Goal: Task Accomplishment & Management: Use online tool/utility

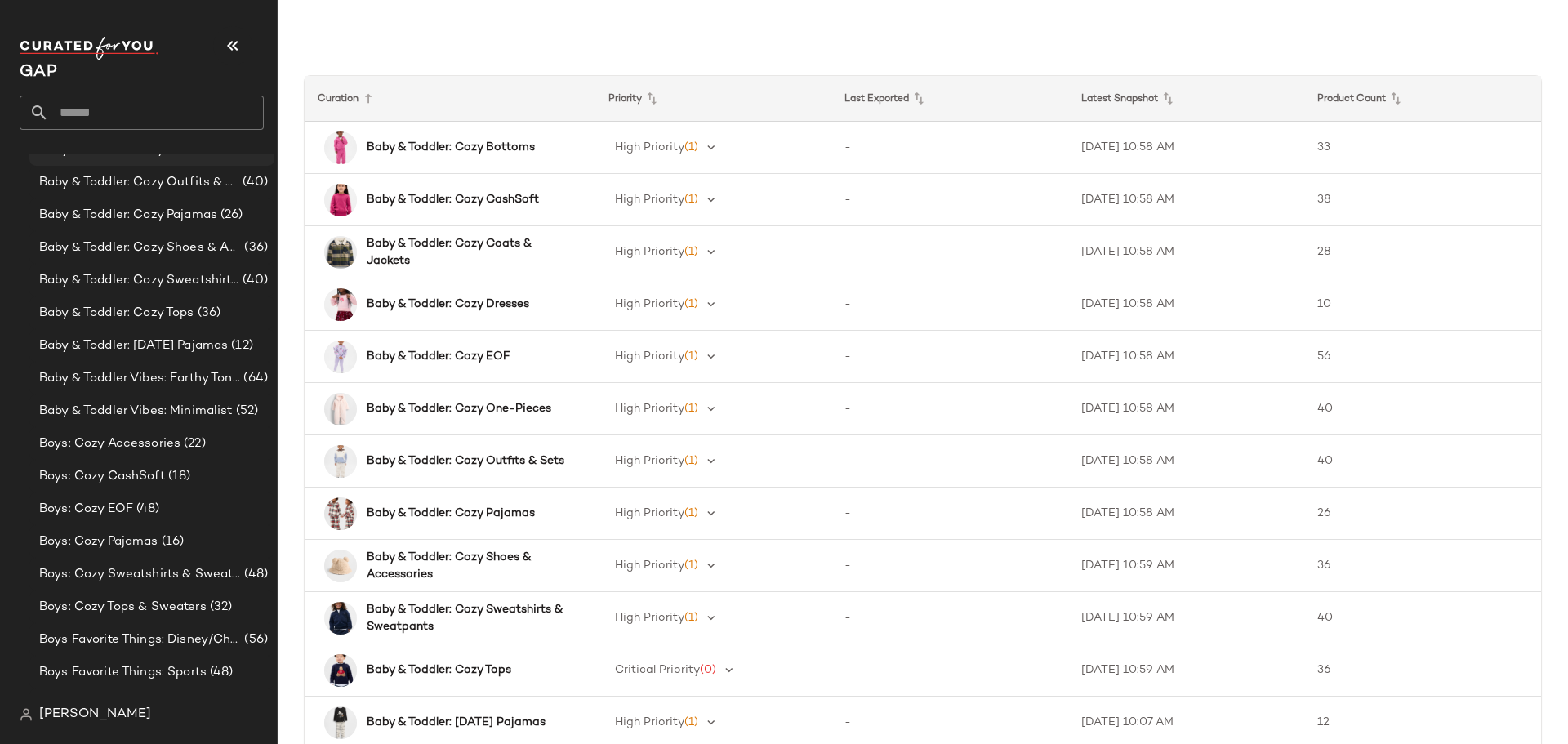
scroll to position [245, 0]
click at [103, 412] on span "Boys: Cozy Accessories" at bounding box center [110, 415] width 141 height 19
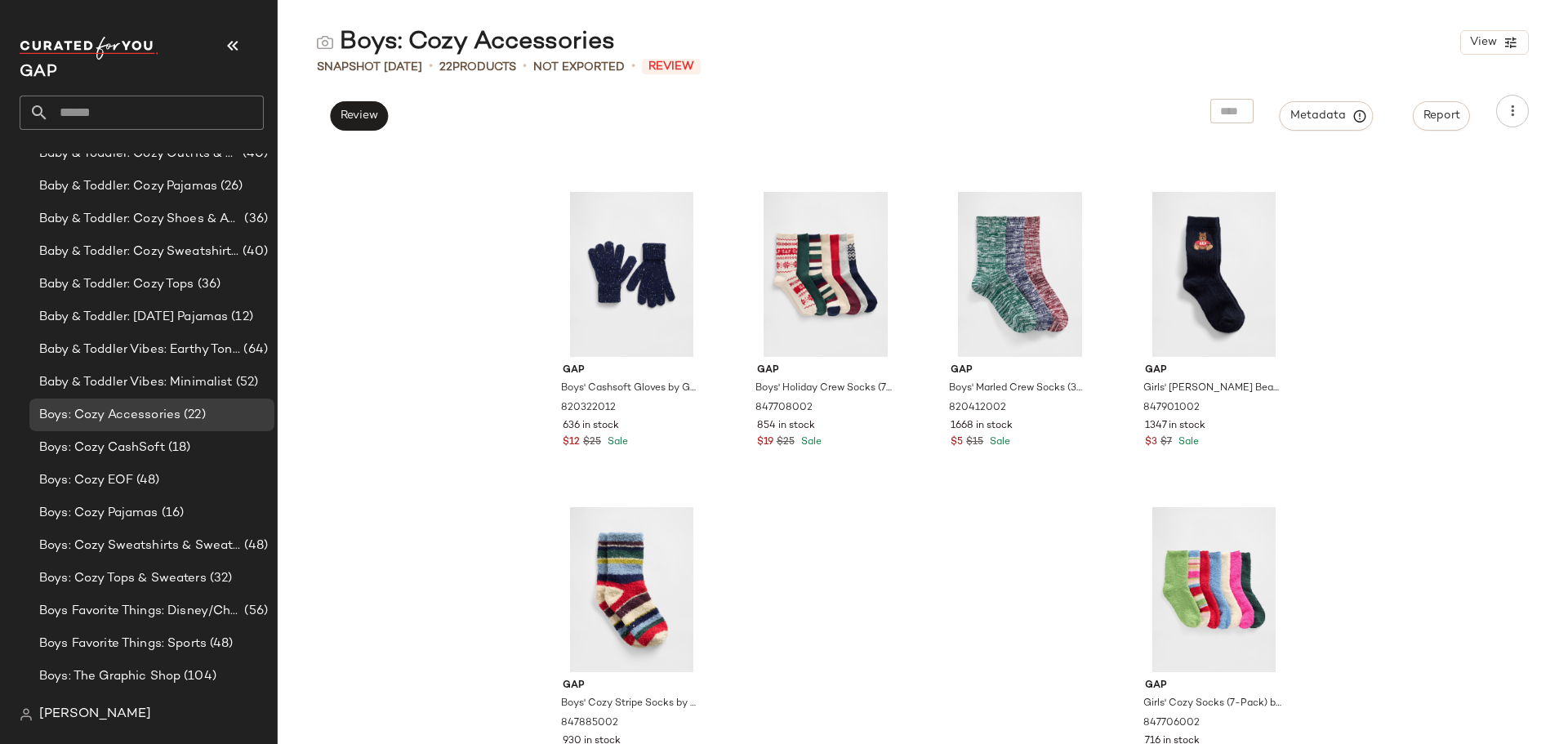
scroll to position [1299, 0]
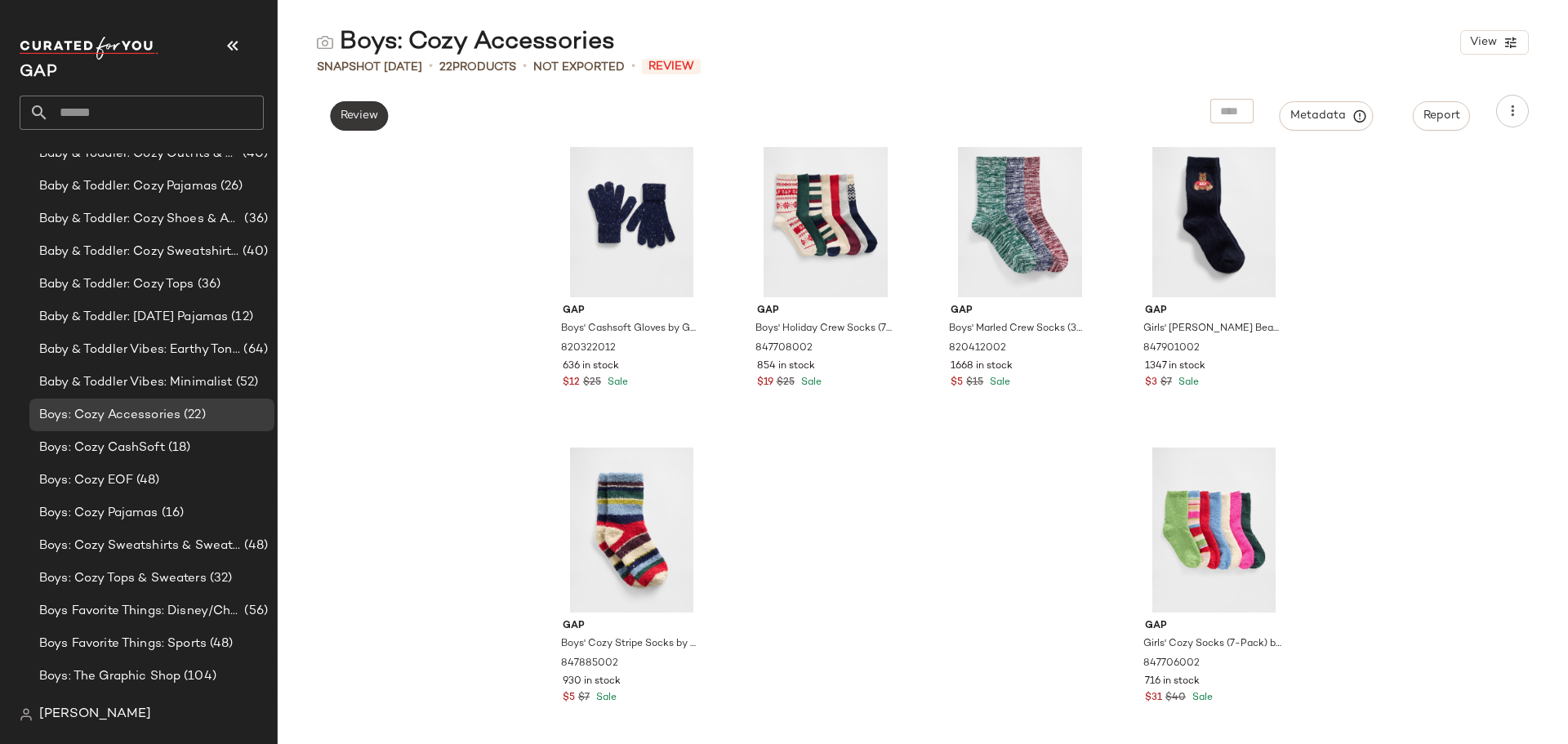
click at [374, 103] on button "Review" at bounding box center [358, 116] width 58 height 30
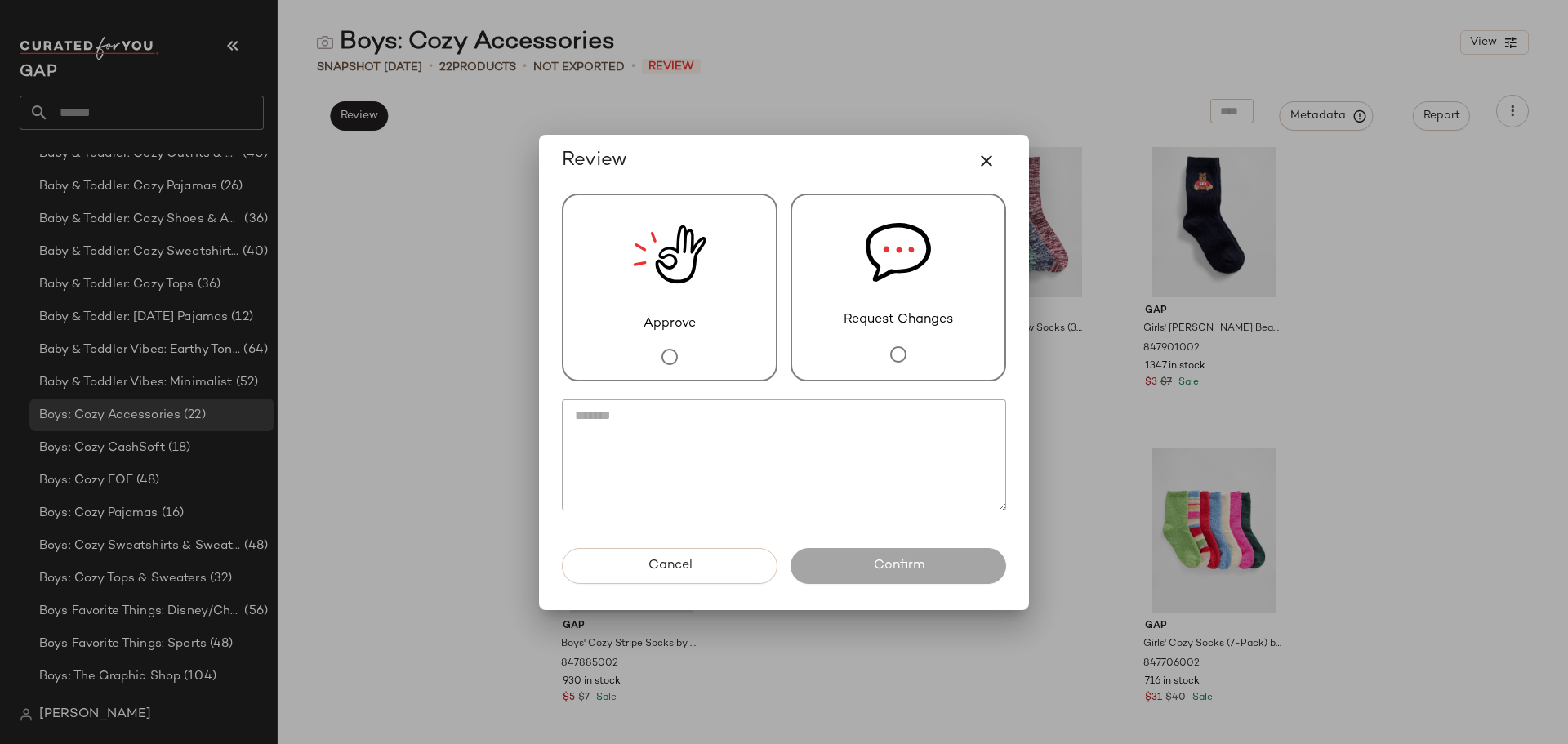
click at [651, 296] on img at bounding box center [670, 254] width 74 height 119
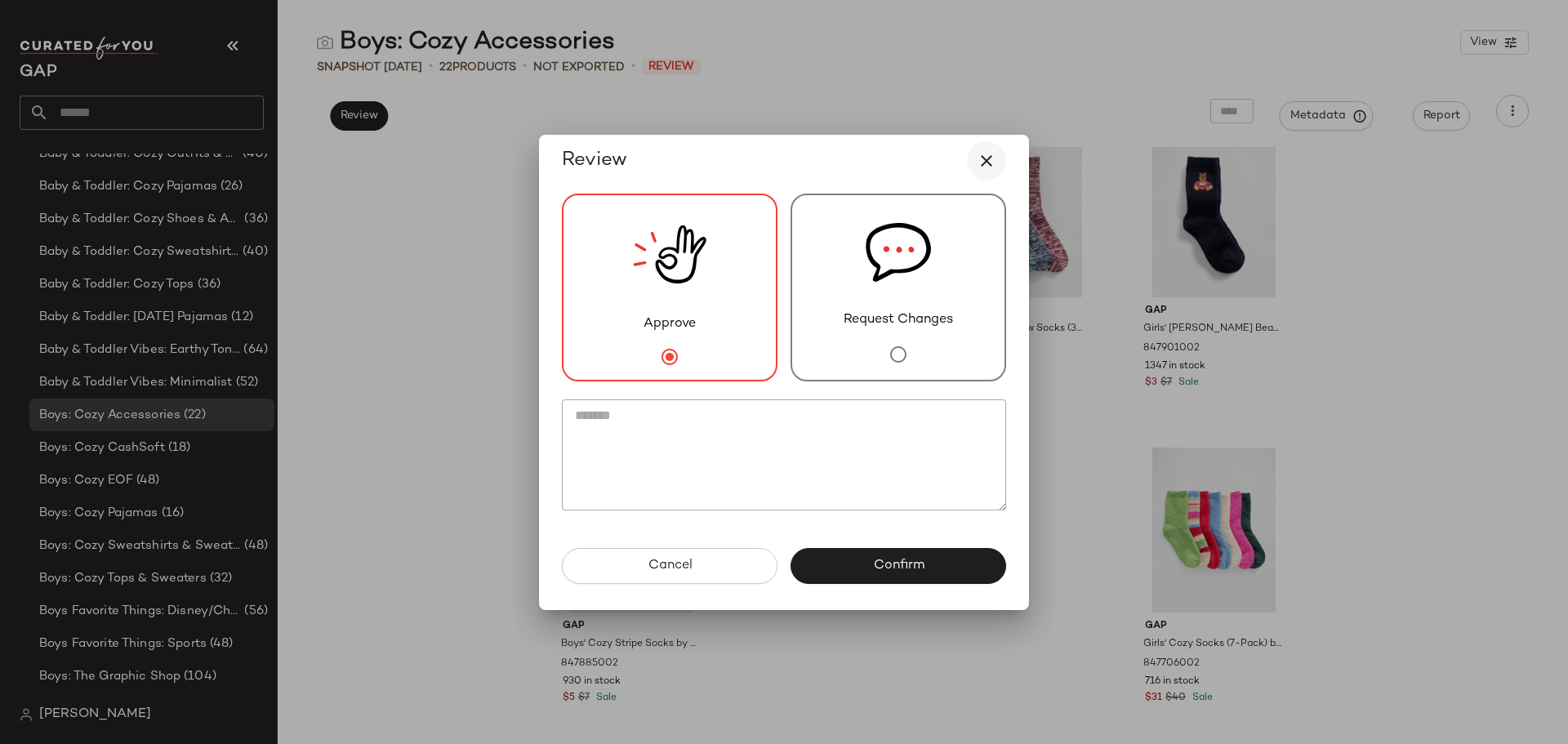
click at [987, 153] on icon "button" at bounding box center [987, 161] width 20 height 20
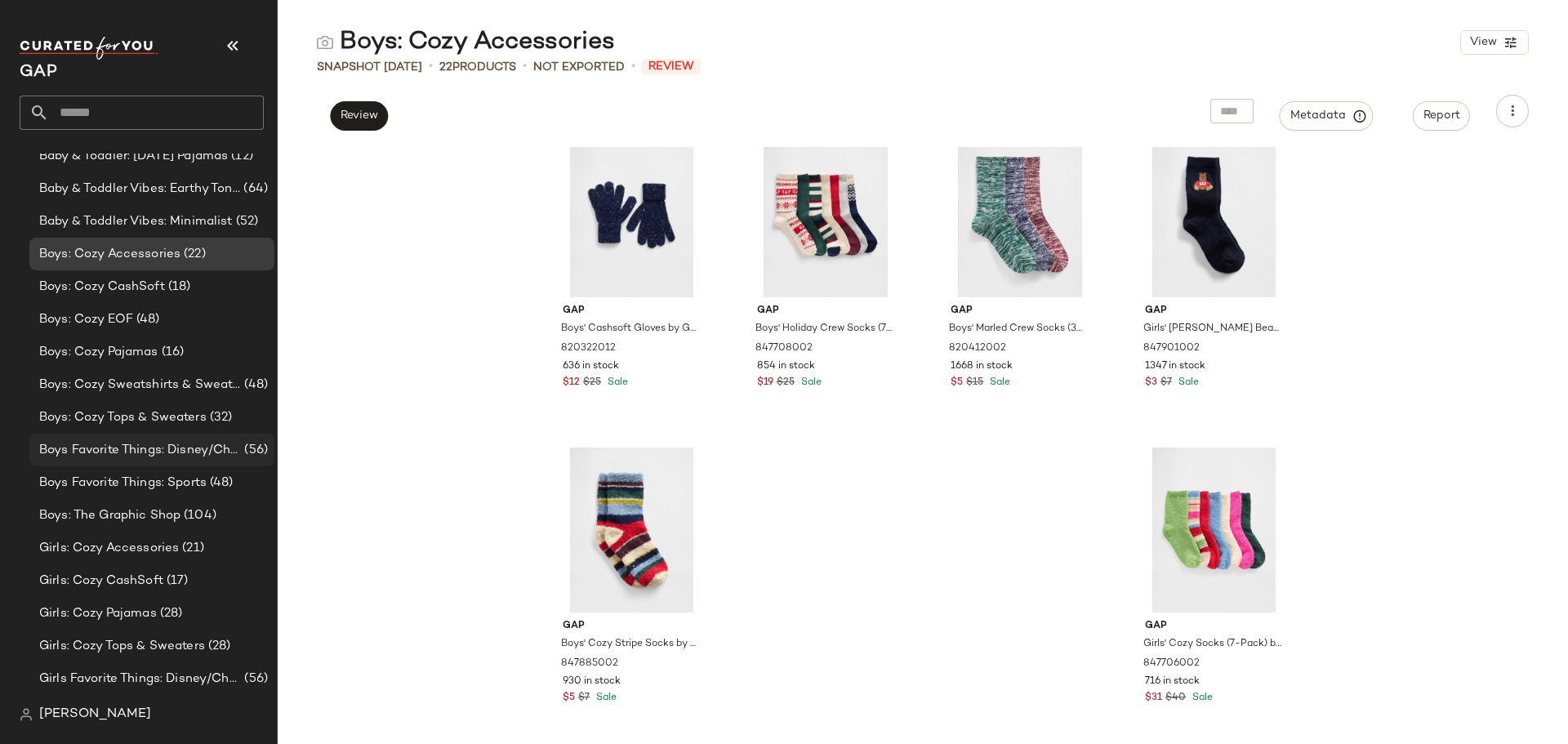
scroll to position [409, 0]
click at [148, 506] on span "Boys: The Graphic Shop" at bounding box center [110, 513] width 141 height 19
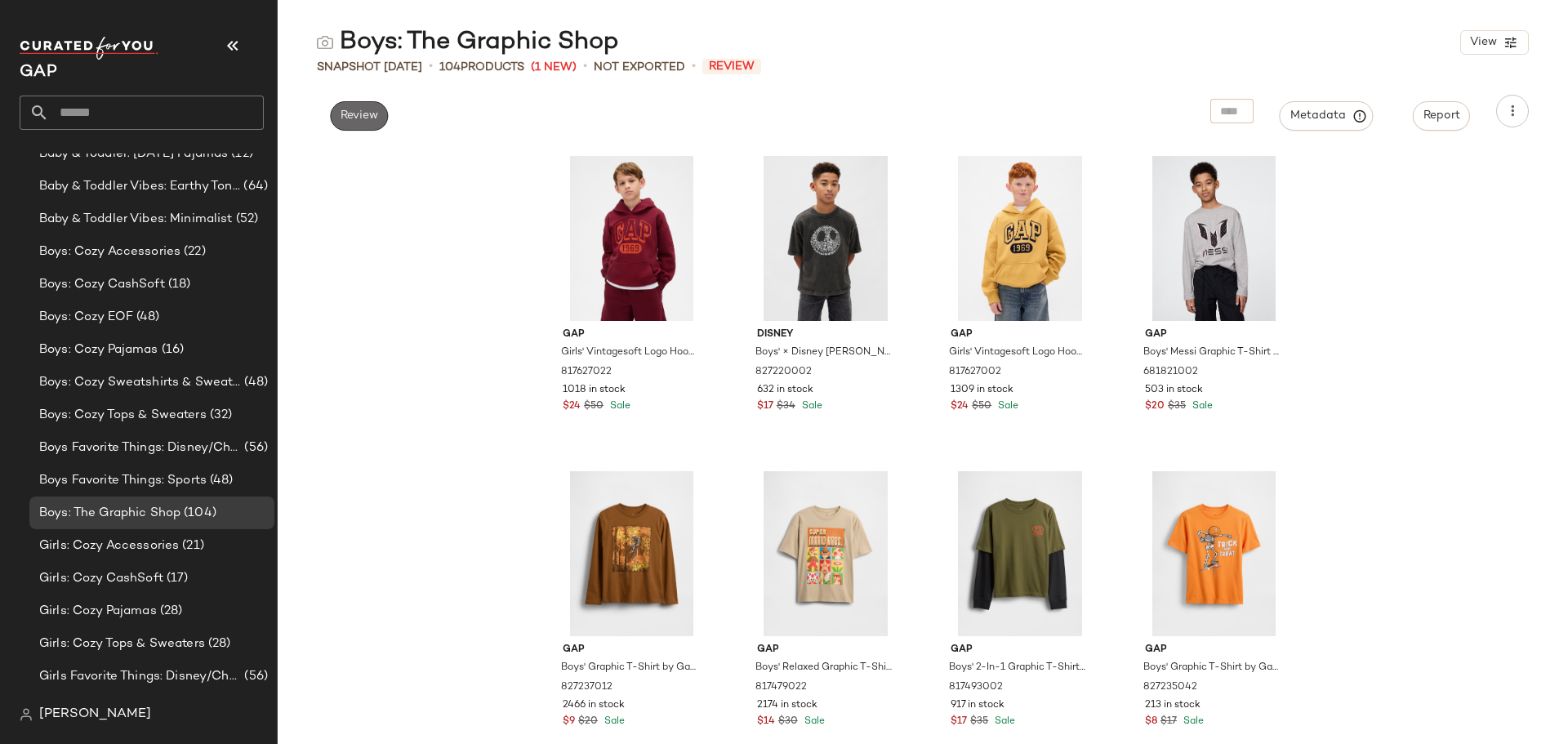
click at [372, 114] on span "Review" at bounding box center [358, 116] width 39 height 13
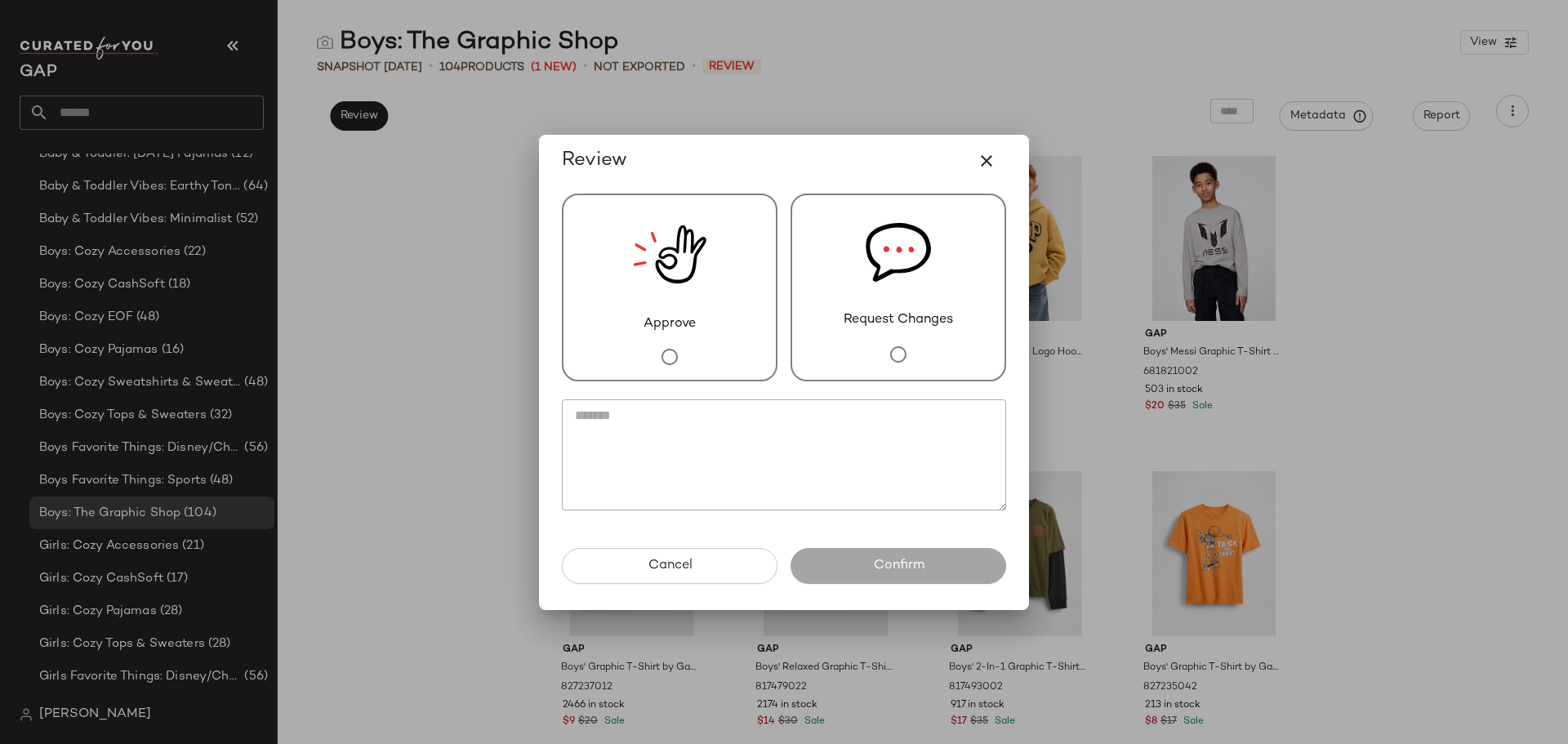
click at [725, 308] on div "Approve" at bounding box center [669, 287] width 216 height 188
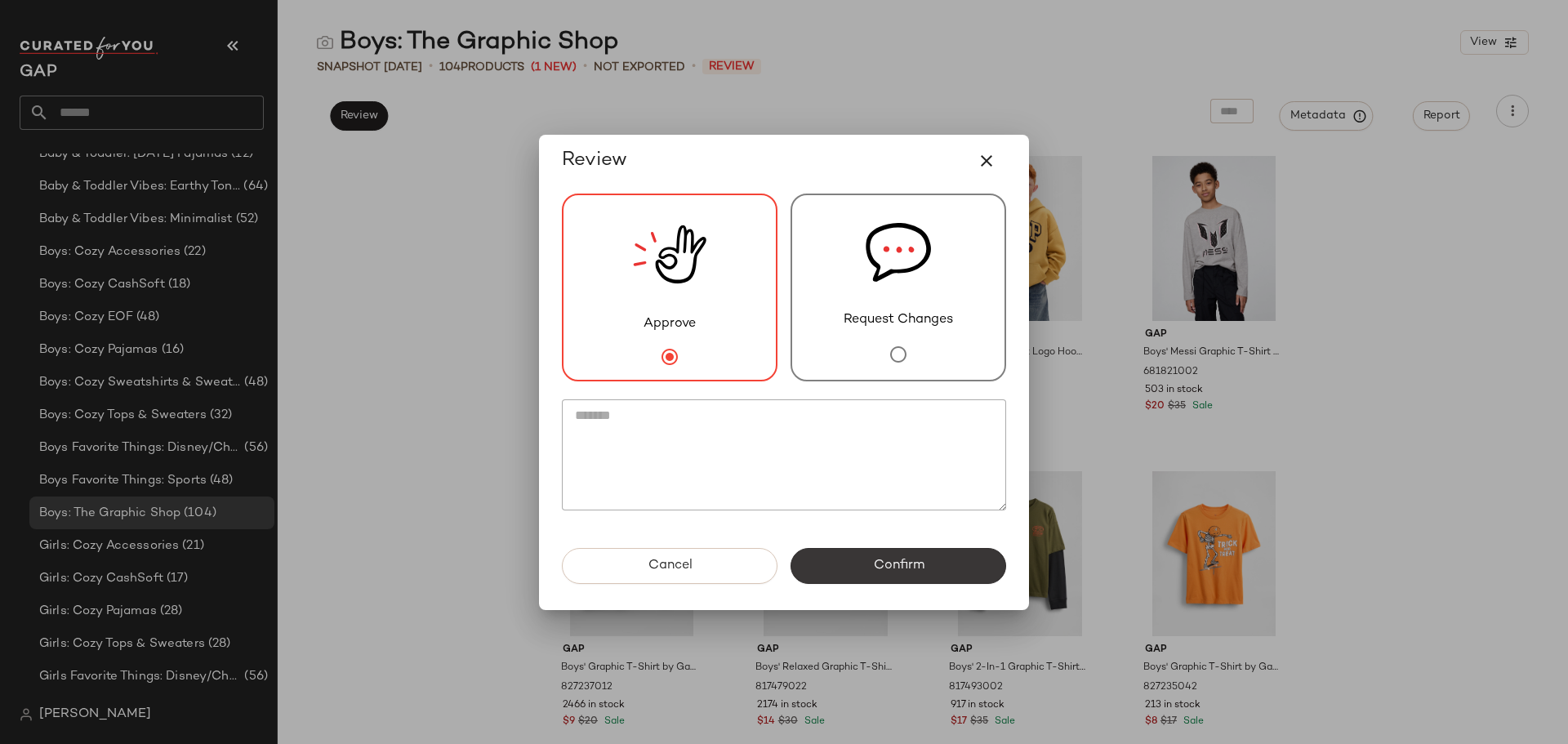
click at [882, 558] on span "Confirm" at bounding box center [898, 565] width 52 height 16
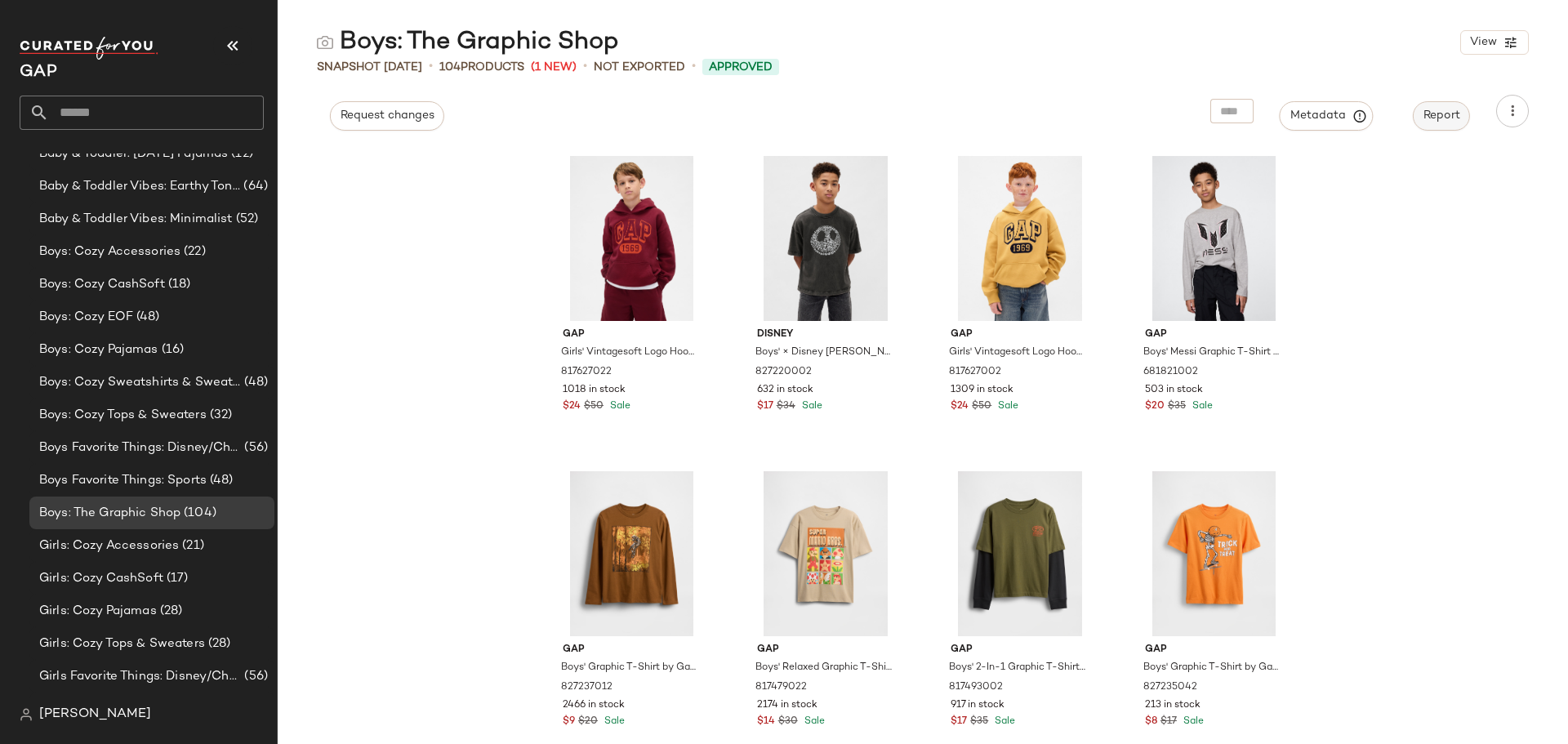
click at [1433, 119] on span "Report" at bounding box center [1442, 116] width 38 height 13
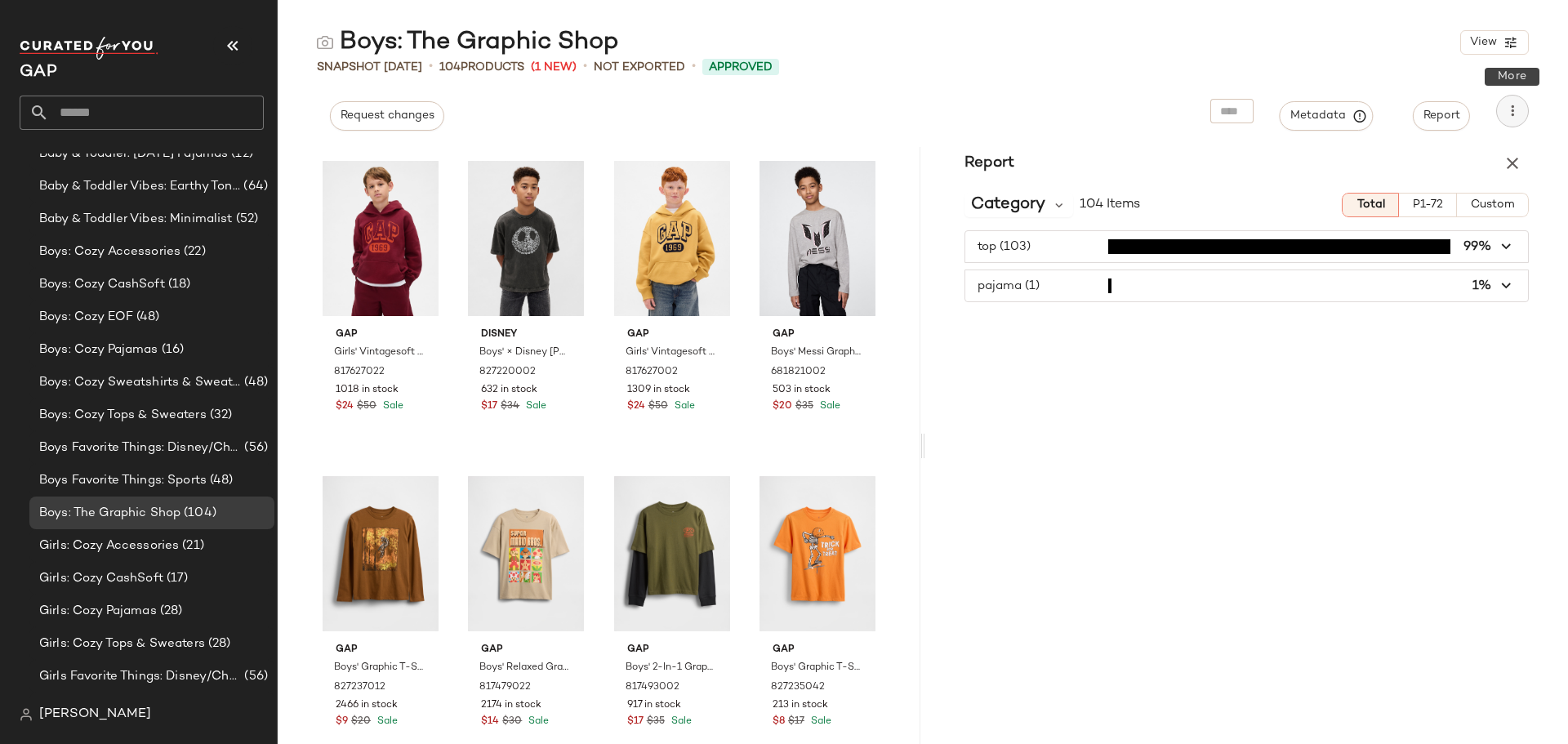
click at [1511, 112] on icon "button" at bounding box center [1513, 111] width 16 height 16
click at [1399, 153] on span "Download CSV" at bounding box center [1438, 157] width 153 height 17
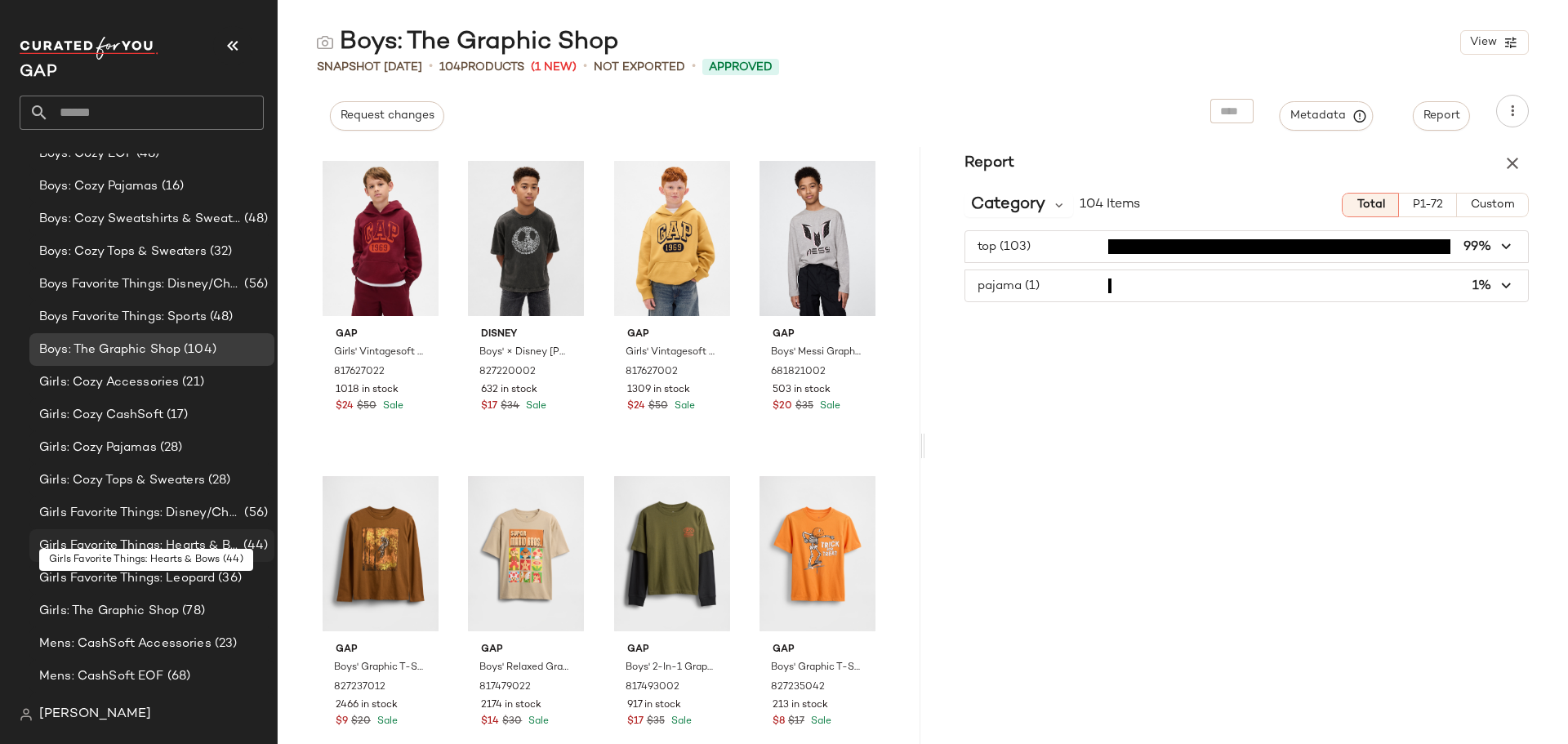
scroll to position [491, 0]
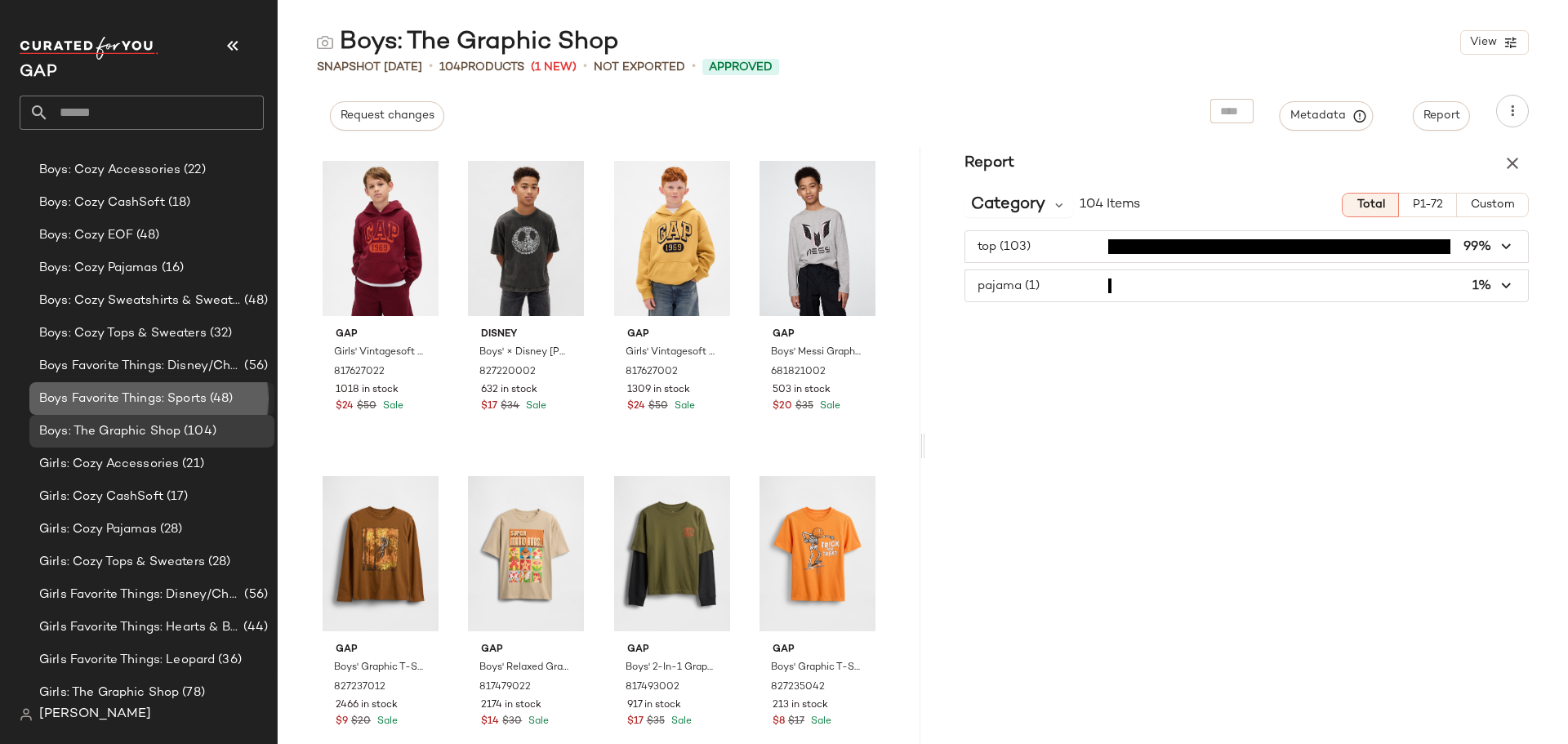
click at [124, 399] on span "Boys Favorite Things: Sports" at bounding box center [123, 399] width 167 height 19
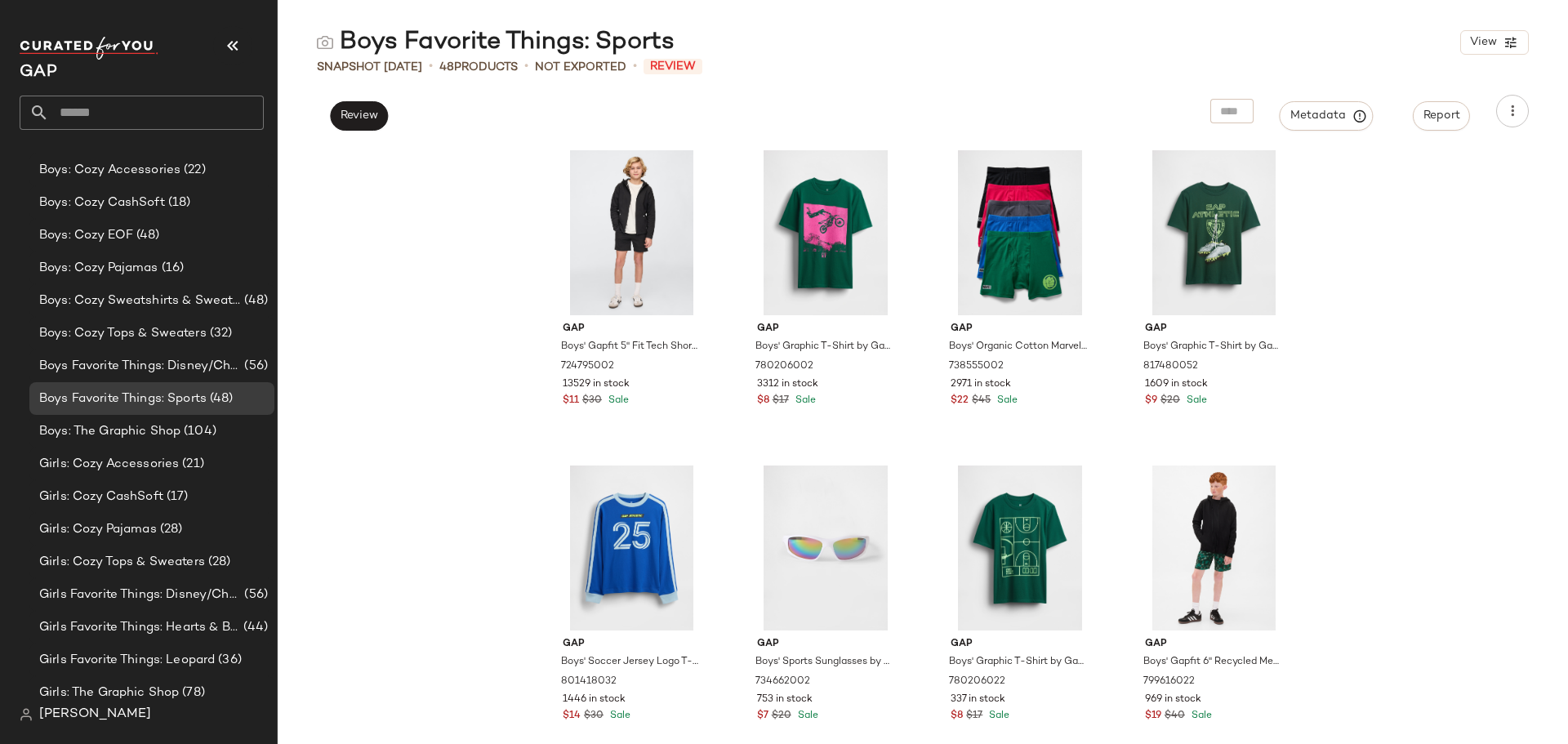
scroll to position [1148, 0]
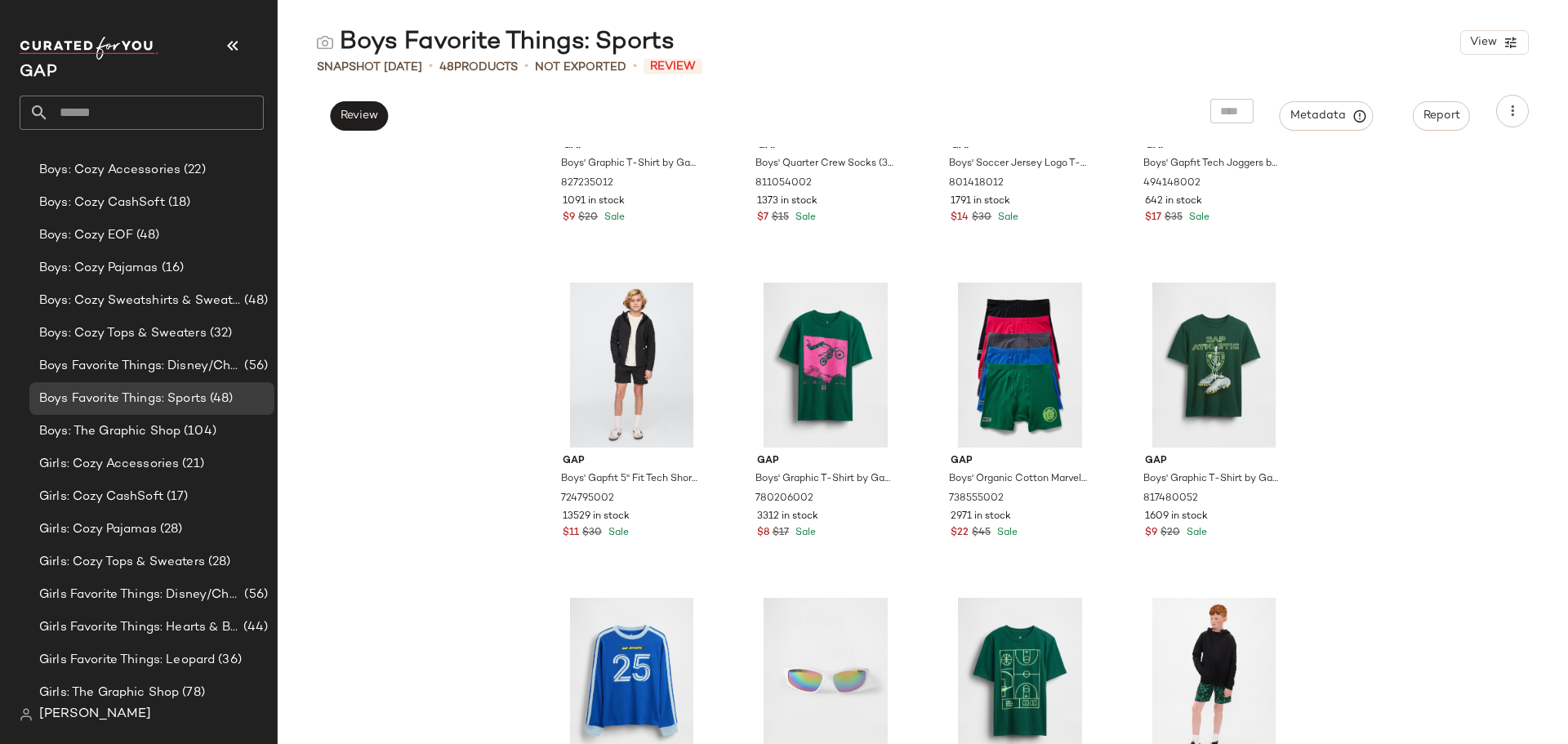
click at [413, 491] on div "Gap Boys' Graphic T-Shirt by Gap [DATE] Black Size XS (4/5) 827235012 1091 in s…" at bounding box center [923, 445] width 1291 height 597
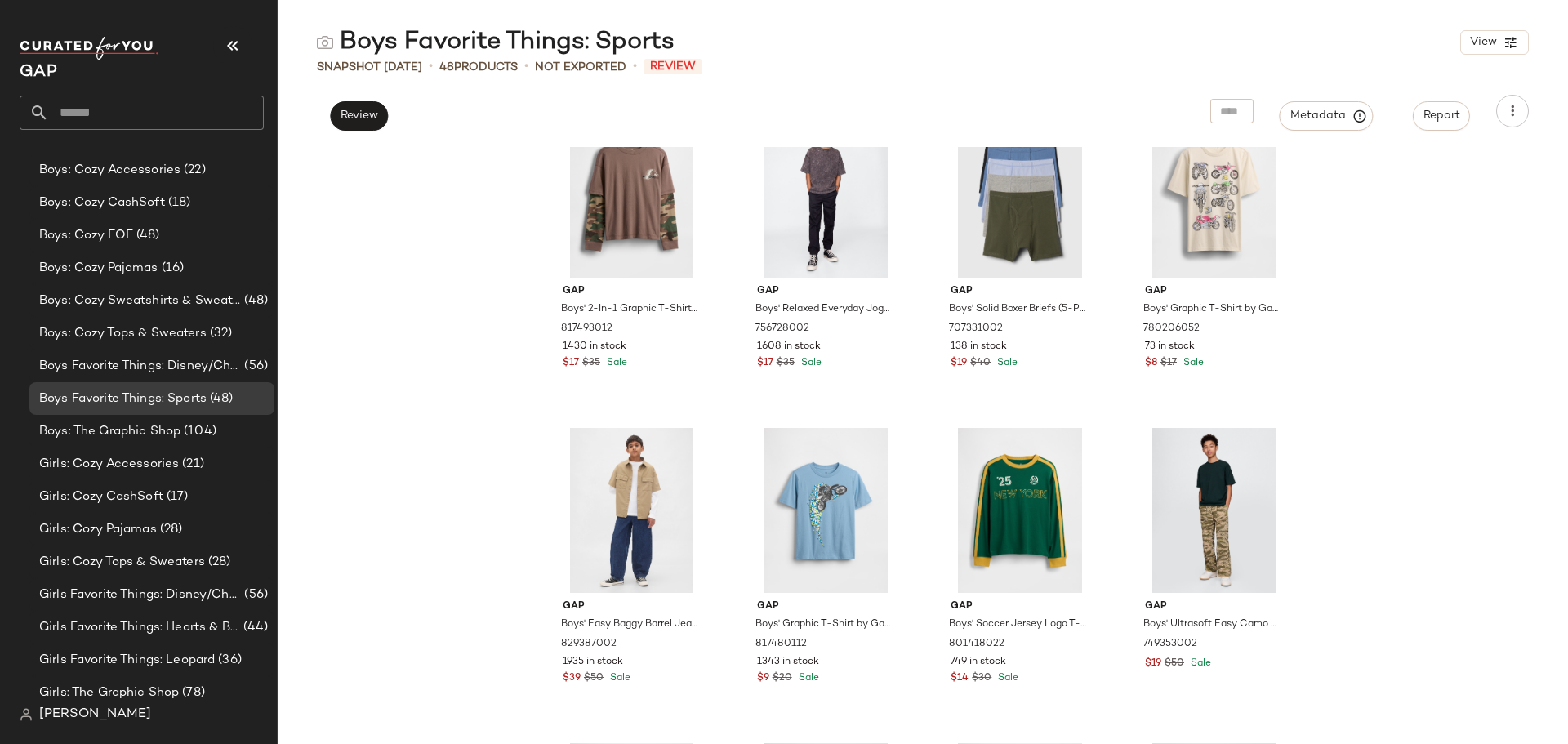
scroll to position [2864, 0]
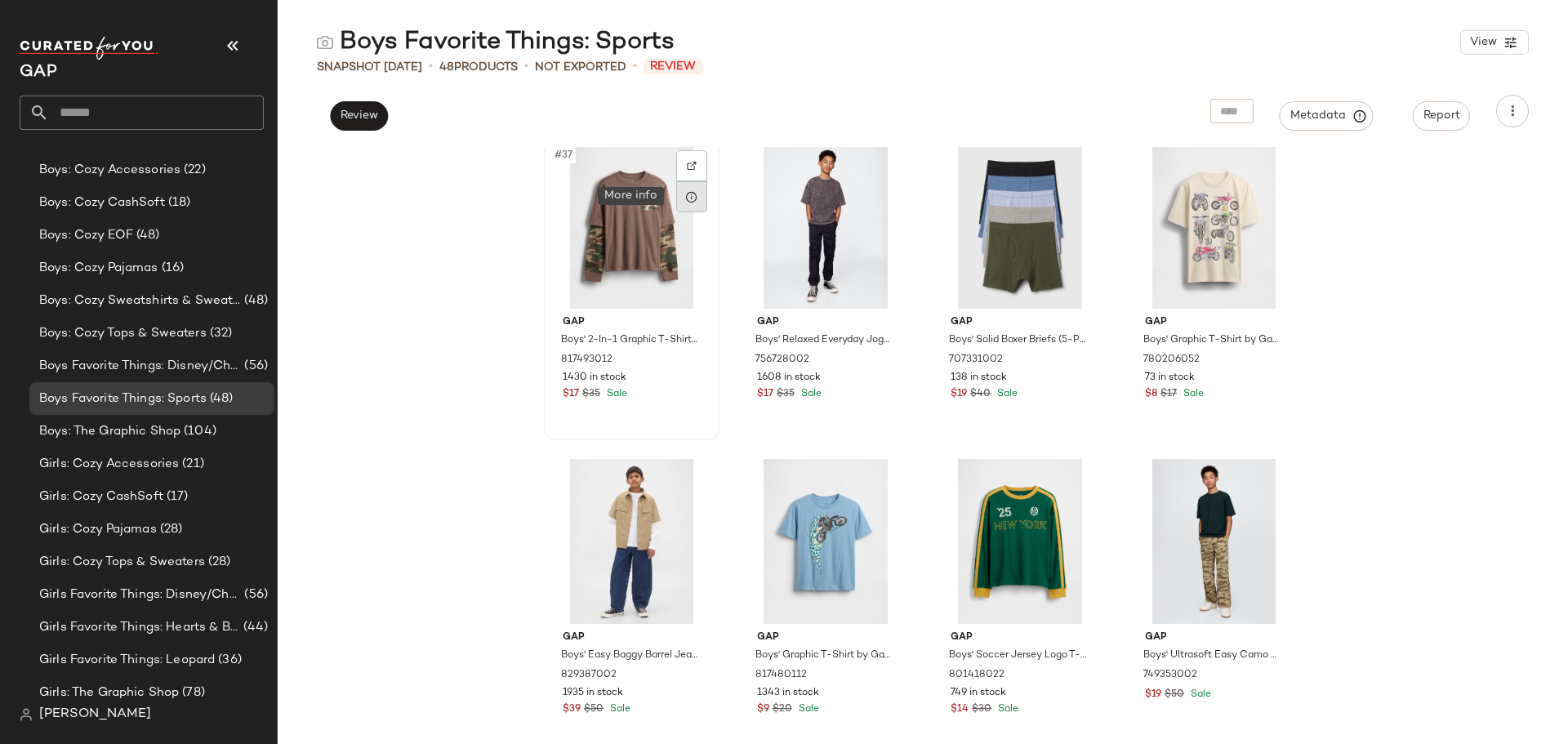
click at [686, 194] on icon at bounding box center [692, 197] width 13 height 13
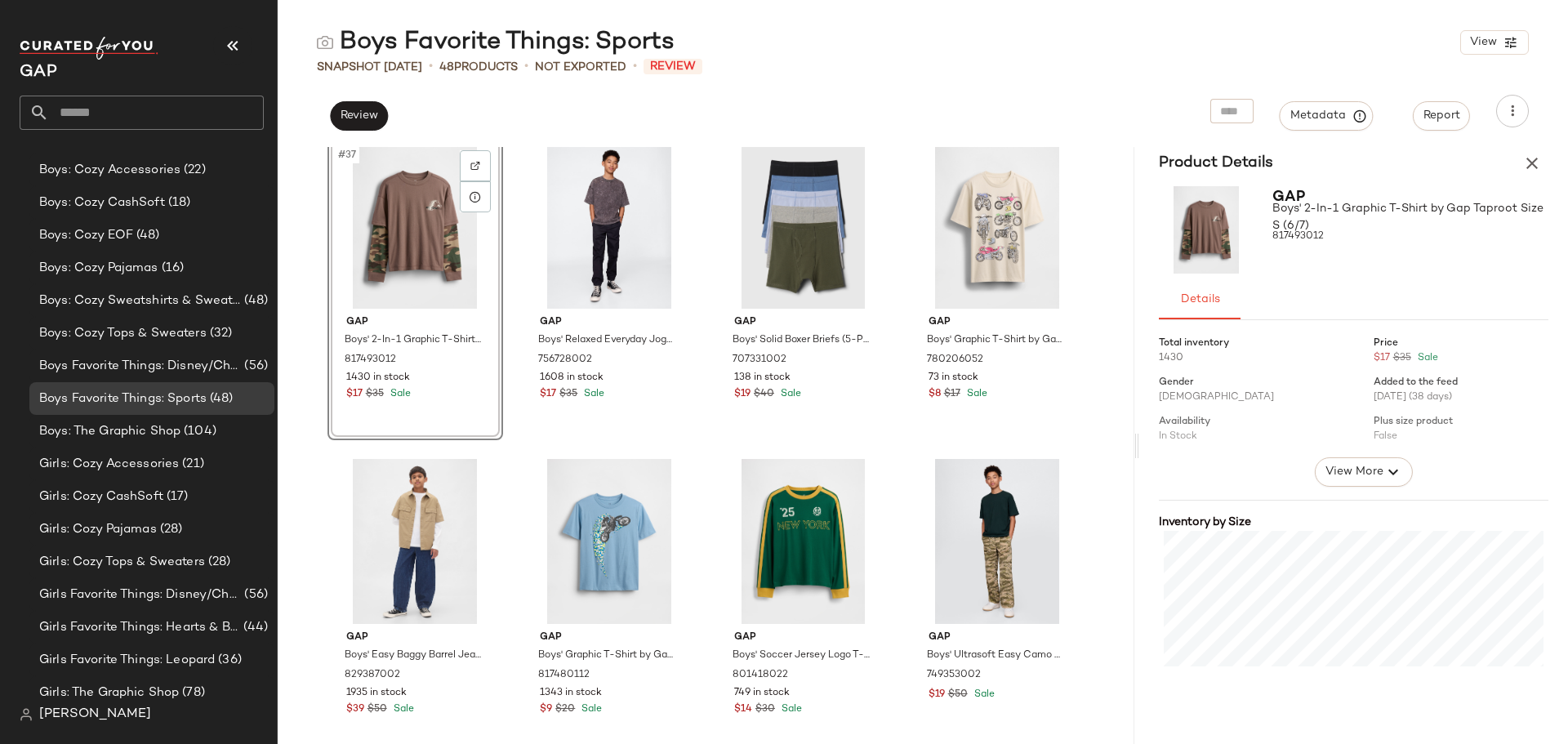
click at [1197, 222] on img at bounding box center [1206, 230] width 94 height 88
click at [1290, 193] on span "Gap" at bounding box center [1289, 197] width 33 height 16
click at [1526, 167] on icon "button" at bounding box center [1533, 163] width 20 height 20
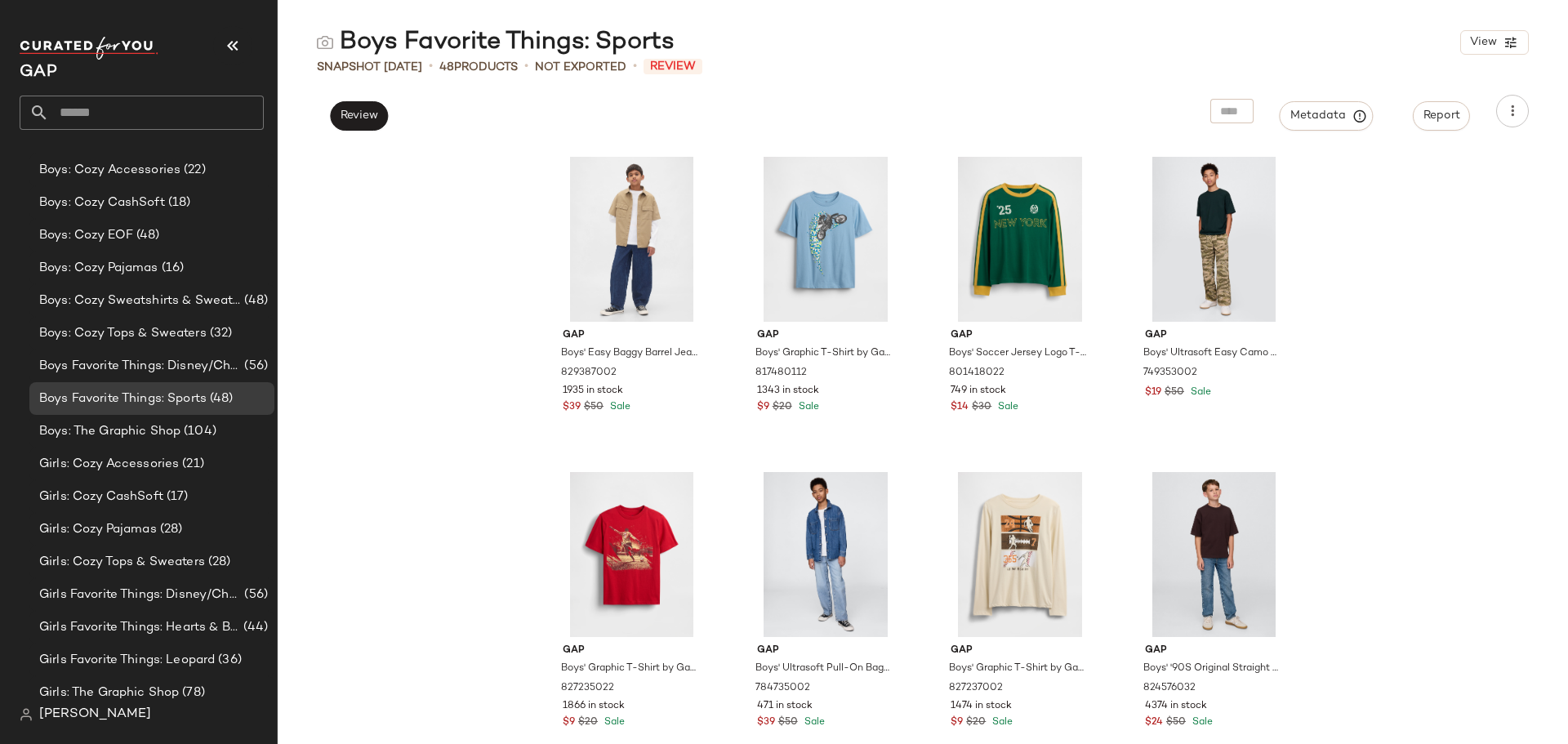
scroll to position [3190, 0]
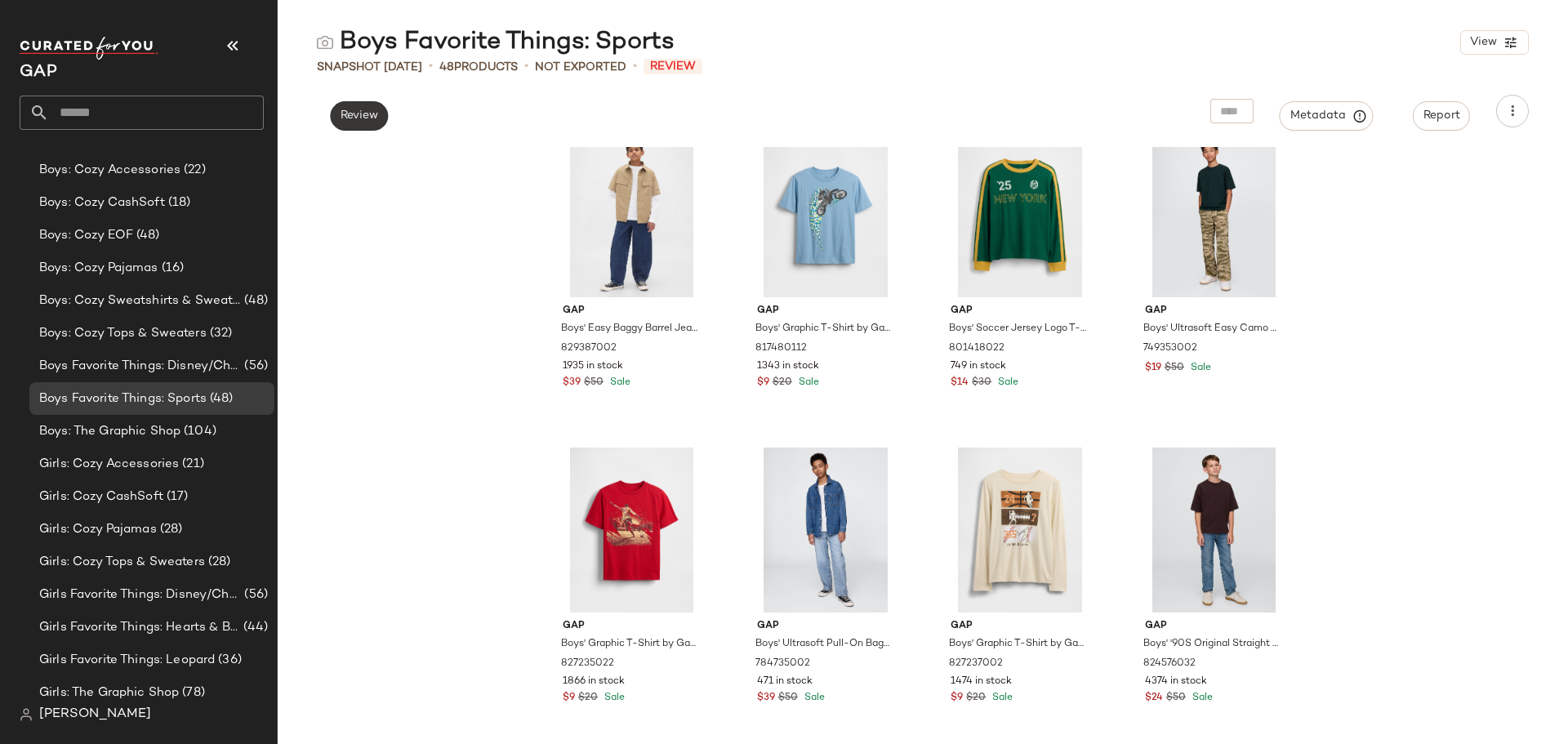
click at [352, 121] on span "Review" at bounding box center [358, 116] width 39 height 13
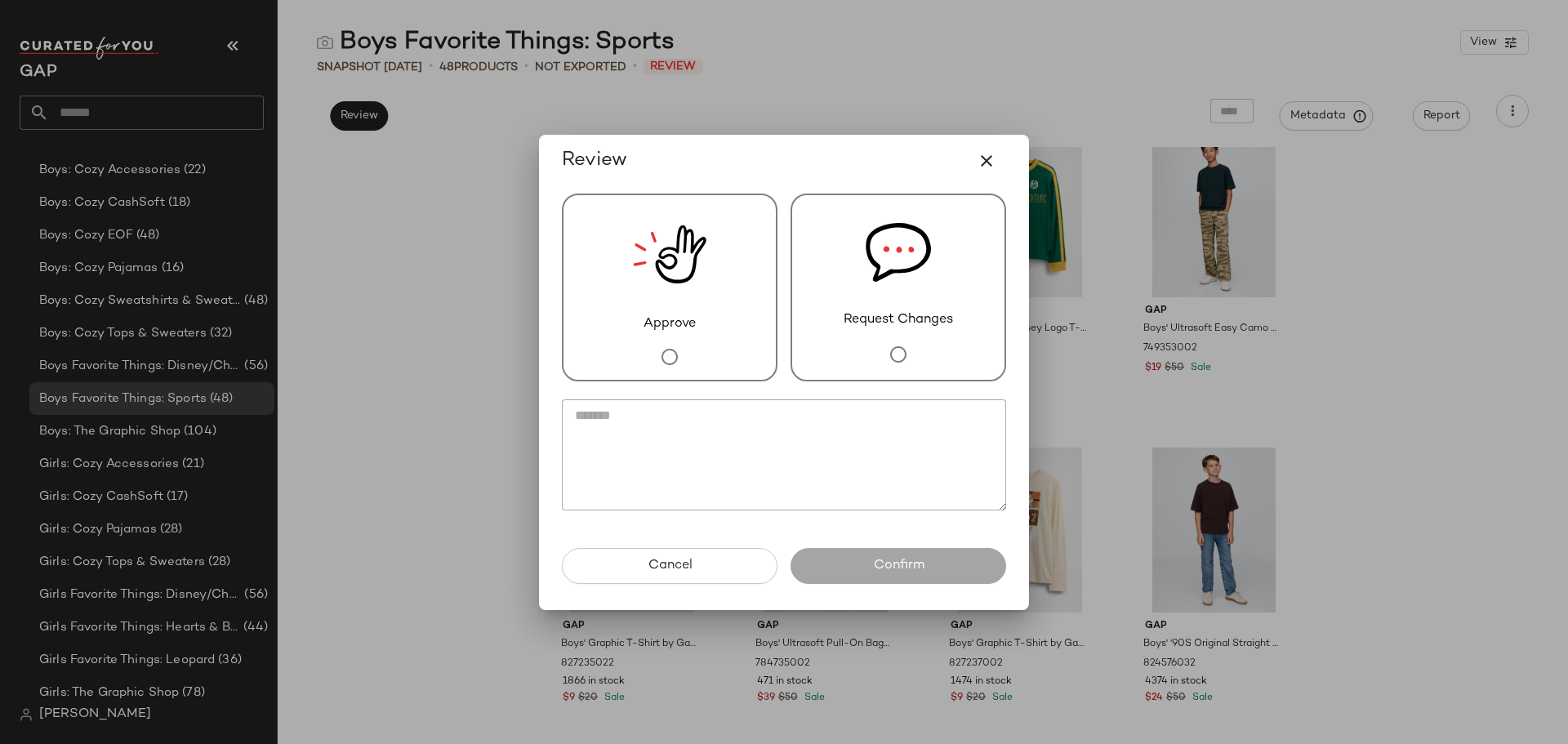
click at [911, 325] on span "Request Changes" at bounding box center [898, 320] width 109 height 20
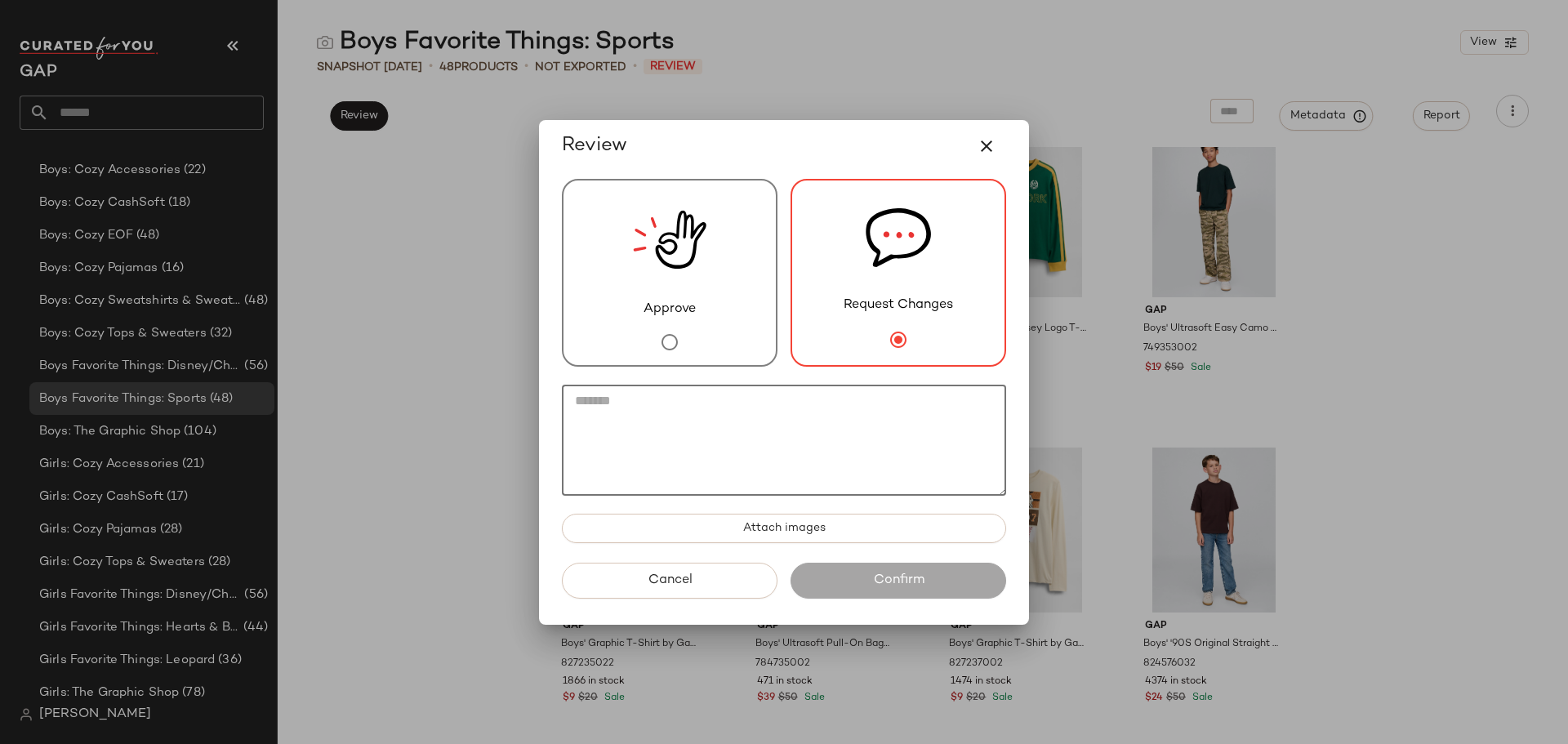
click at [882, 397] on textarea at bounding box center [784, 440] width 444 height 111
drag, startPoint x: 905, startPoint y: 148, endPoint x: 582, endPoint y: 263, distance: 342.9
click at [584, 262] on div "Review Approve Request Changes Attach images Cancel Confirm" at bounding box center [784, 372] width 490 height 505
click at [716, 438] on textarea at bounding box center [784, 440] width 444 height 111
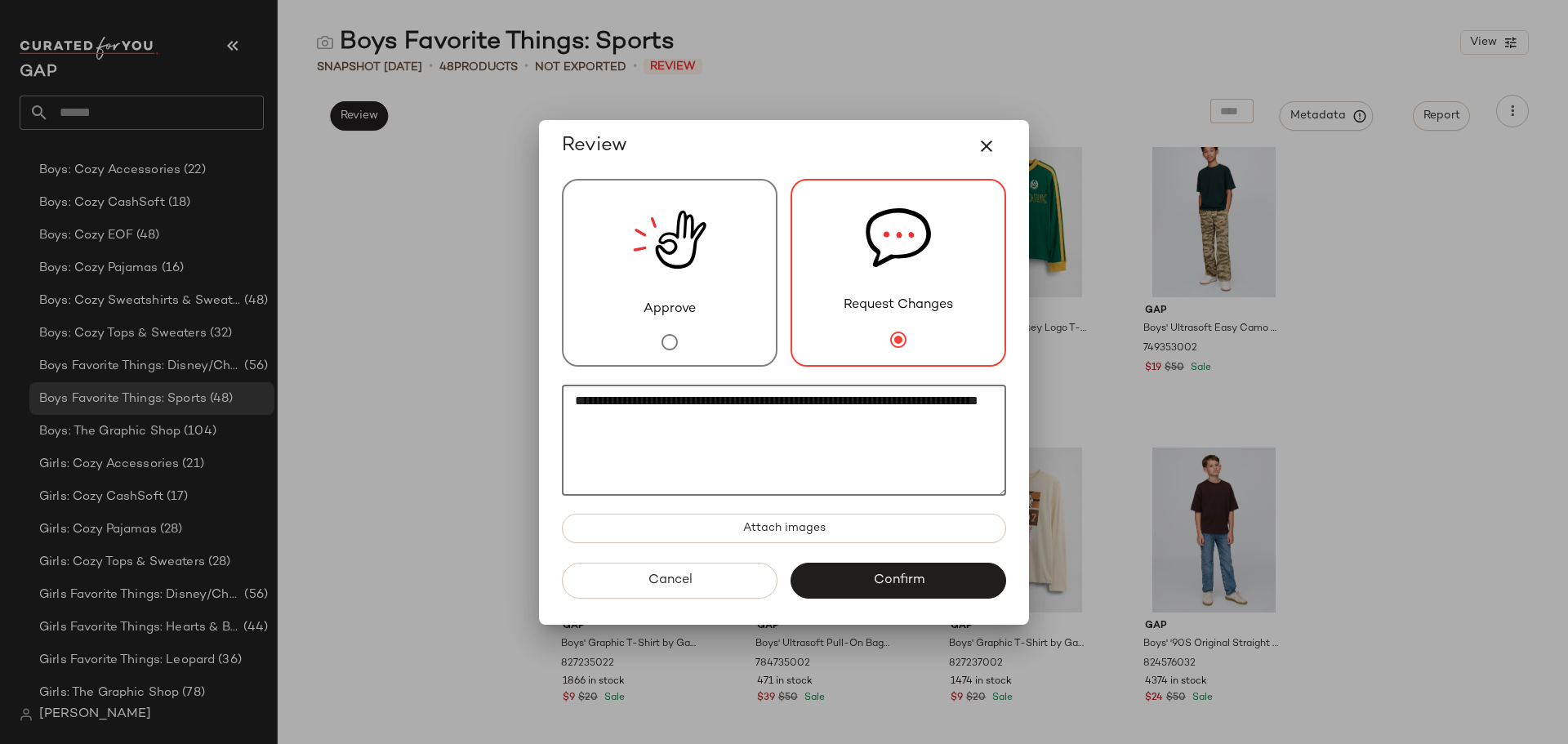
click at [873, 399] on textarea "**********" at bounding box center [784, 440] width 444 height 111
click at [773, 422] on textarea "**********" at bounding box center [784, 440] width 444 height 111
type textarea "**********"
click at [874, 585] on span "Confirm" at bounding box center [898, 580] width 52 height 16
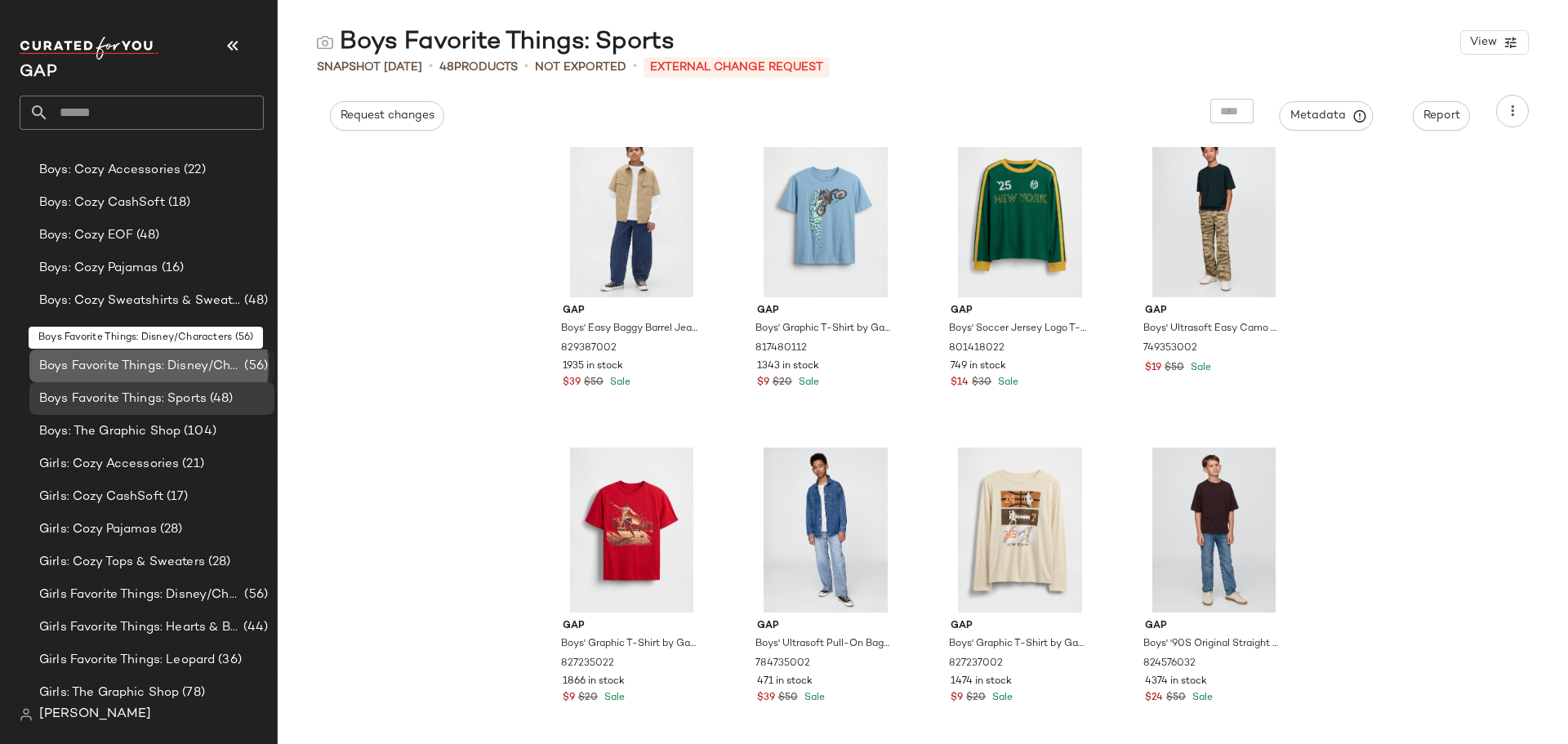
click at [132, 362] on span "Boys Favorite Things: Disney/Characters" at bounding box center [140, 366] width 202 height 19
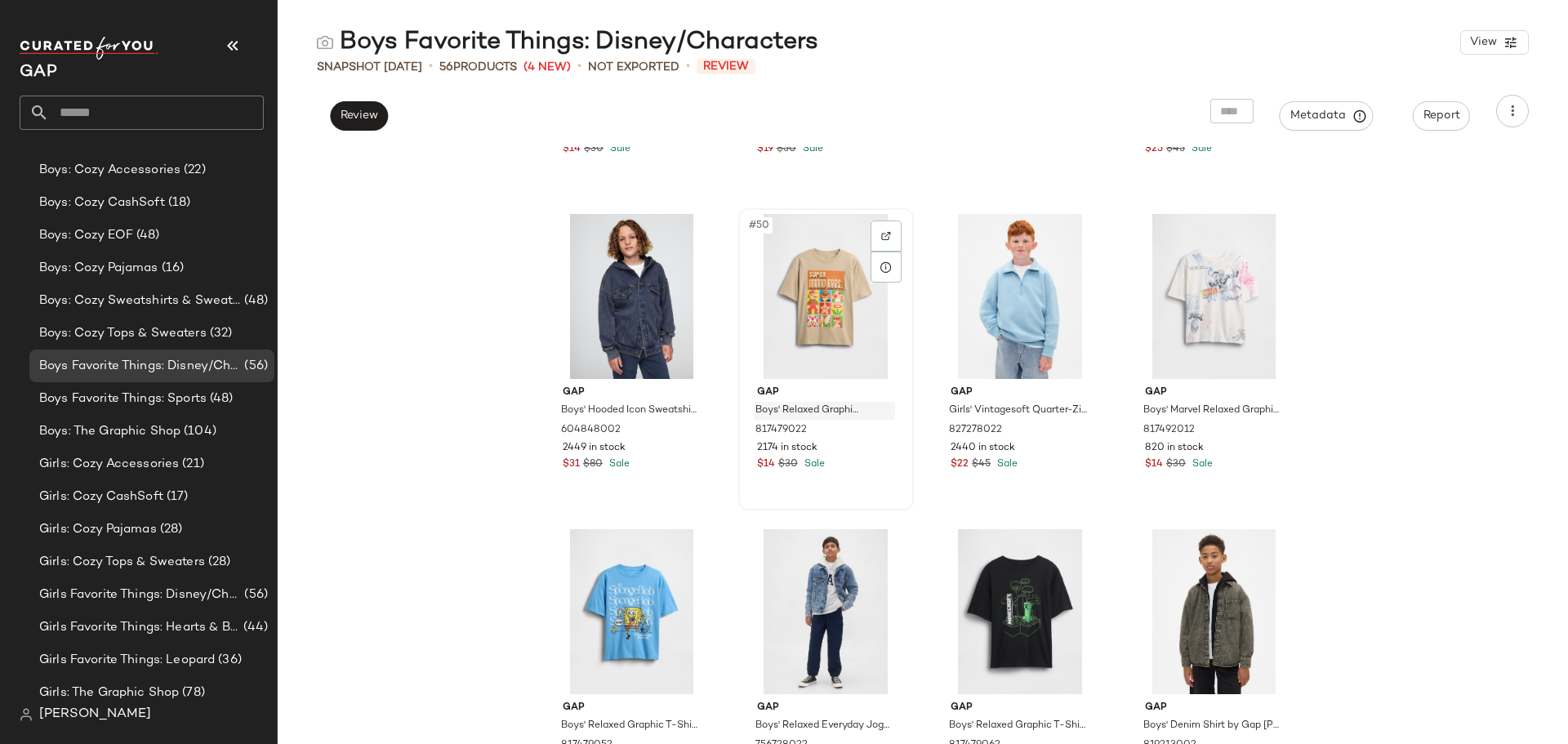
scroll to position [3821, 0]
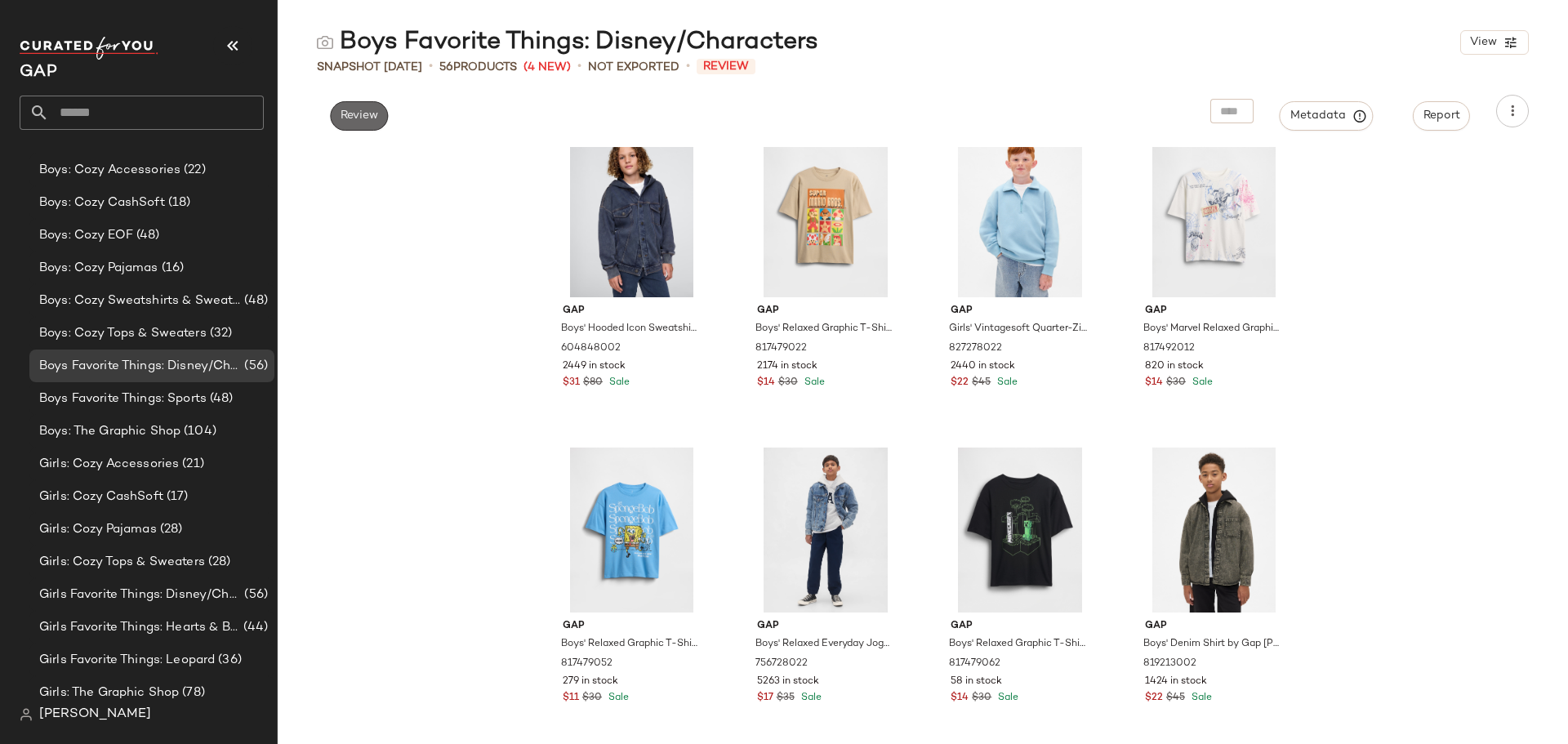
click at [345, 124] on button "Review" at bounding box center [358, 116] width 58 height 30
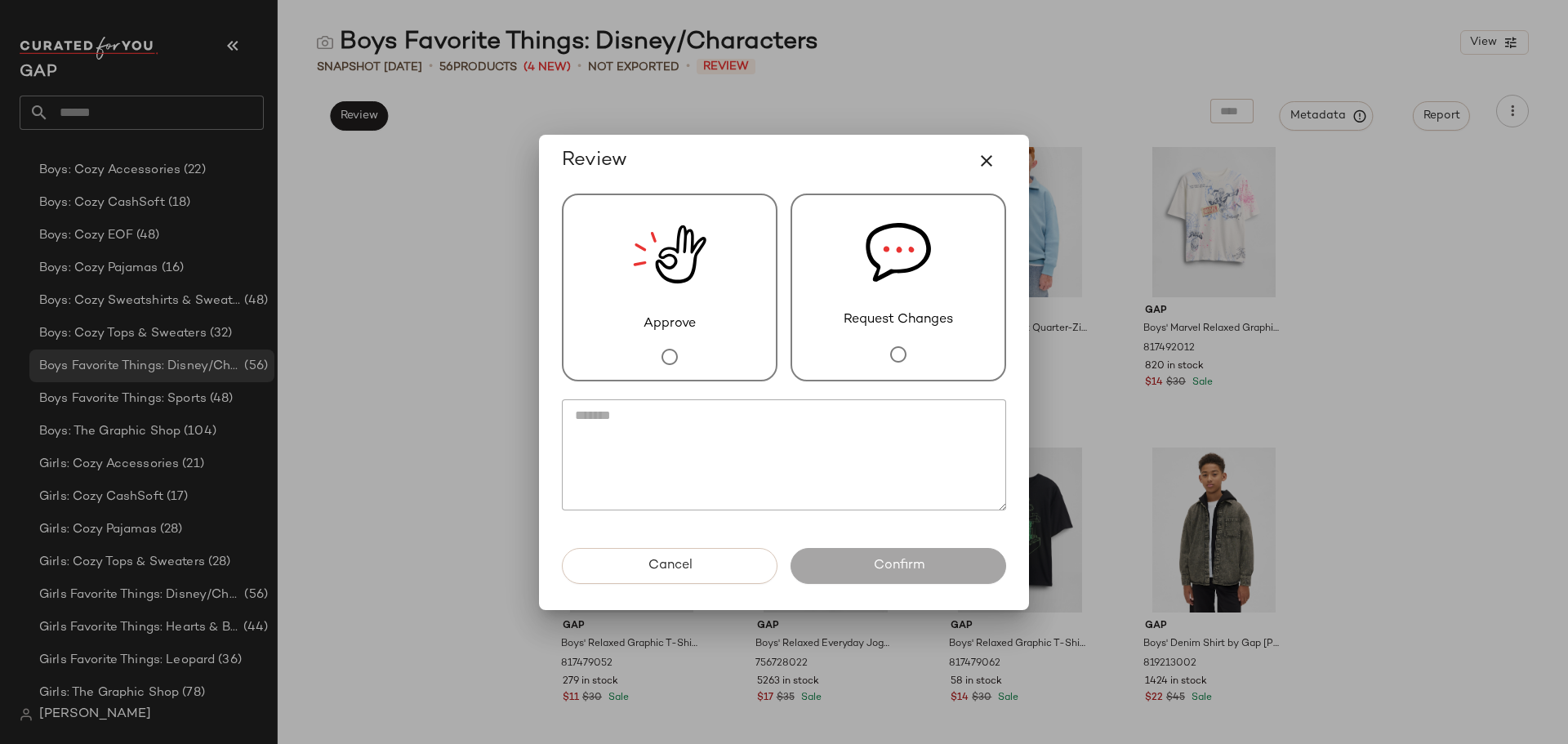
click at [679, 309] on img at bounding box center [670, 254] width 74 height 119
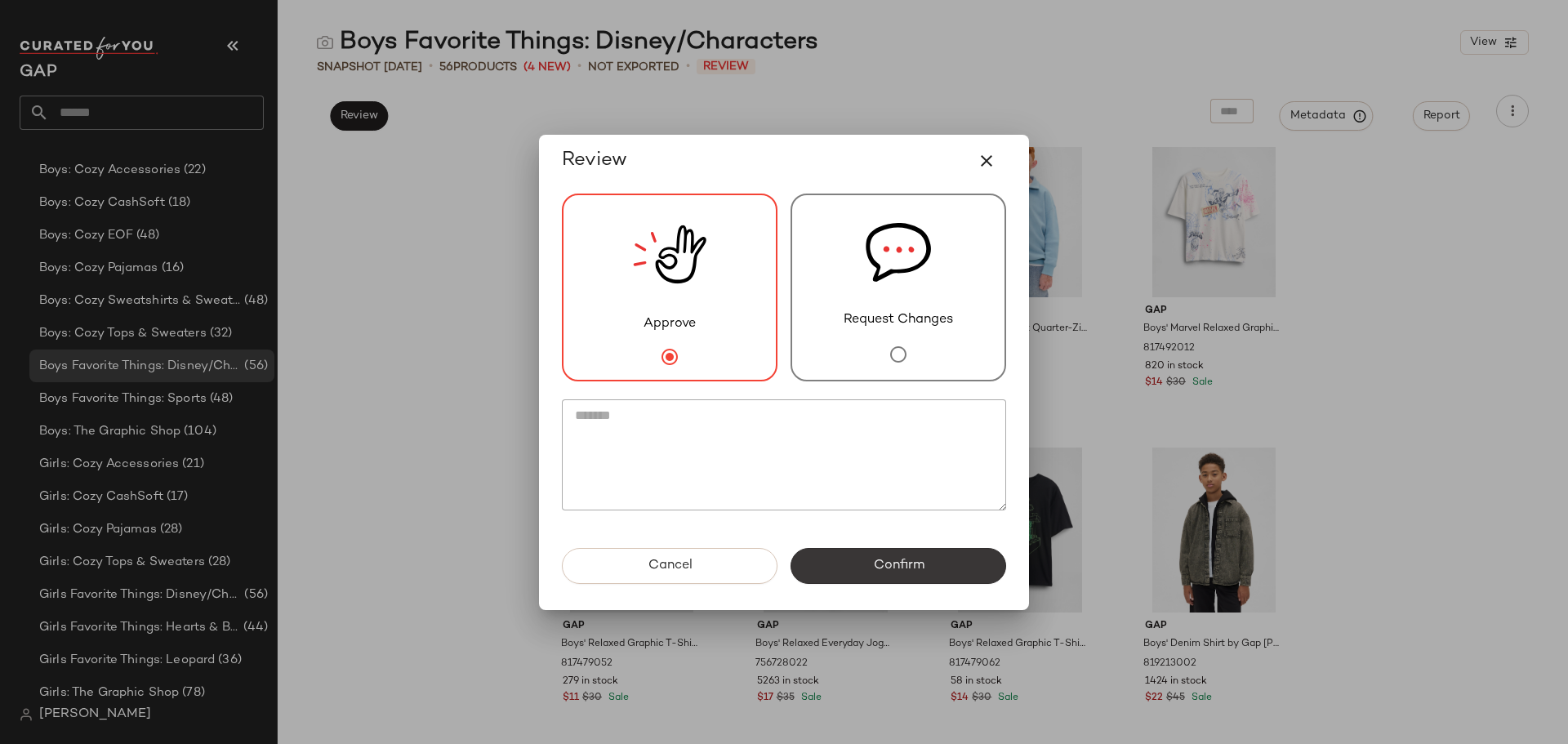
click at [887, 568] on span "Confirm" at bounding box center [898, 565] width 52 height 16
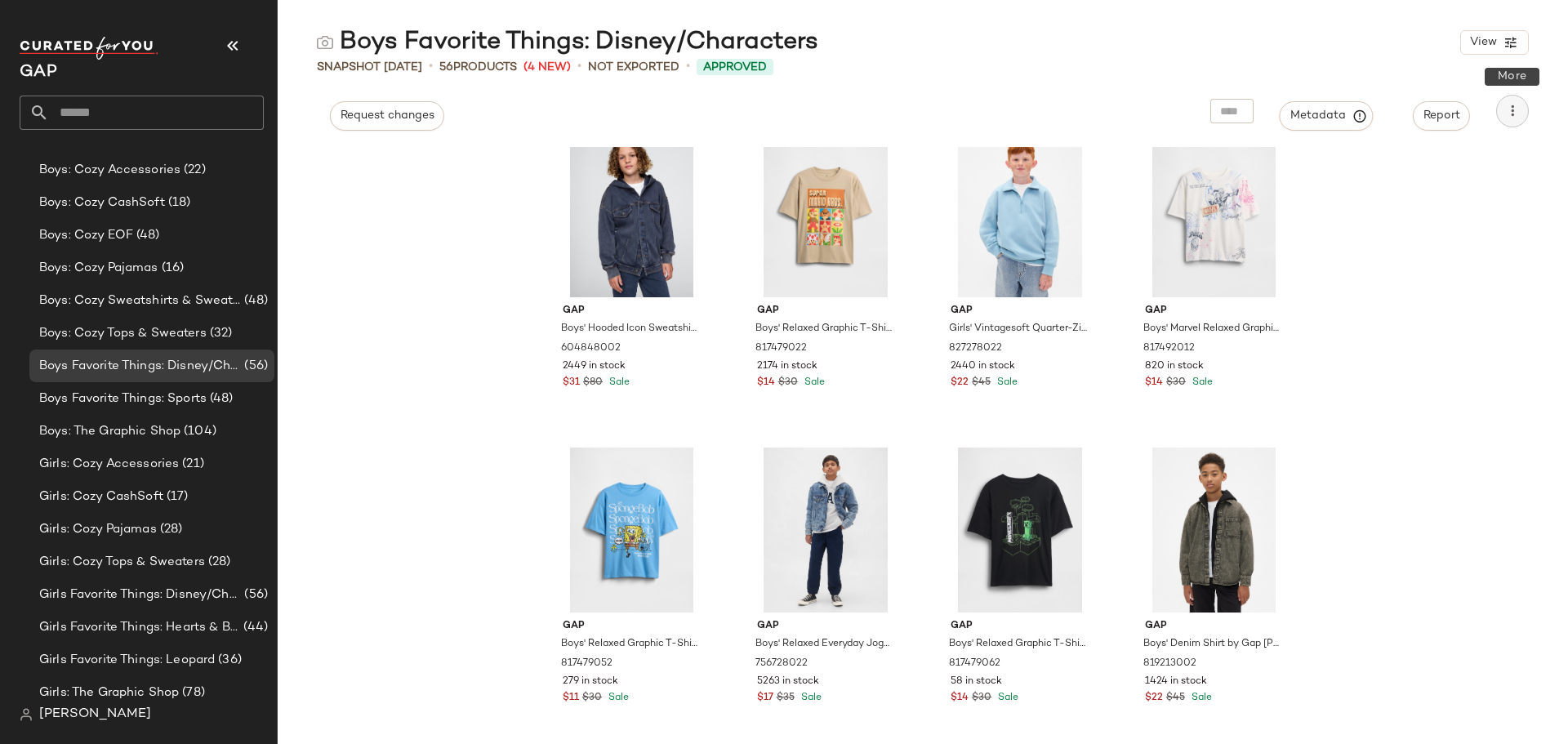
click at [1528, 108] on button "button" at bounding box center [1513, 112] width 33 height 33
click at [1420, 164] on span "Download CSV" at bounding box center [1438, 157] width 153 height 17
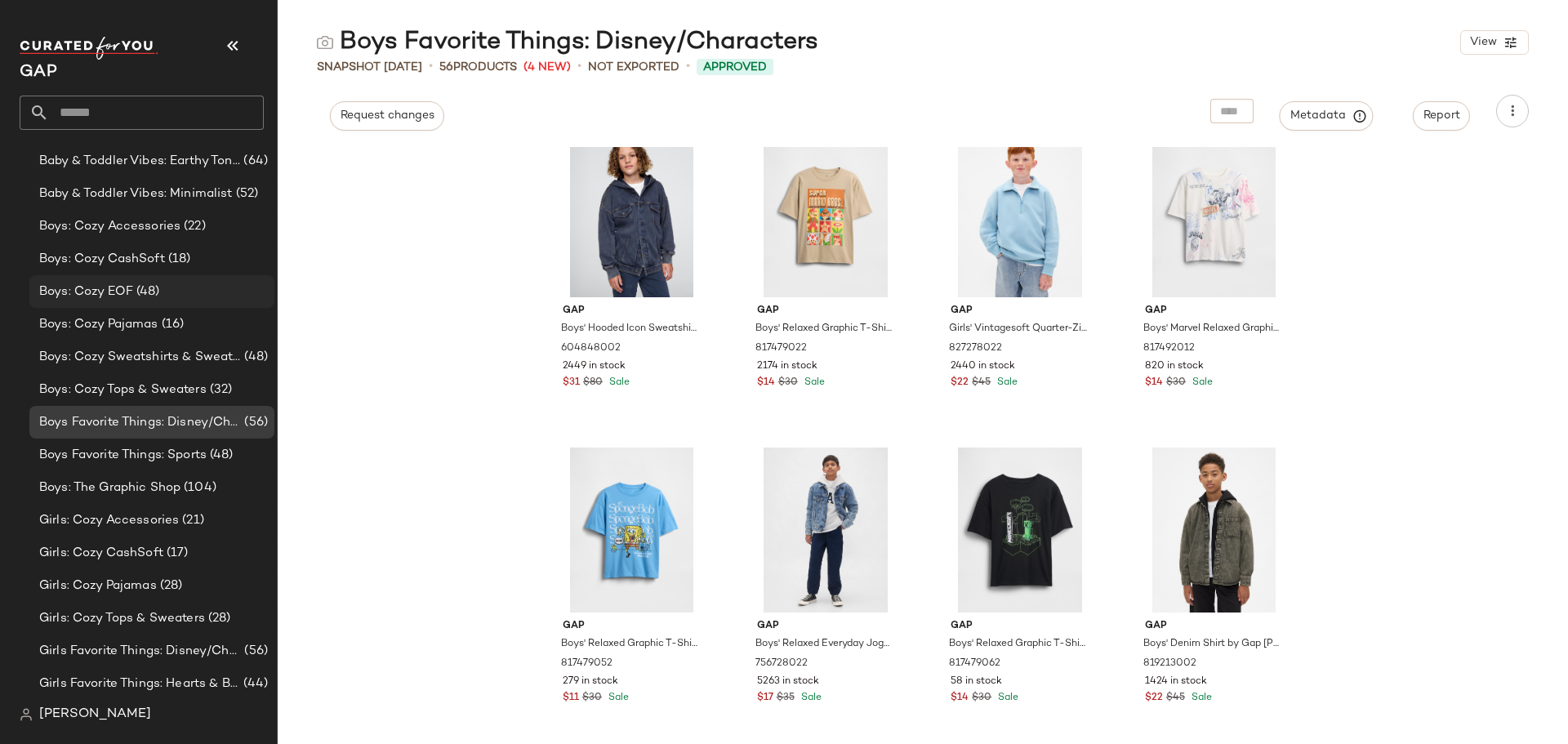
scroll to position [409, 0]
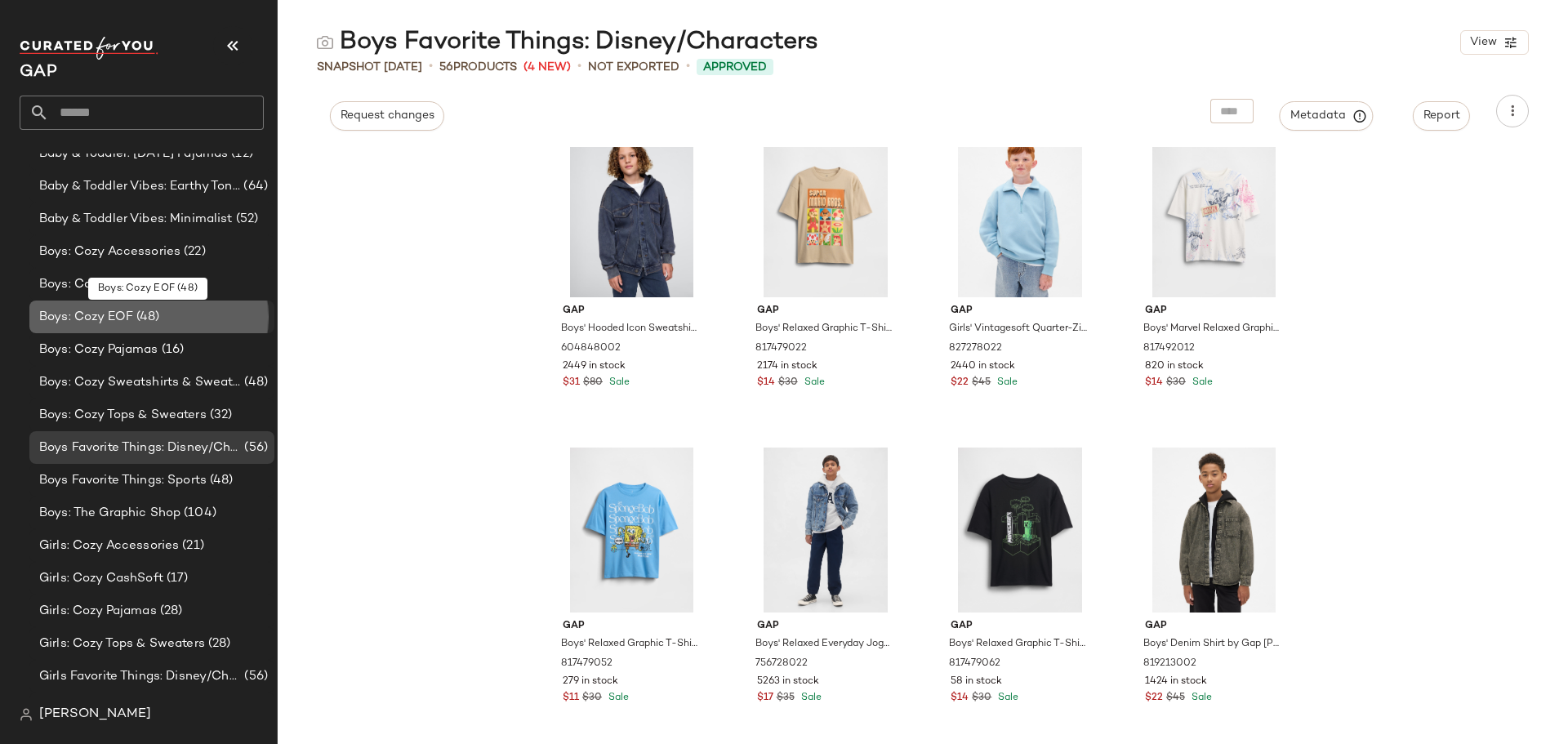
click at [106, 312] on span "Boys: Cozy EOF" at bounding box center [86, 317] width 94 height 19
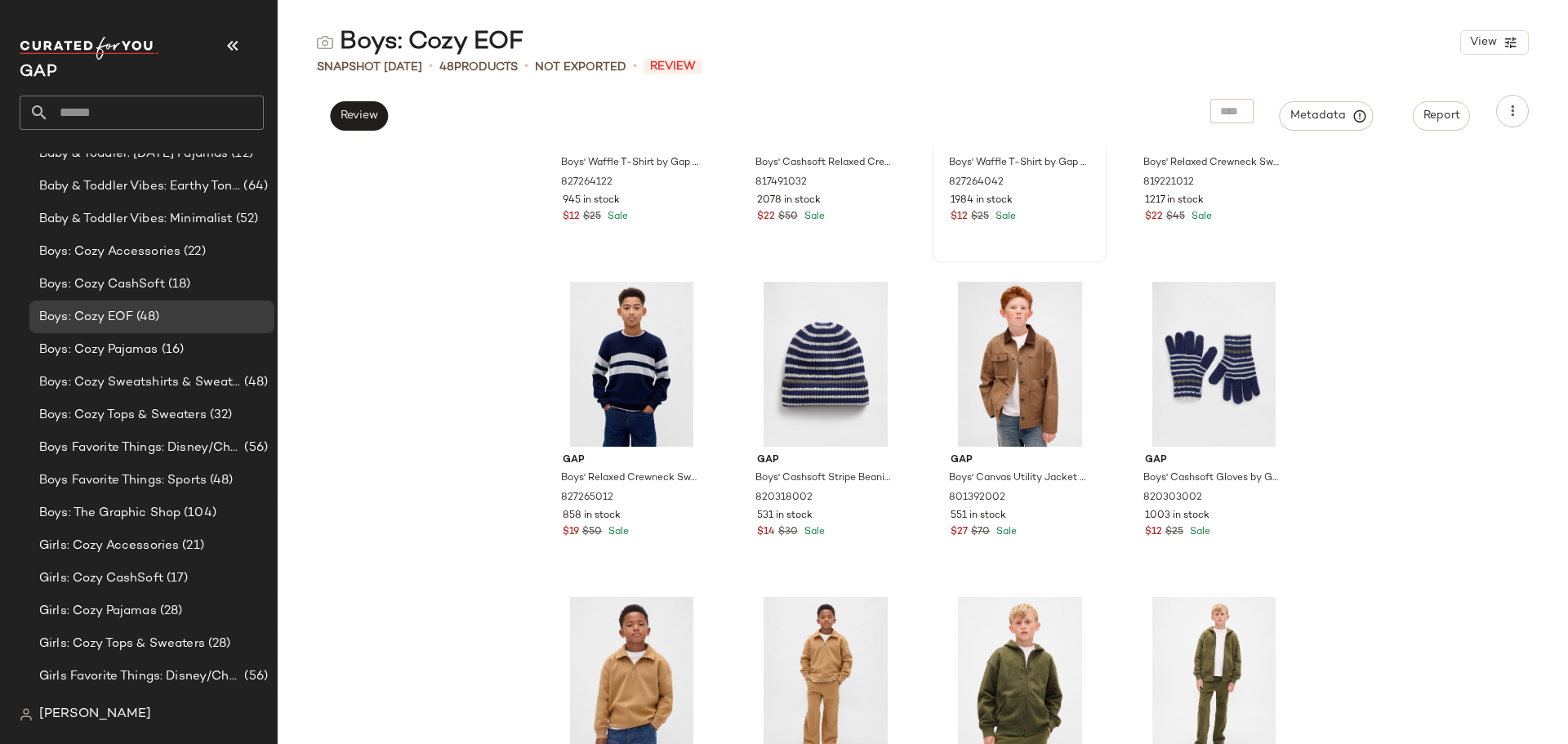
scroll to position [1157, 0]
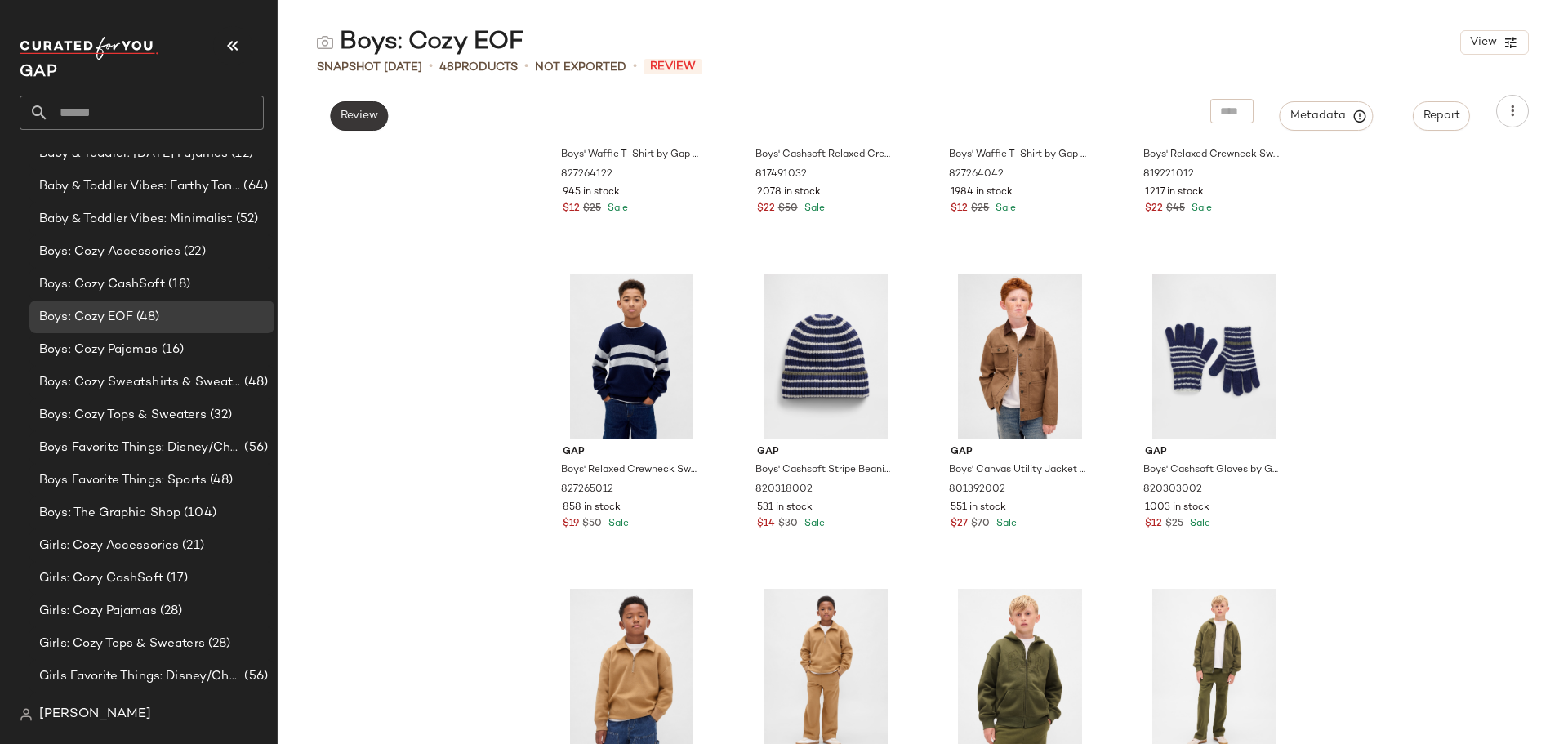
click at [363, 129] on button "Review" at bounding box center [358, 116] width 58 height 30
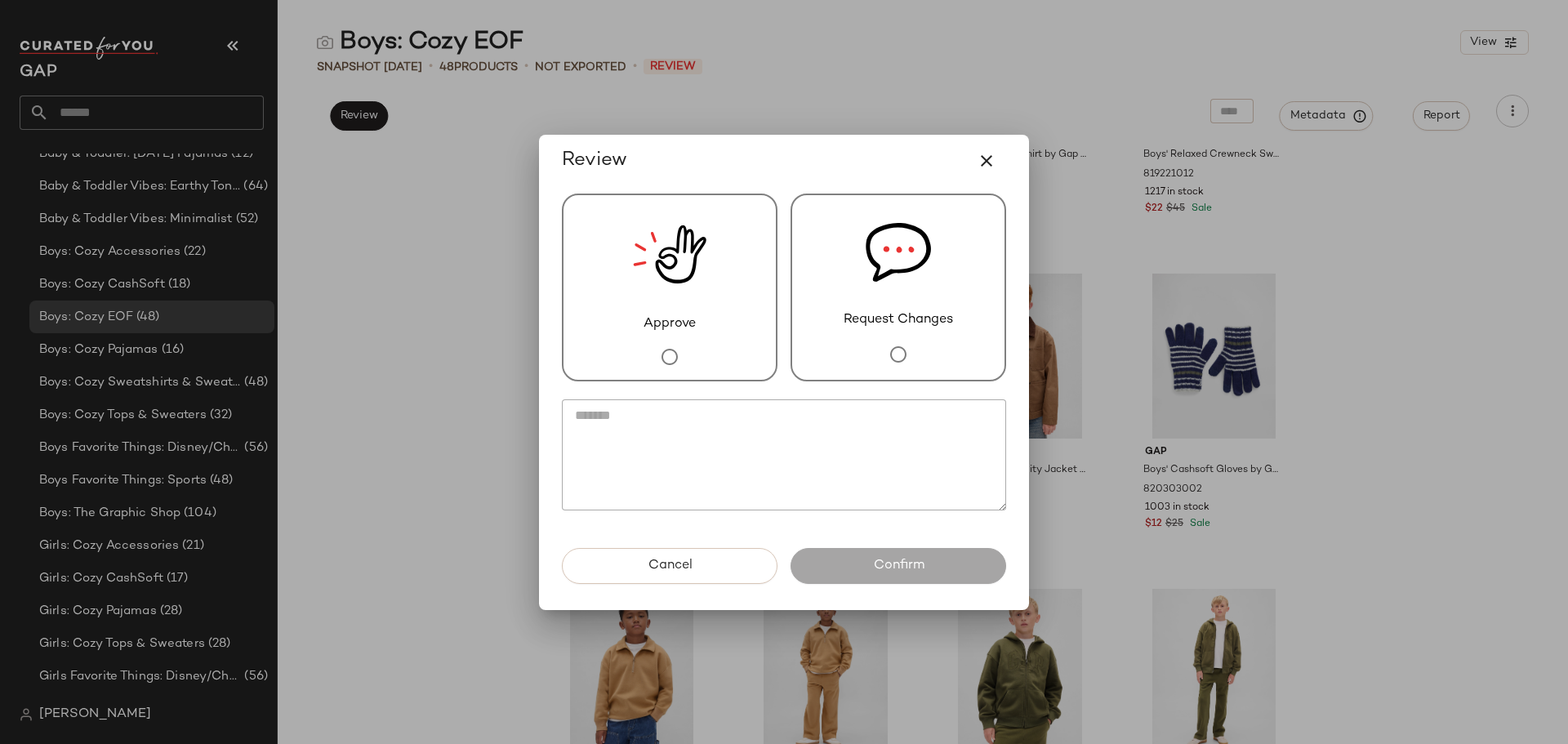
click at [863, 335] on div "Request Changes" at bounding box center [898, 287] width 216 height 188
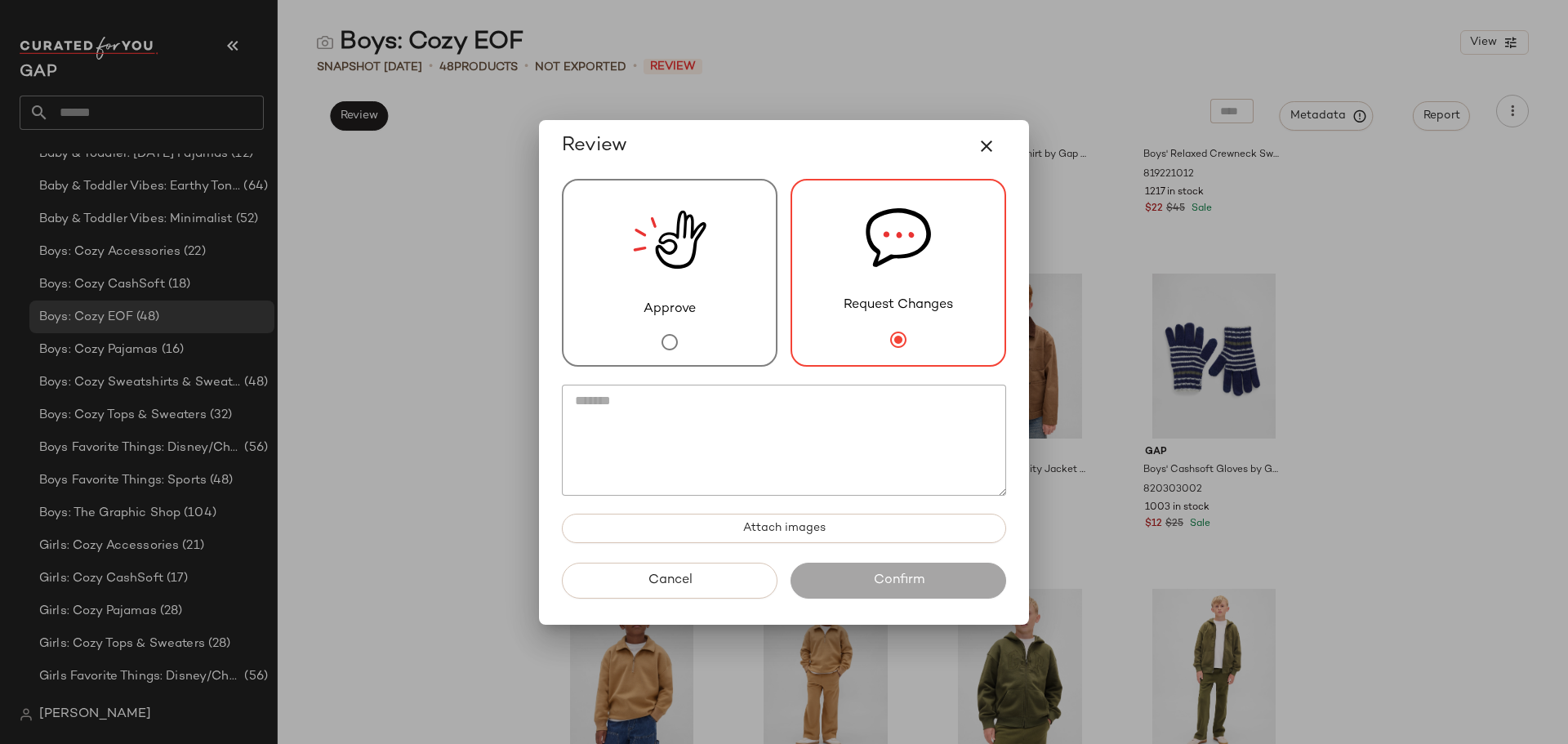
click at [770, 418] on textarea at bounding box center [784, 440] width 444 height 111
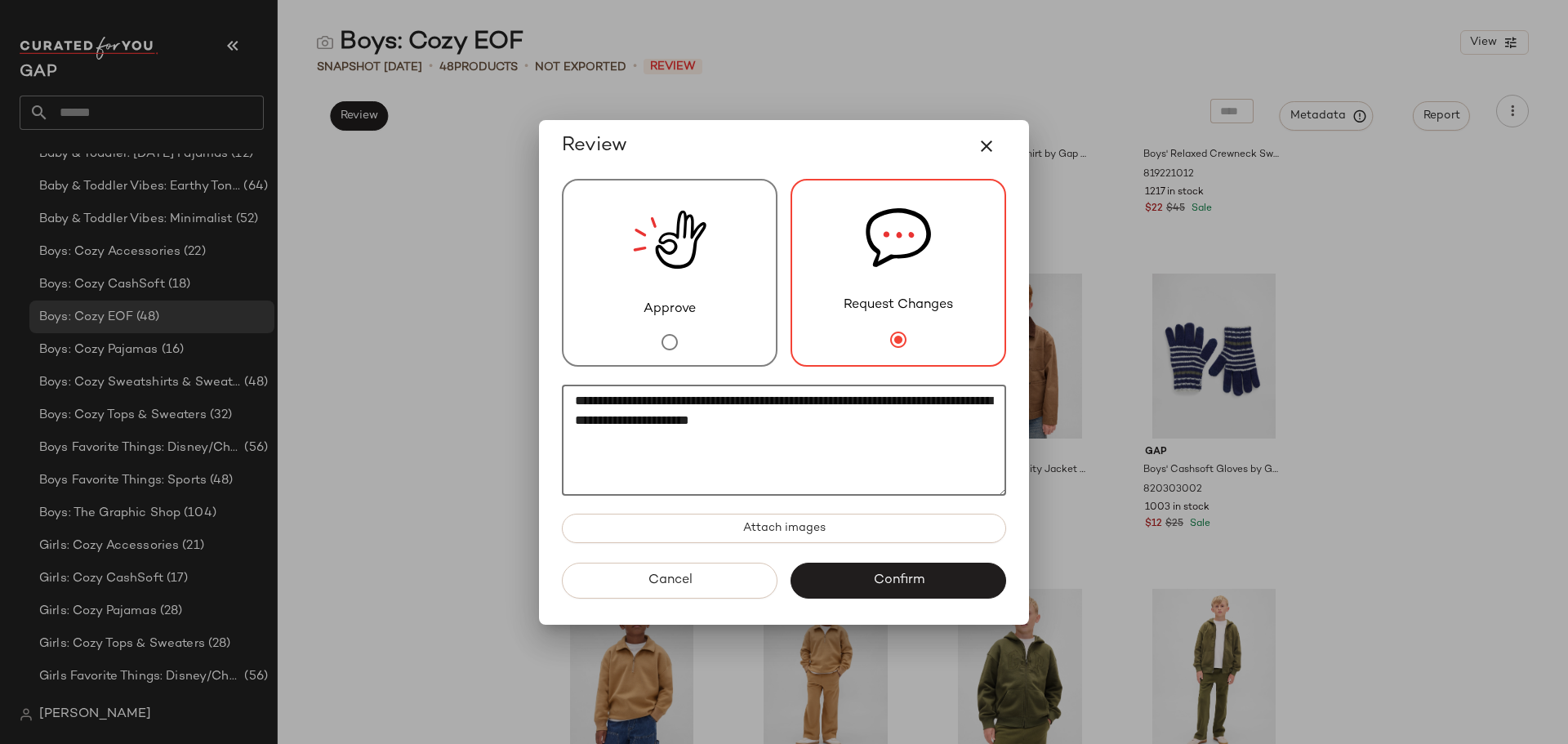
click at [744, 423] on textarea "**********" at bounding box center [784, 440] width 444 height 111
click at [751, 421] on textarea "**********" at bounding box center [784, 440] width 444 height 111
click at [743, 422] on textarea "**********" at bounding box center [784, 440] width 444 height 111
click at [884, 421] on textarea "**********" at bounding box center [784, 440] width 444 height 111
type textarea "**********"
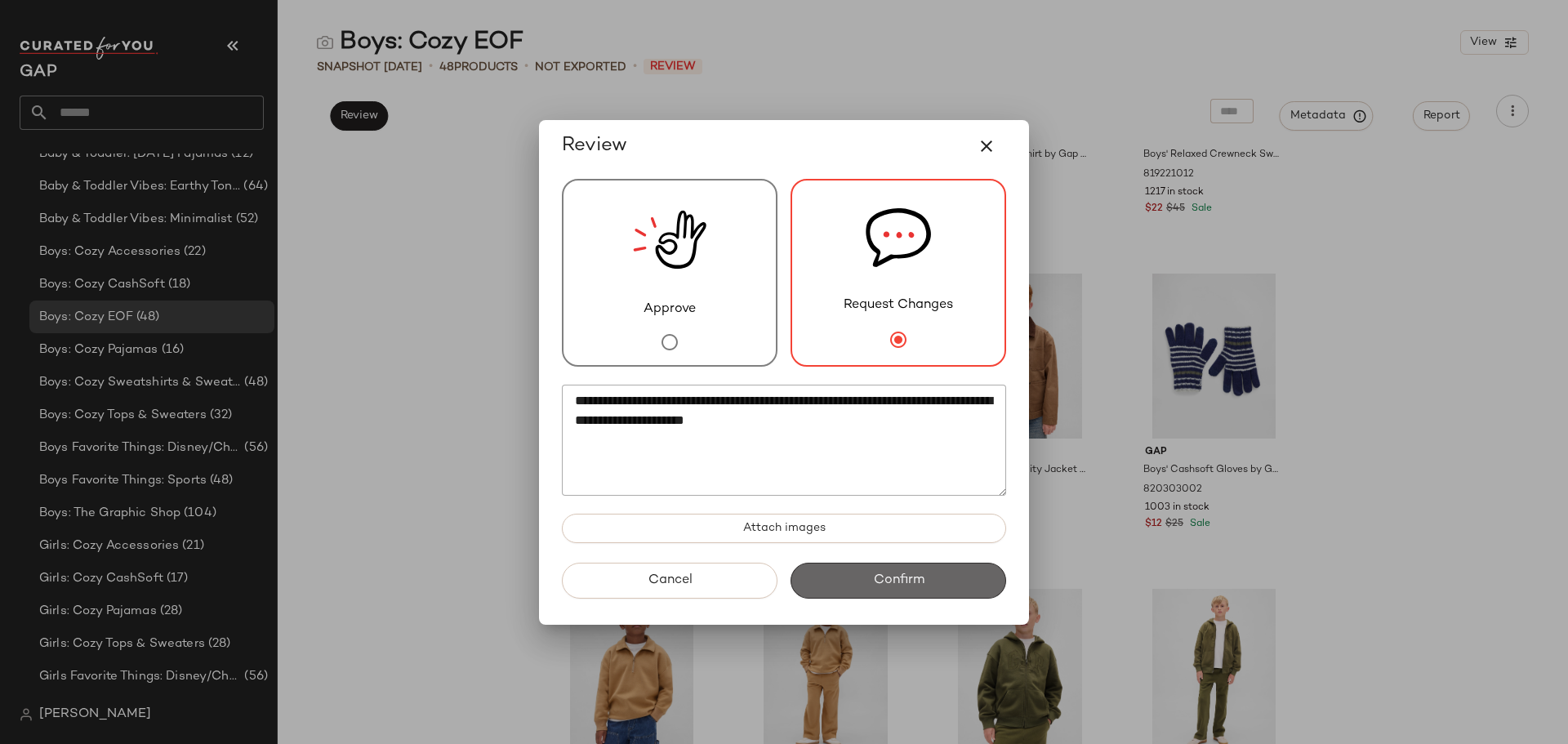
click at [878, 582] on span "Confirm" at bounding box center [898, 580] width 52 height 16
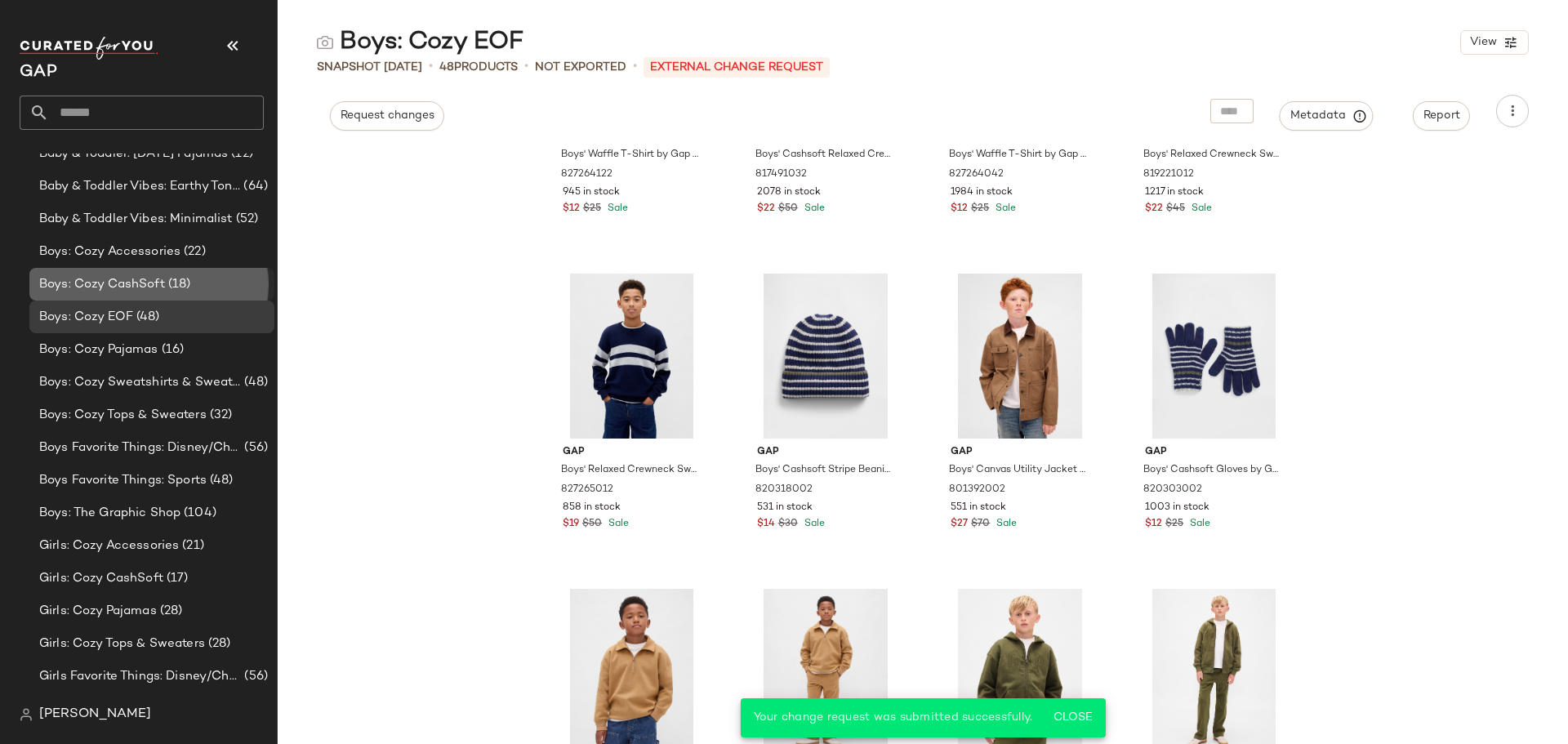
click at [150, 282] on span "Boys: Cozy CashSoft" at bounding box center [102, 285] width 125 height 19
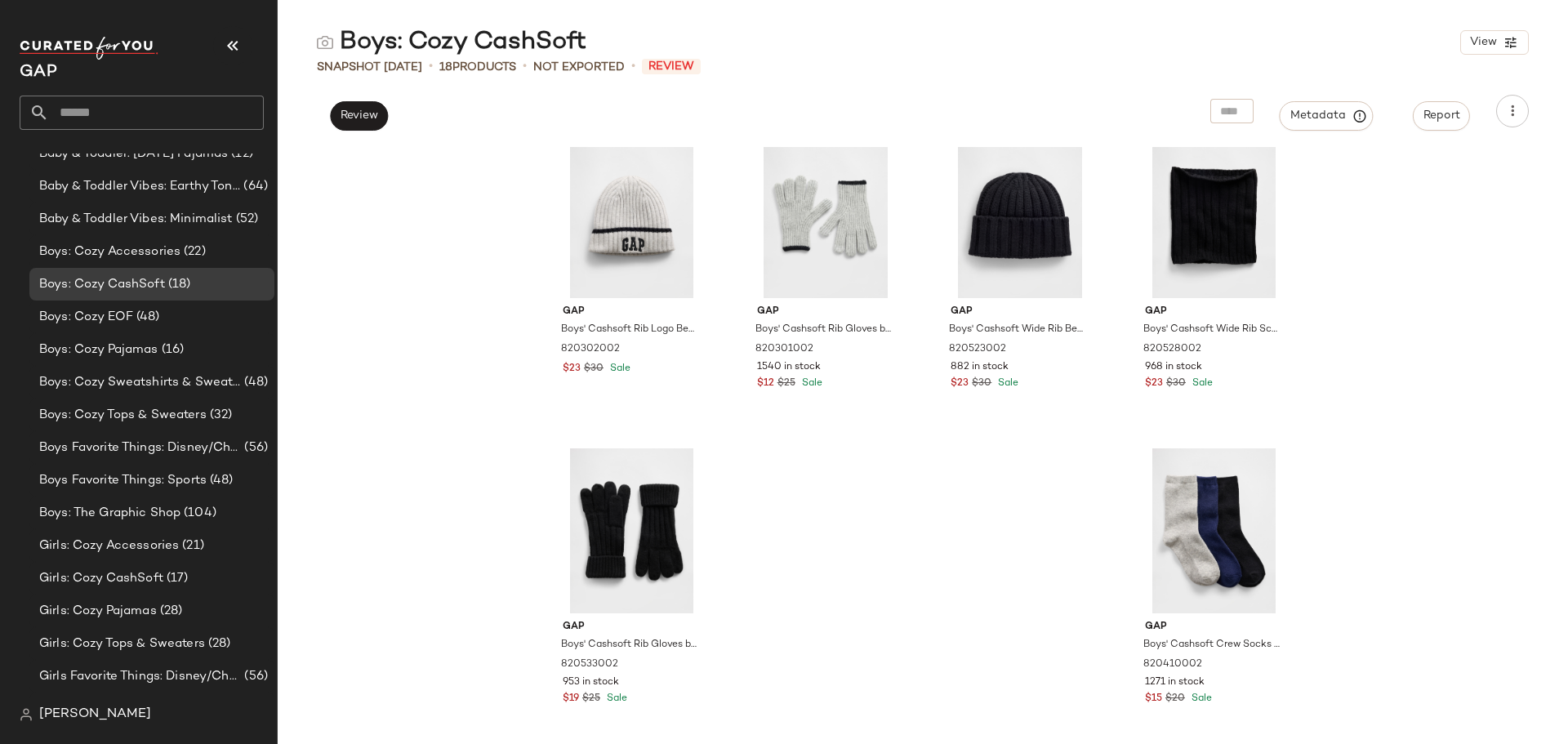
scroll to position [983, 0]
click at [1497, 115] on button "button" at bounding box center [1513, 112] width 33 height 33
click at [385, 119] on button "Review" at bounding box center [358, 116] width 58 height 30
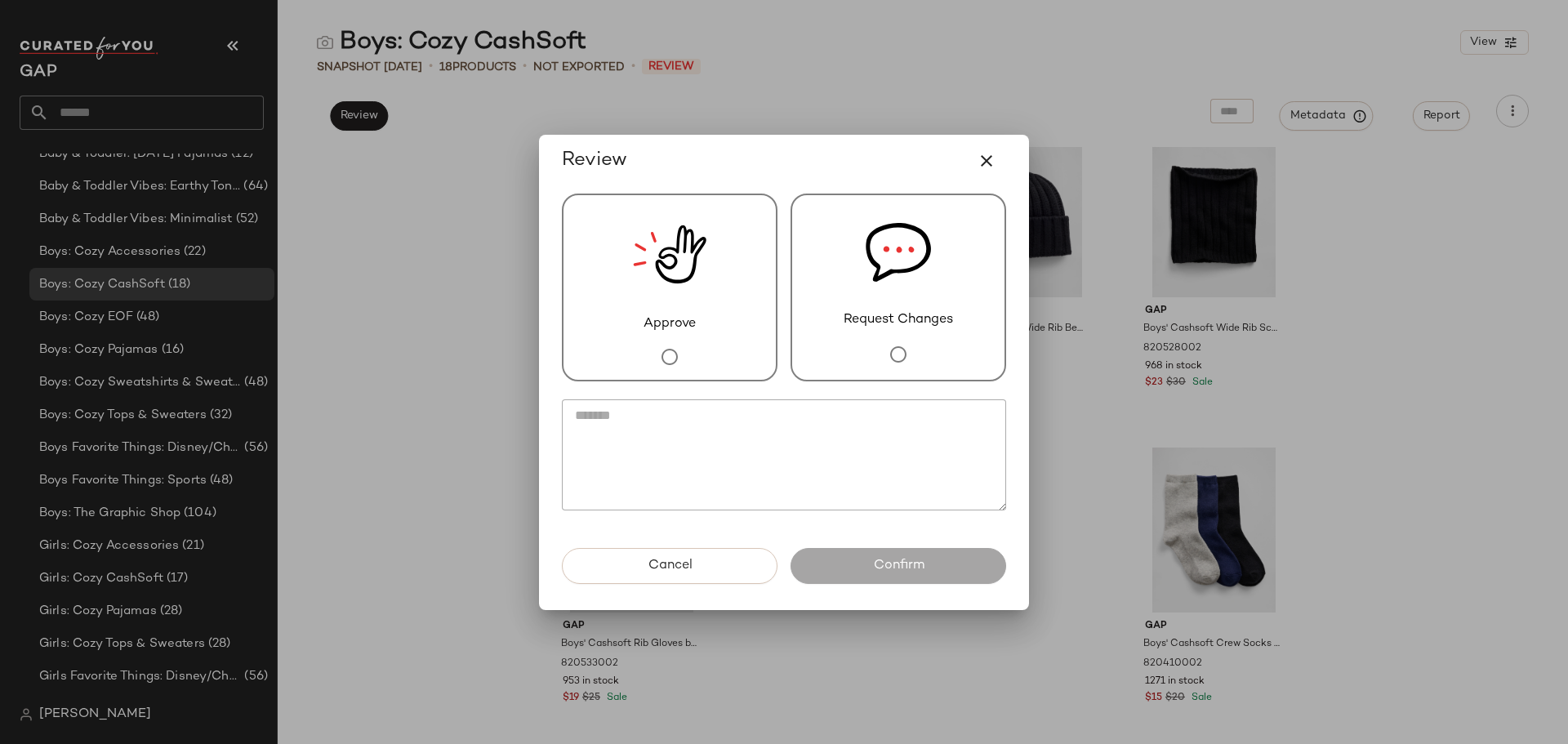
click at [682, 337] on div at bounding box center [670, 357] width 33 height 46
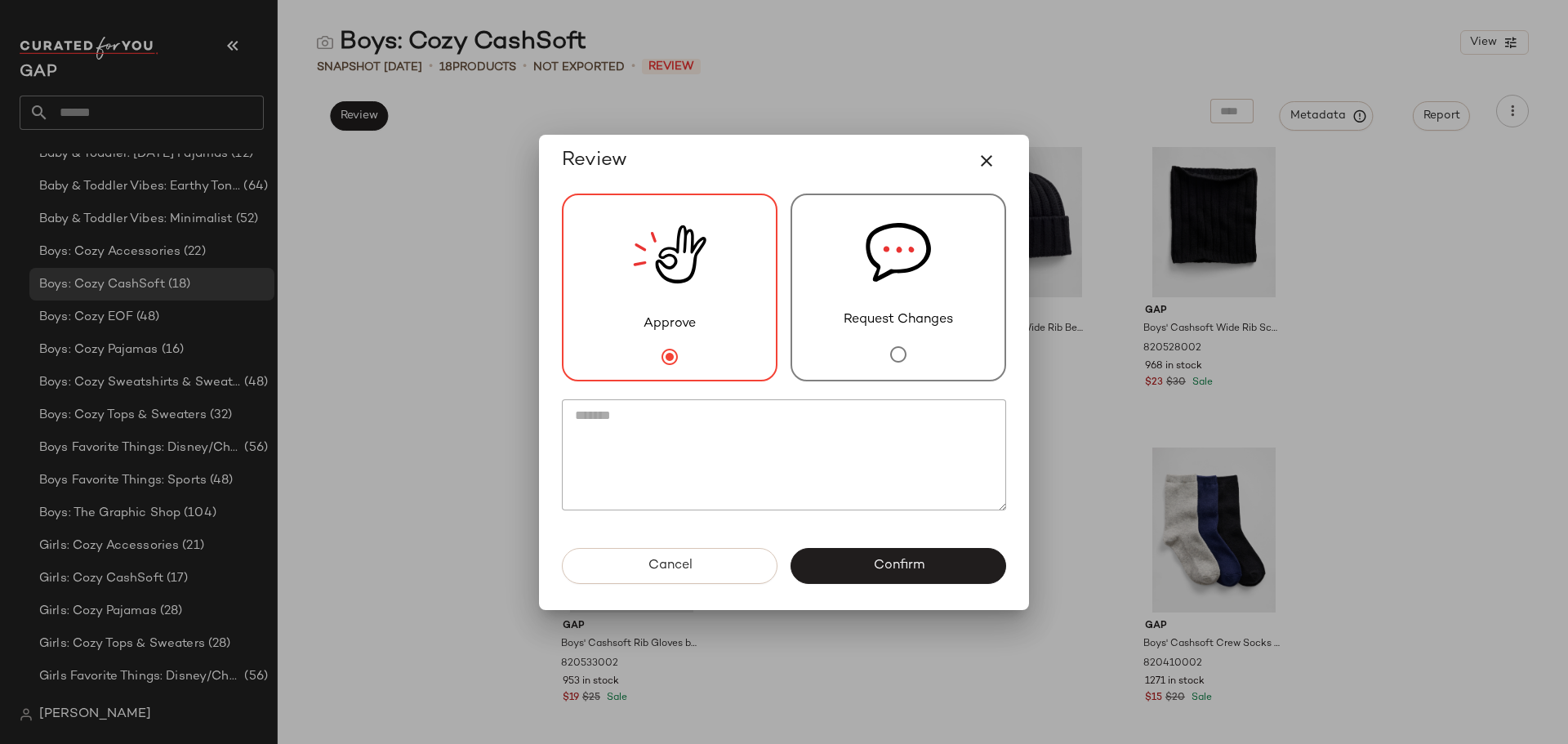
click at [850, 556] on button "Confirm" at bounding box center [898, 566] width 216 height 36
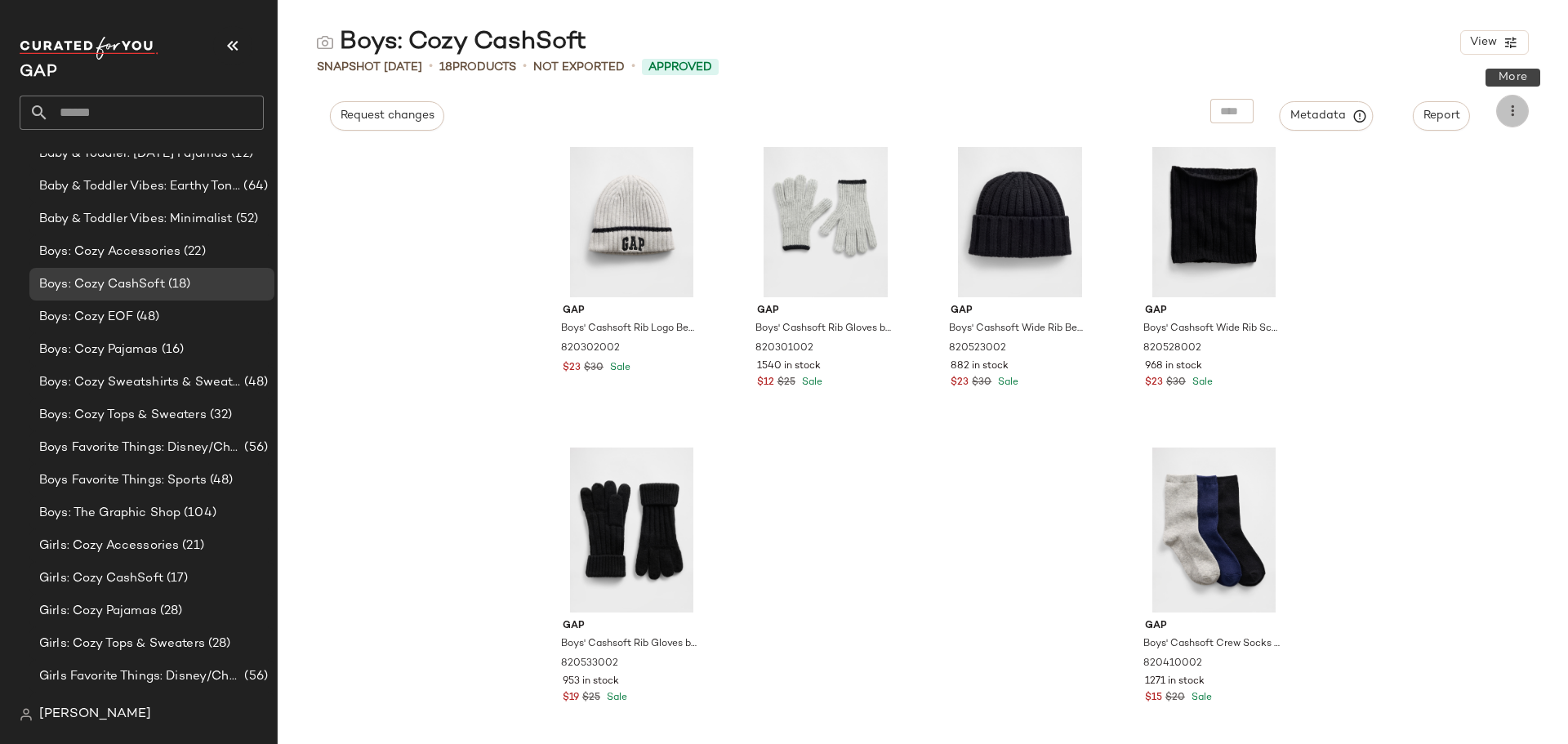
click at [1521, 112] on button "button" at bounding box center [1513, 112] width 33 height 33
click at [1381, 162] on span "Download CSV" at bounding box center [1438, 157] width 153 height 17
click at [415, 128] on button "Request changes" at bounding box center [386, 116] width 114 height 30
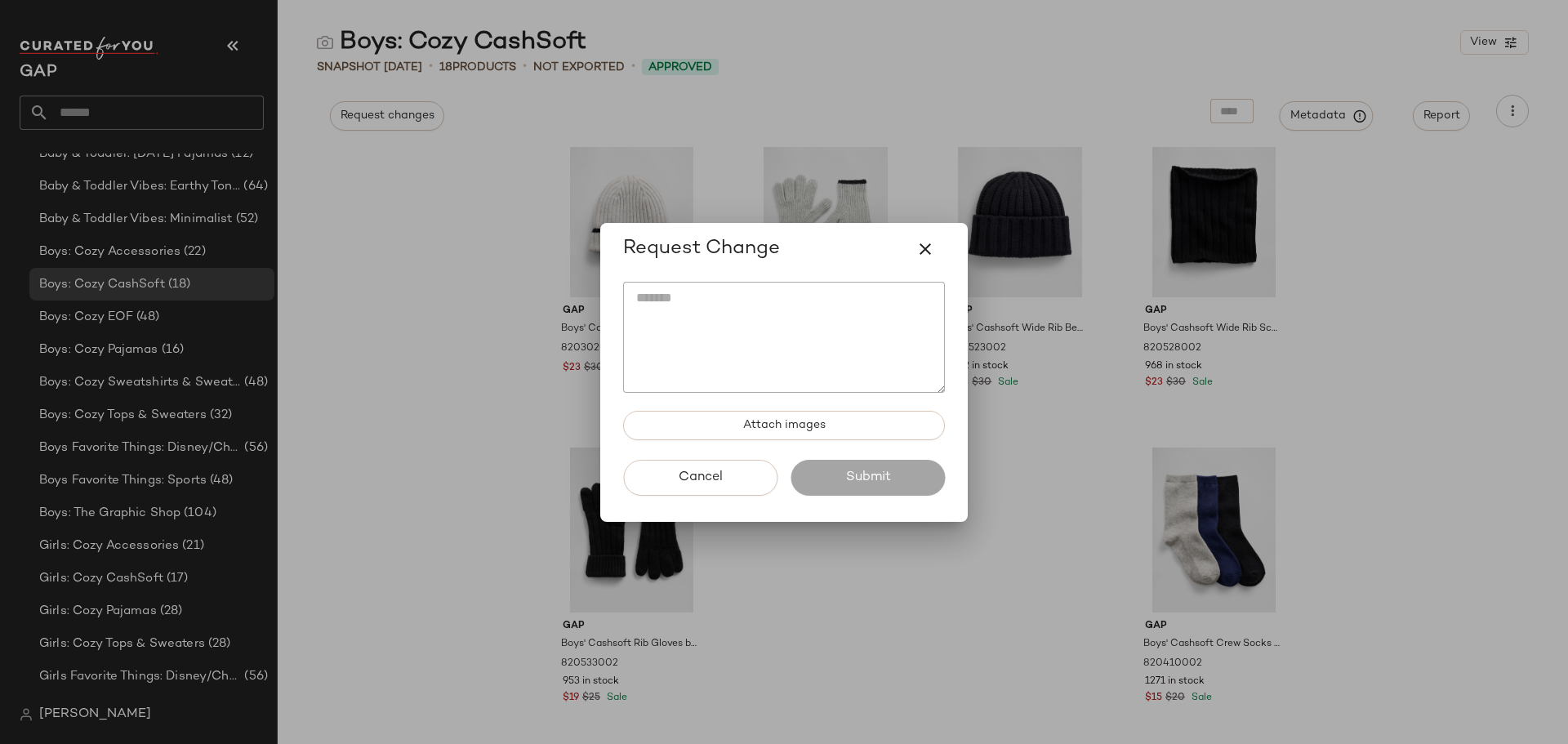
click at [923, 254] on icon "button" at bounding box center [926, 249] width 20 height 20
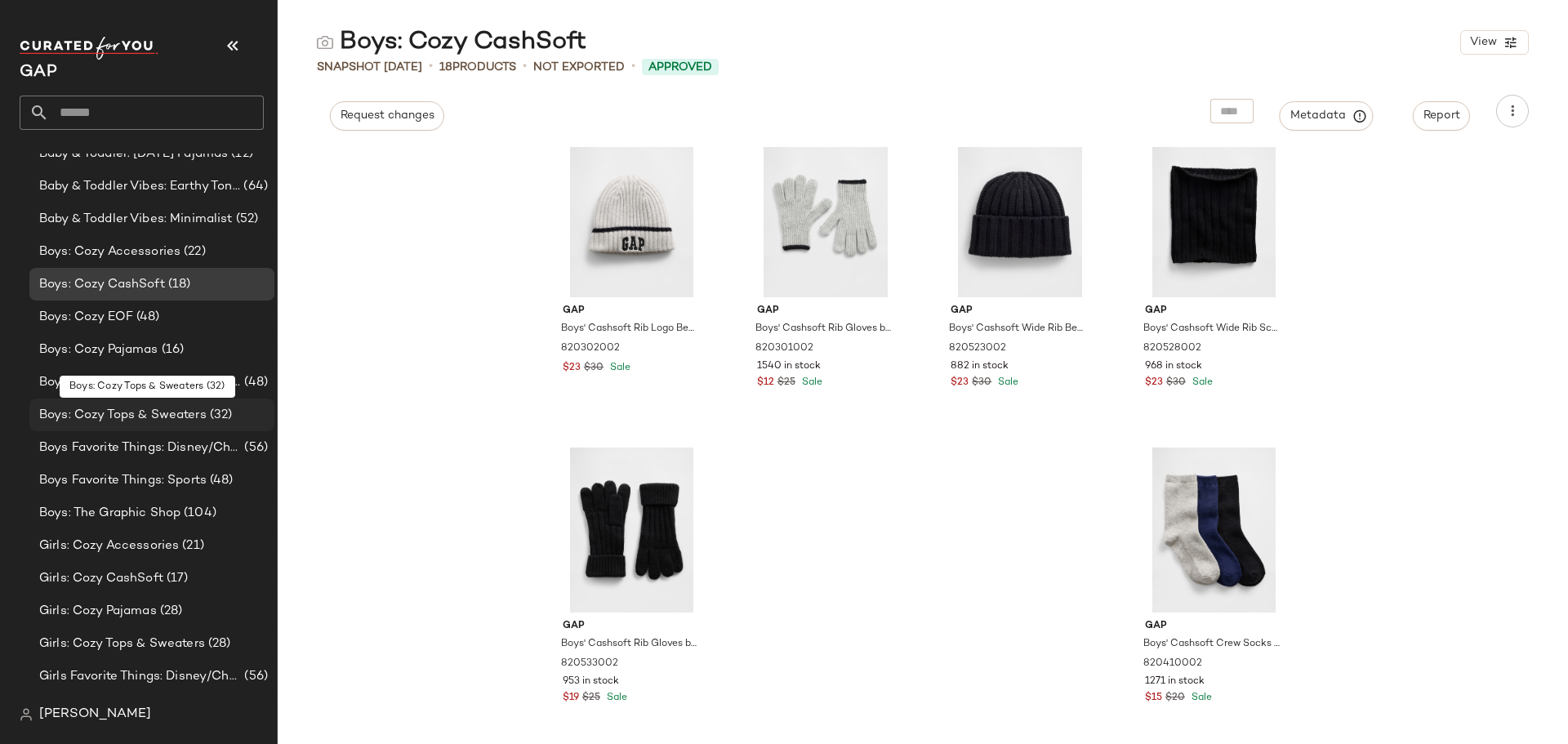
click at [152, 414] on span "Boys: Cozy Tops & Sweaters" at bounding box center [123, 415] width 167 height 19
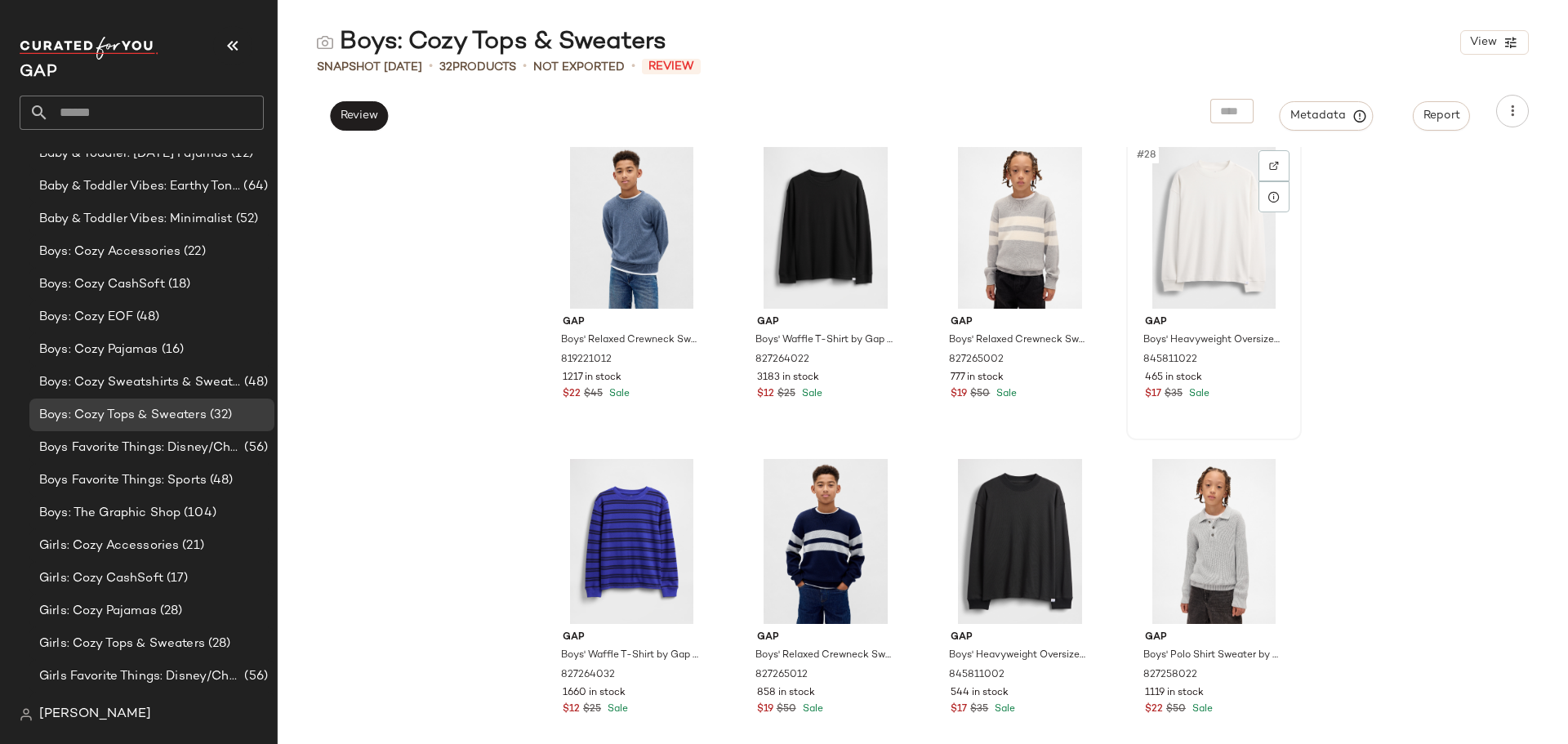
scroll to position [1929, 0]
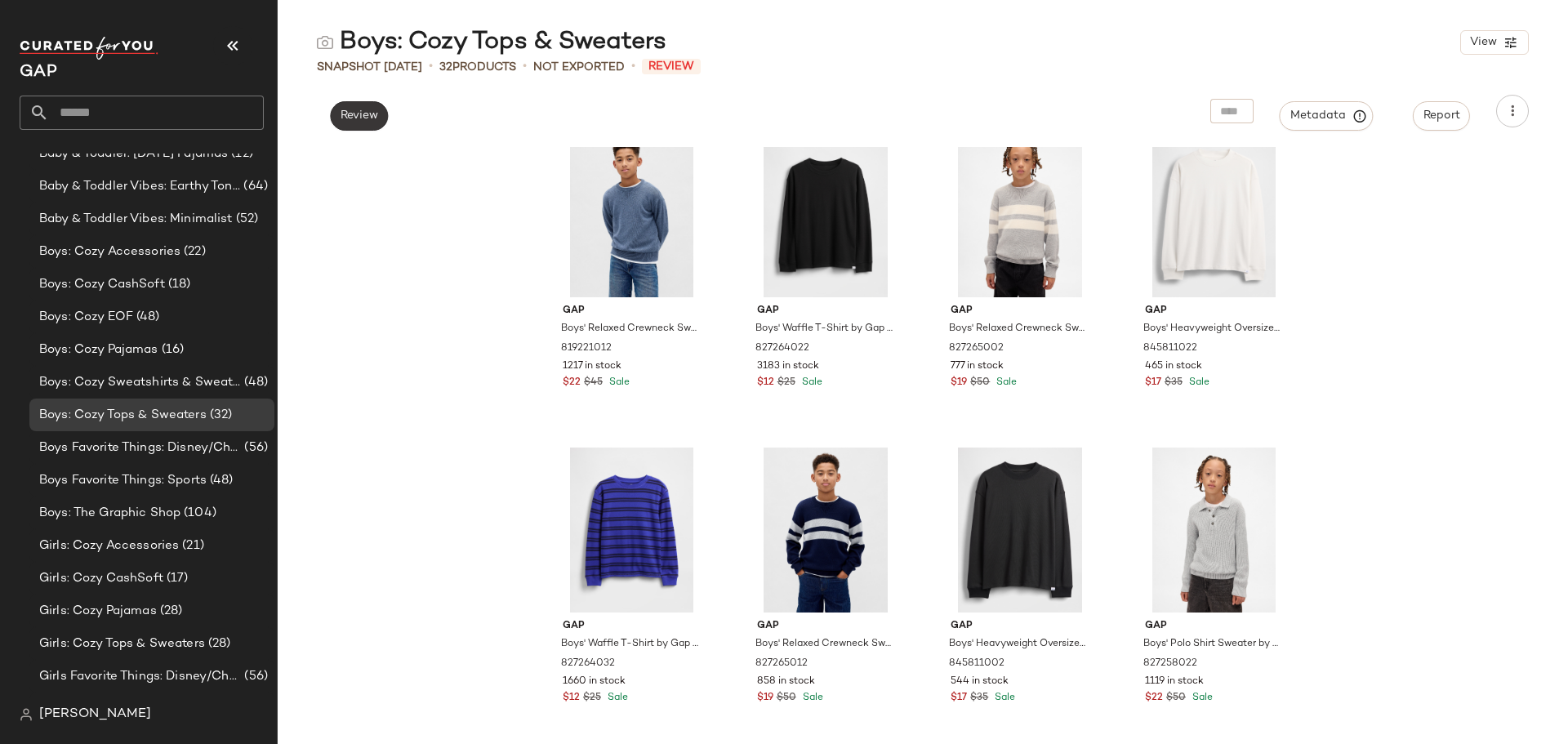
click at [377, 125] on button "Review" at bounding box center [358, 116] width 58 height 30
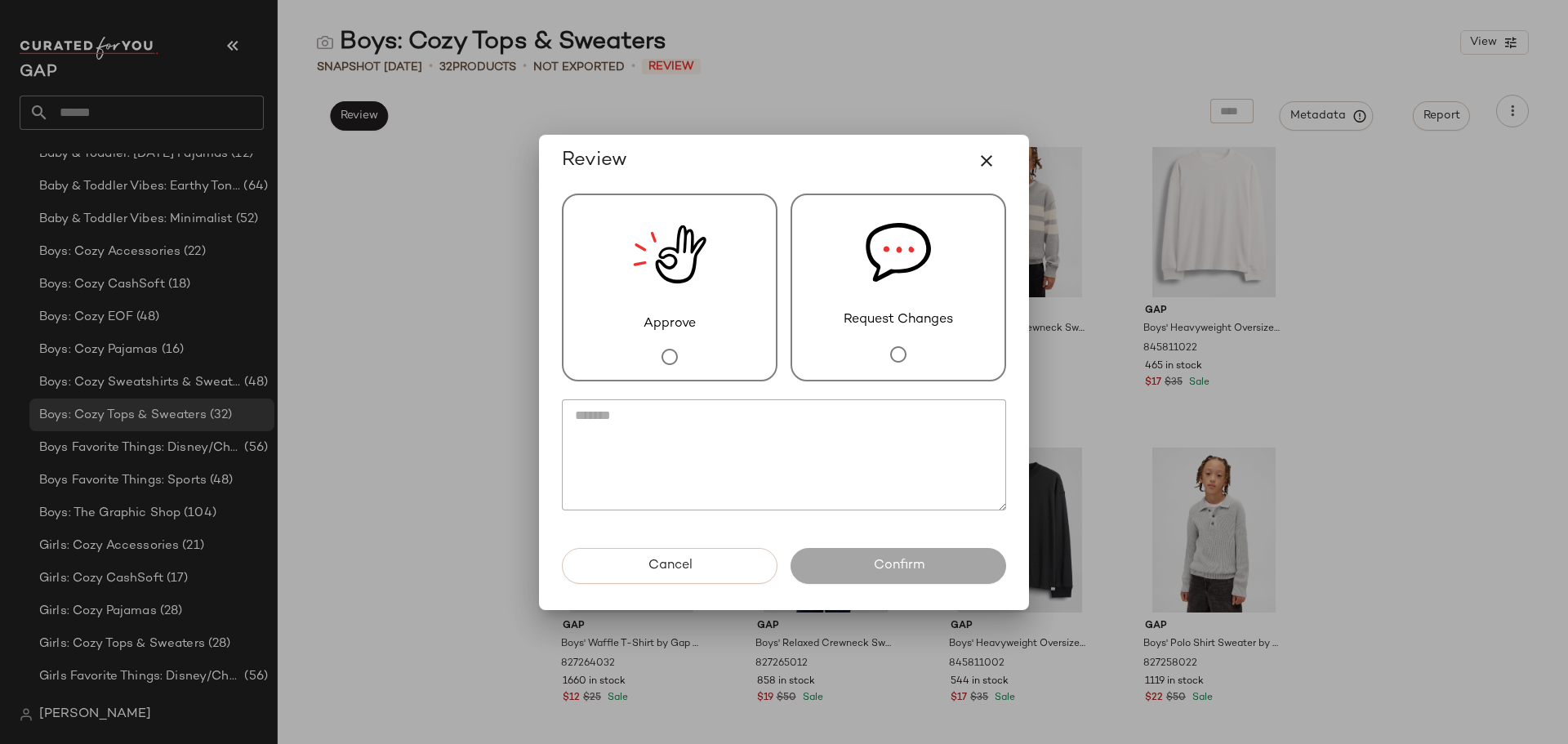
click at [630, 268] on div "Approve" at bounding box center [669, 287] width 216 height 188
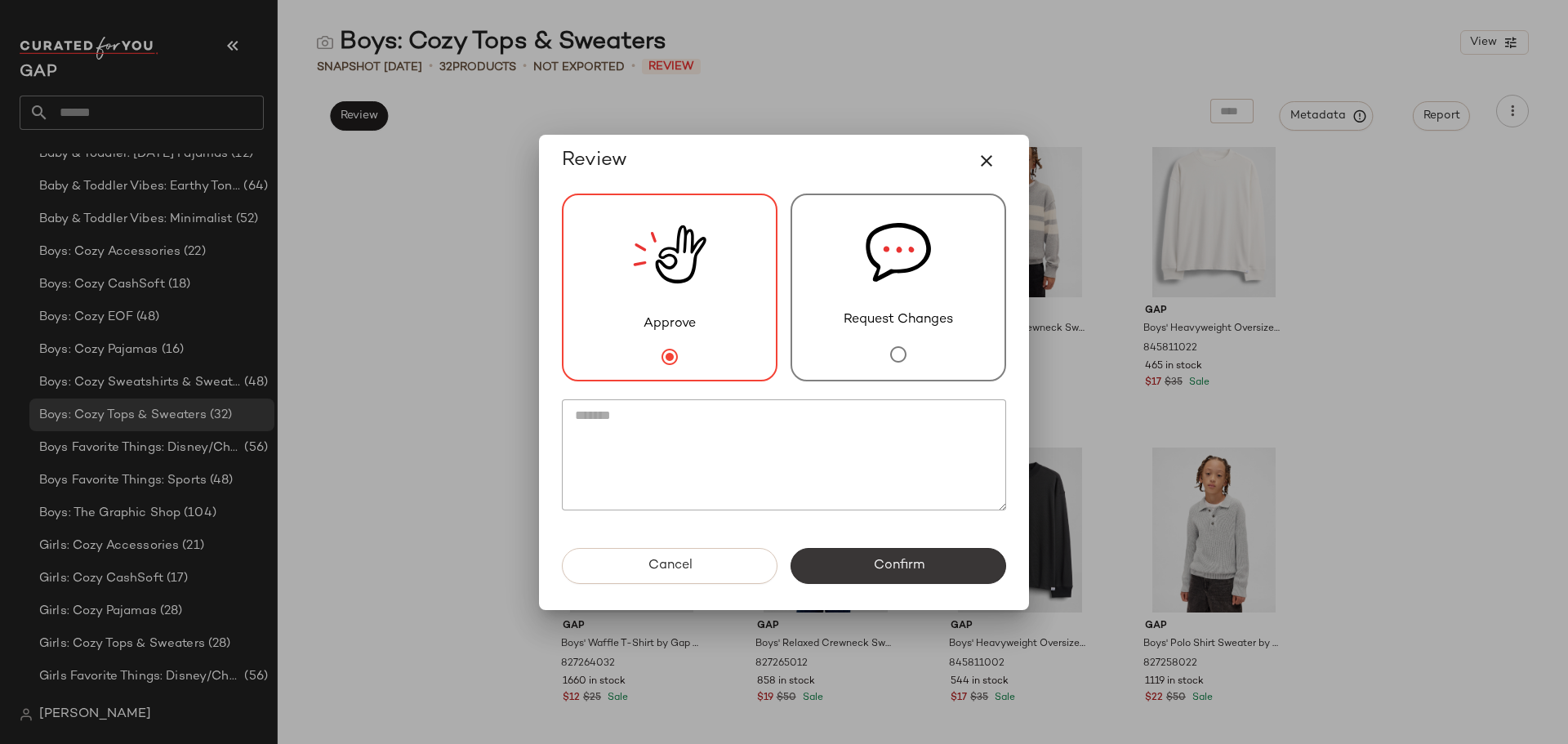
click at [866, 565] on button "Confirm" at bounding box center [898, 566] width 216 height 36
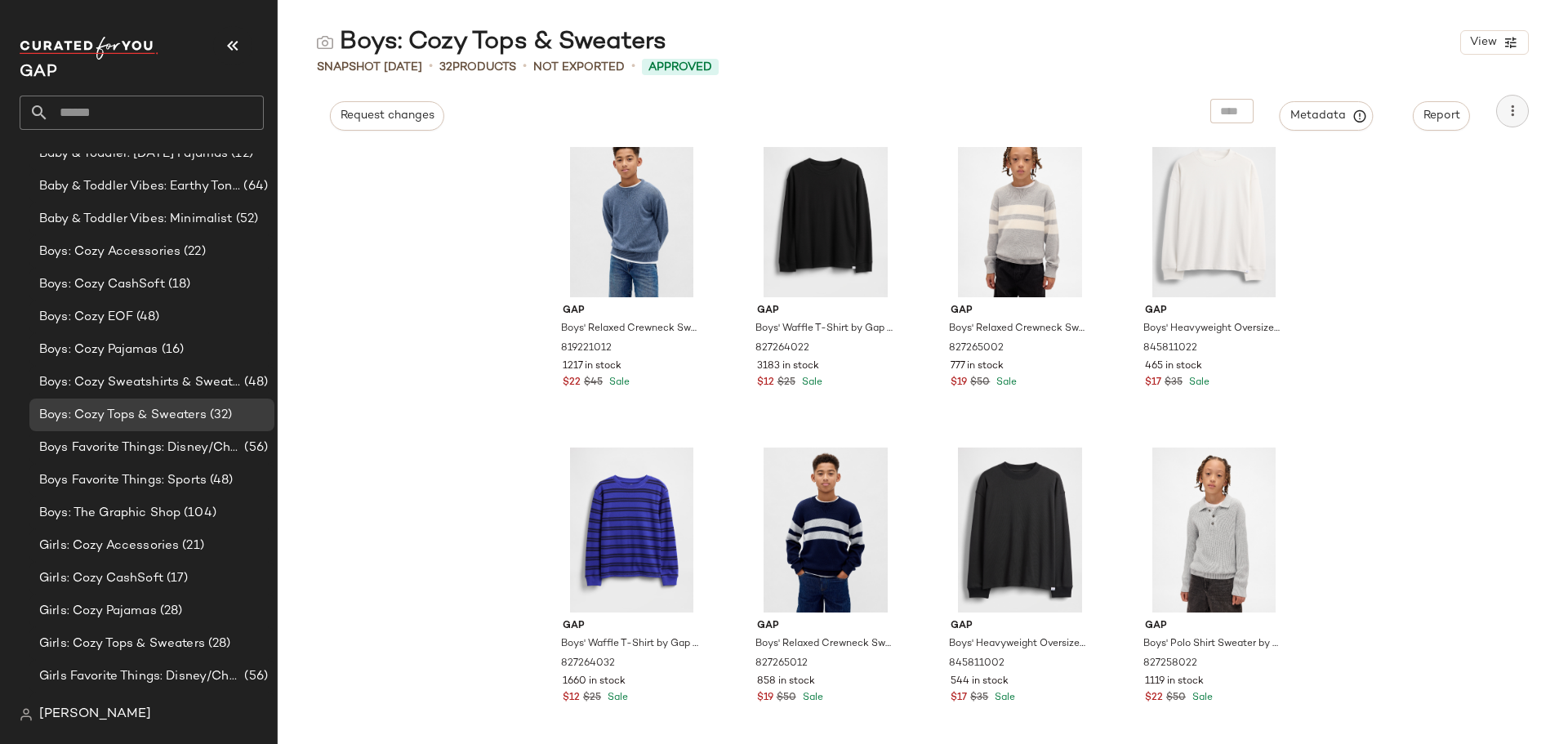
click at [1523, 114] on button "button" at bounding box center [1513, 112] width 33 height 33
click at [1397, 149] on span "Download CSV" at bounding box center [1438, 157] width 153 height 17
click at [123, 387] on span "Boys: Cozy Sweatshirts & Sweatpants" at bounding box center [140, 382] width 202 height 19
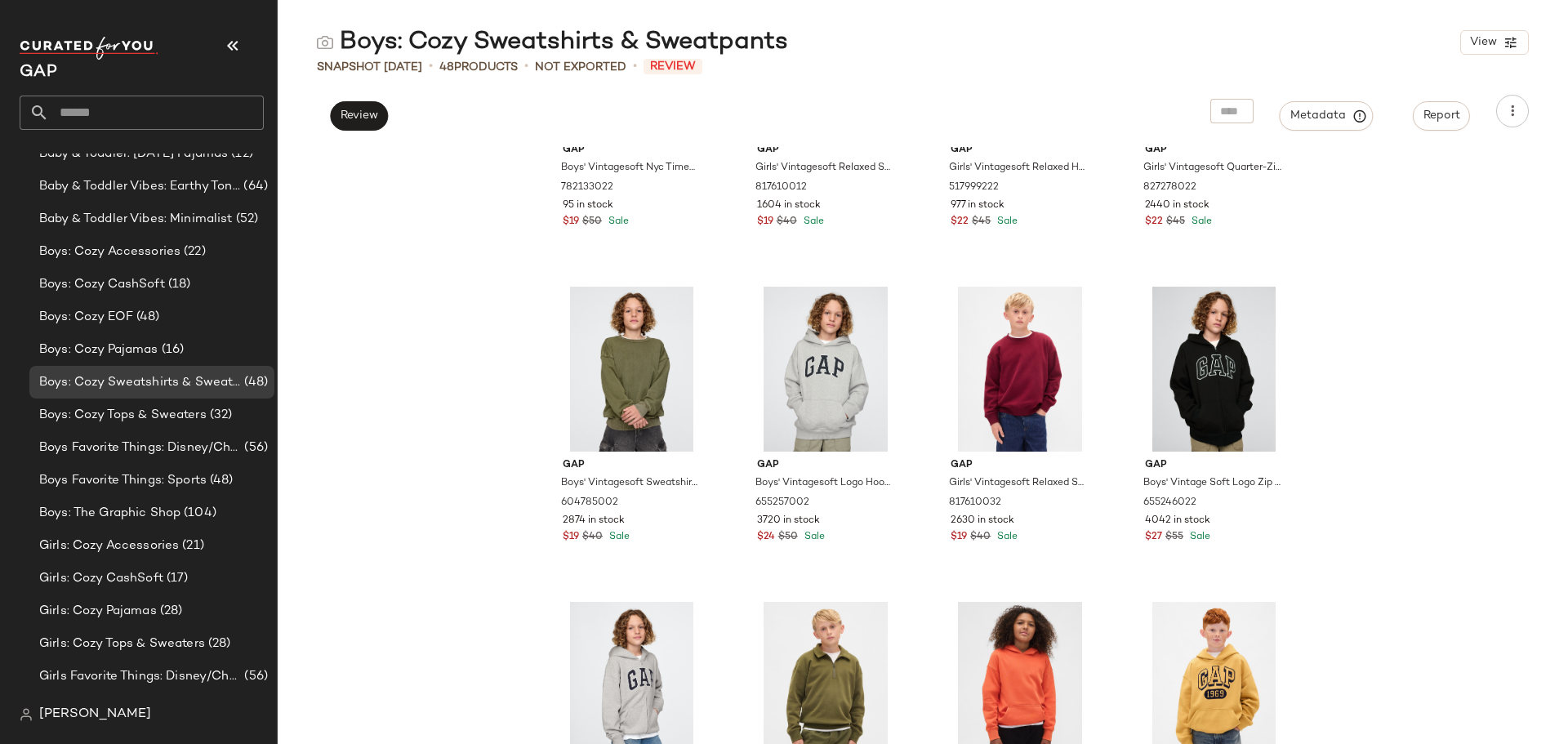
scroll to position [3190, 0]
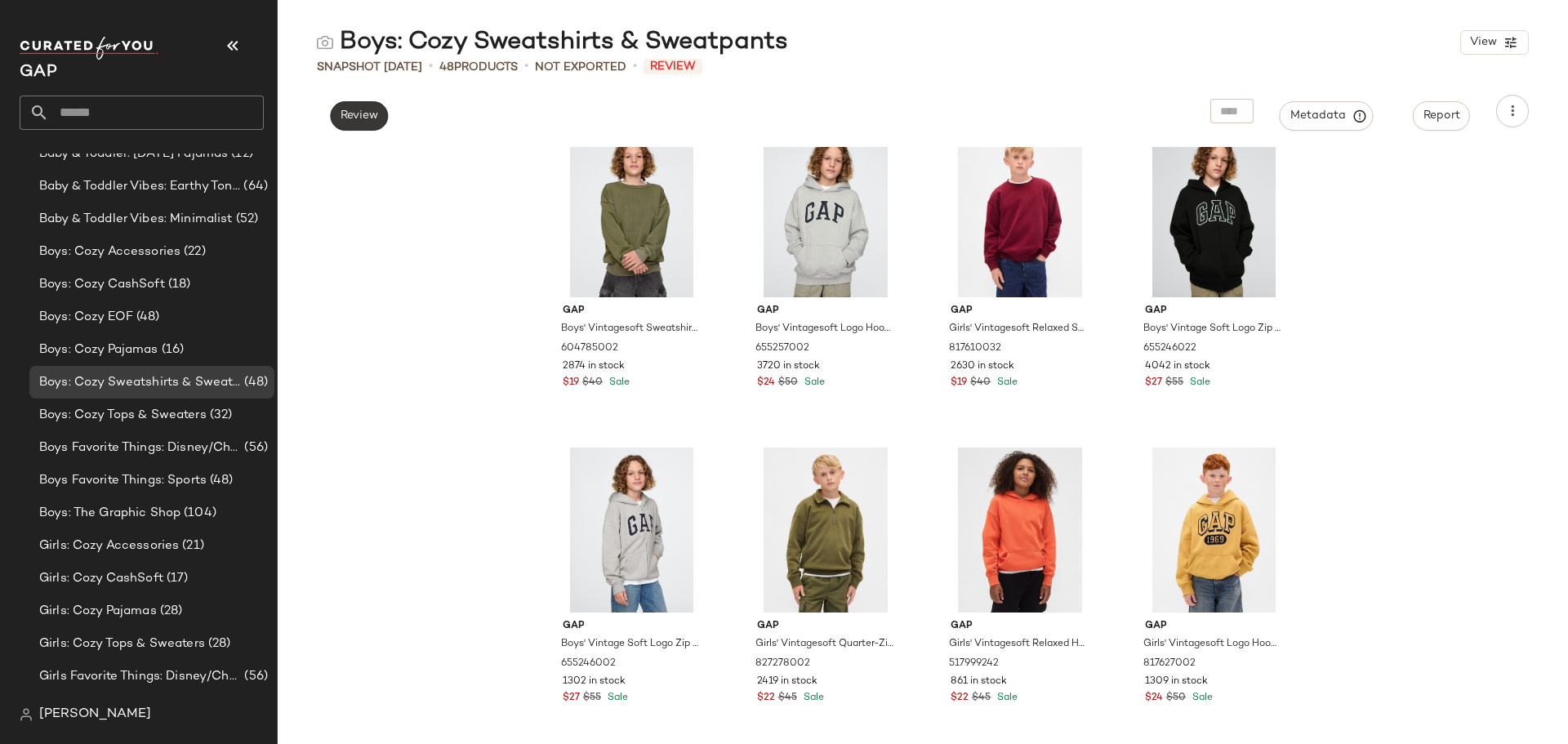
click at [362, 107] on button "Review" at bounding box center [358, 116] width 58 height 30
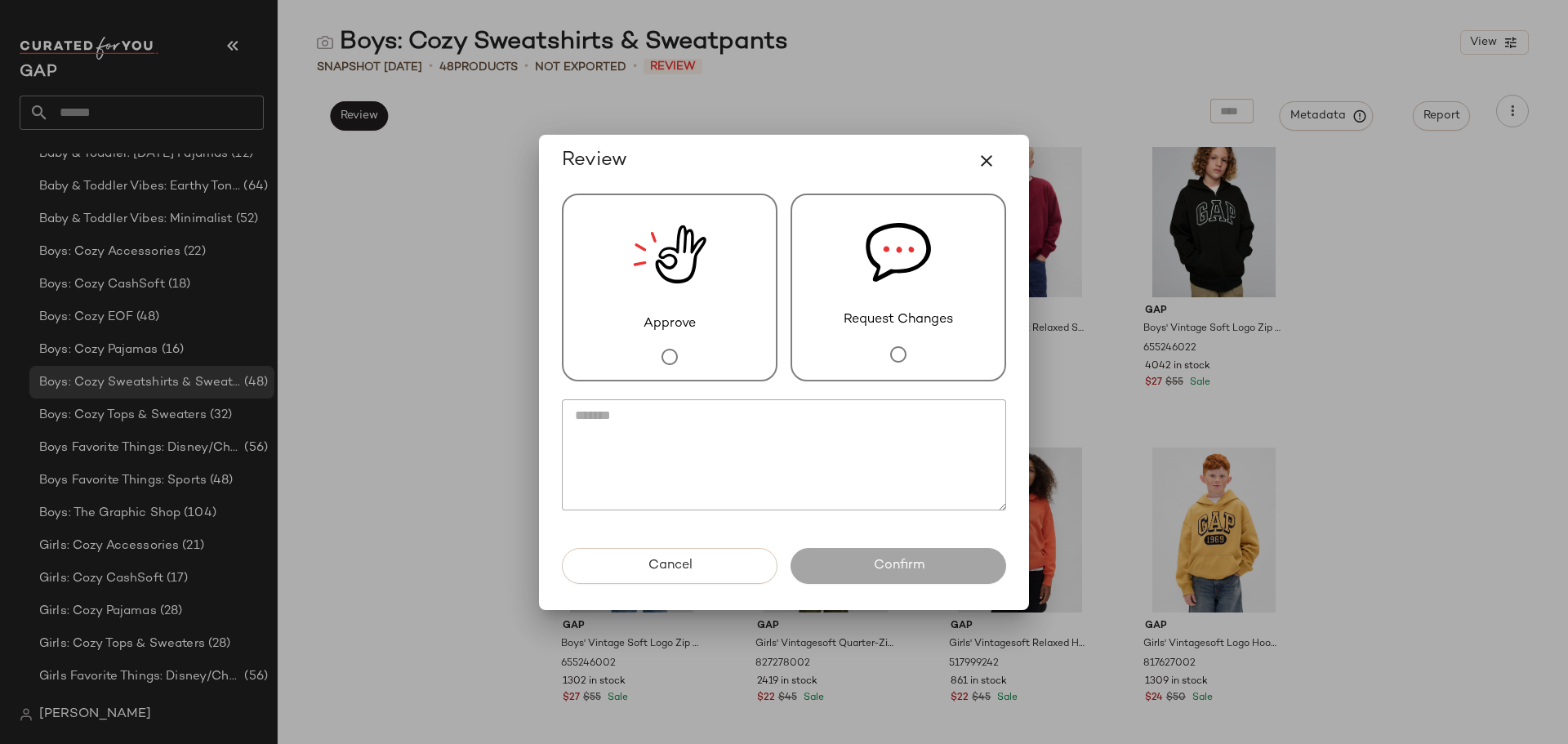
click at [721, 354] on div "Approve" at bounding box center [669, 287] width 216 height 188
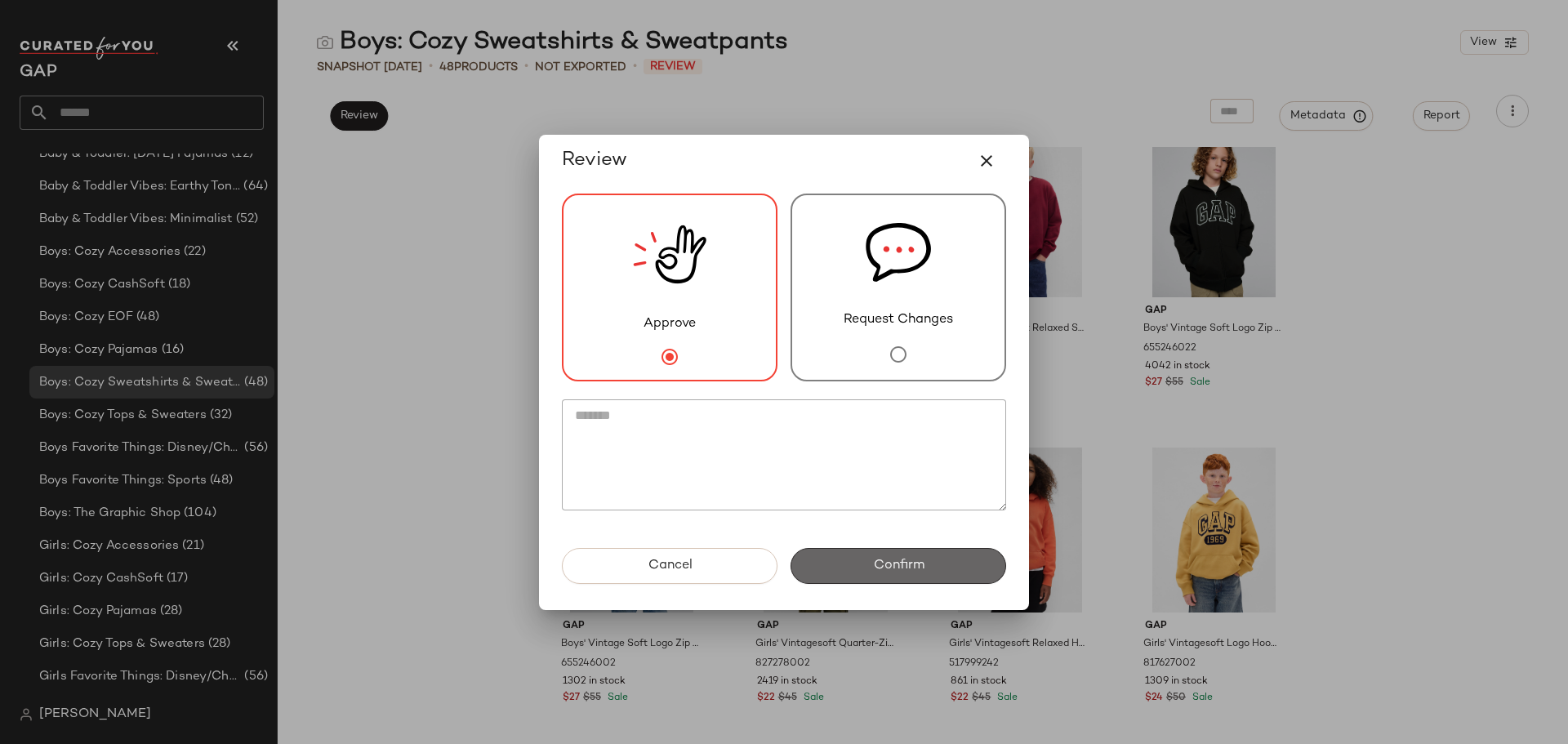
click at [866, 562] on button "Confirm" at bounding box center [898, 566] width 216 height 36
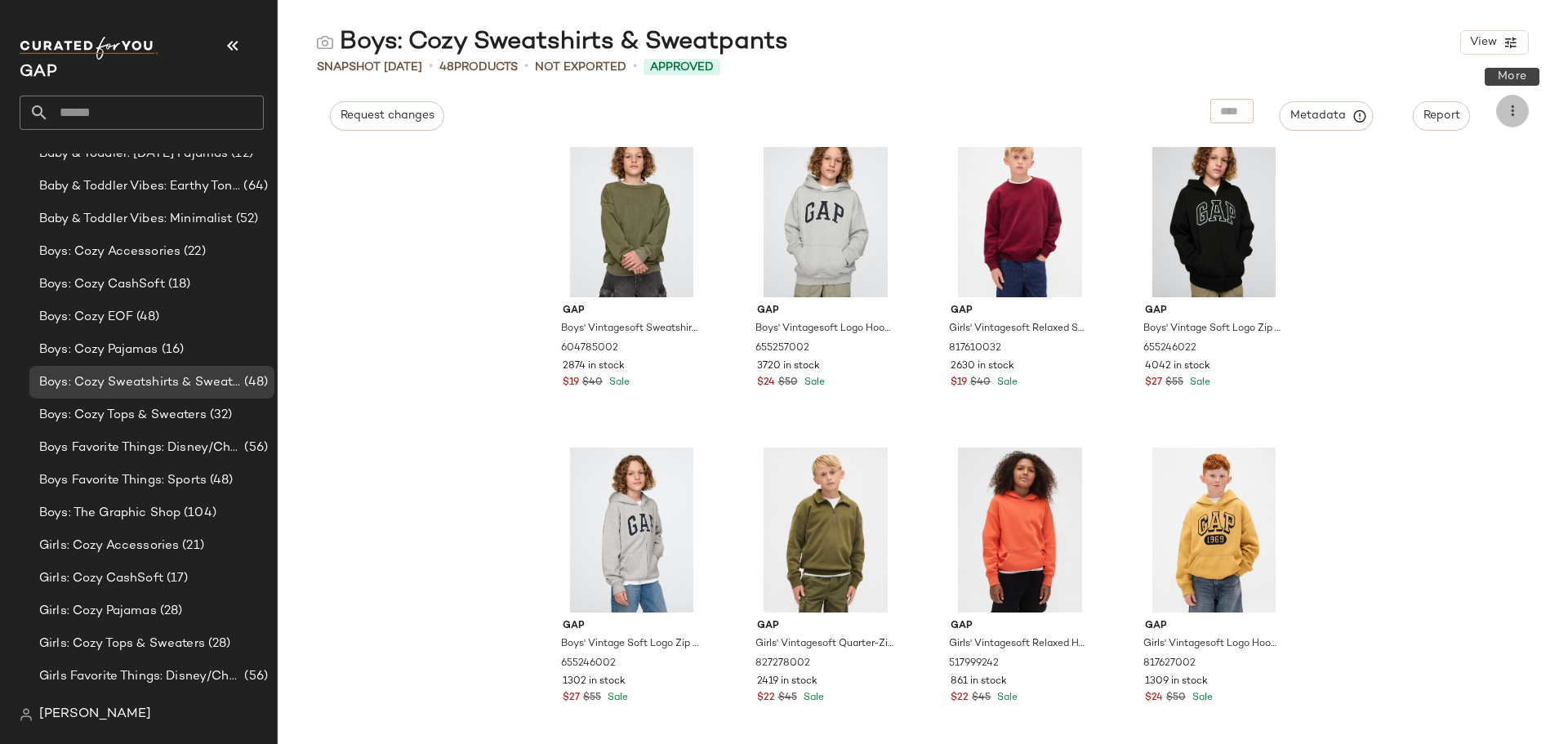
click at [1512, 107] on icon "button" at bounding box center [1513, 111] width 16 height 16
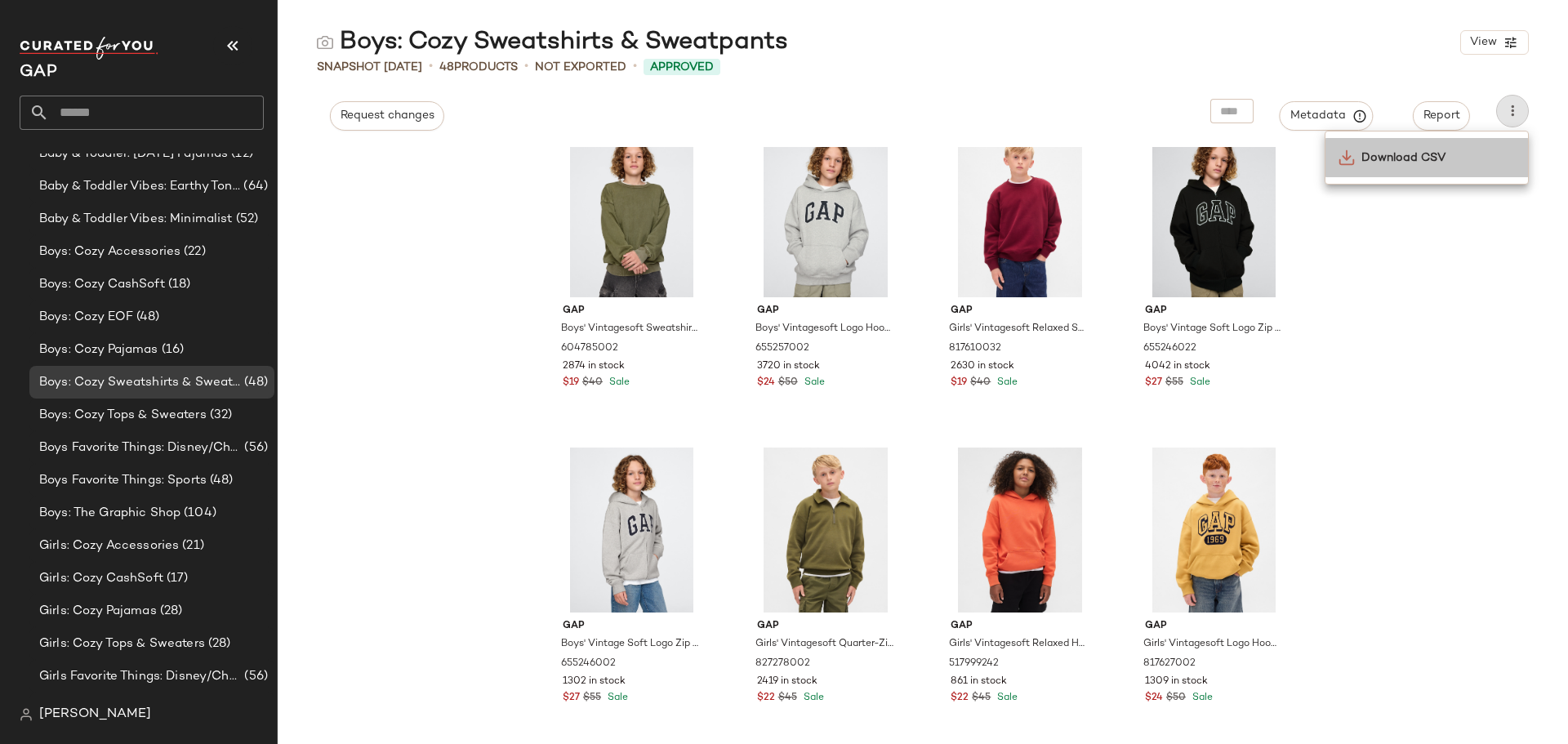
click at [1397, 160] on span "Download CSV" at bounding box center [1438, 157] width 153 height 17
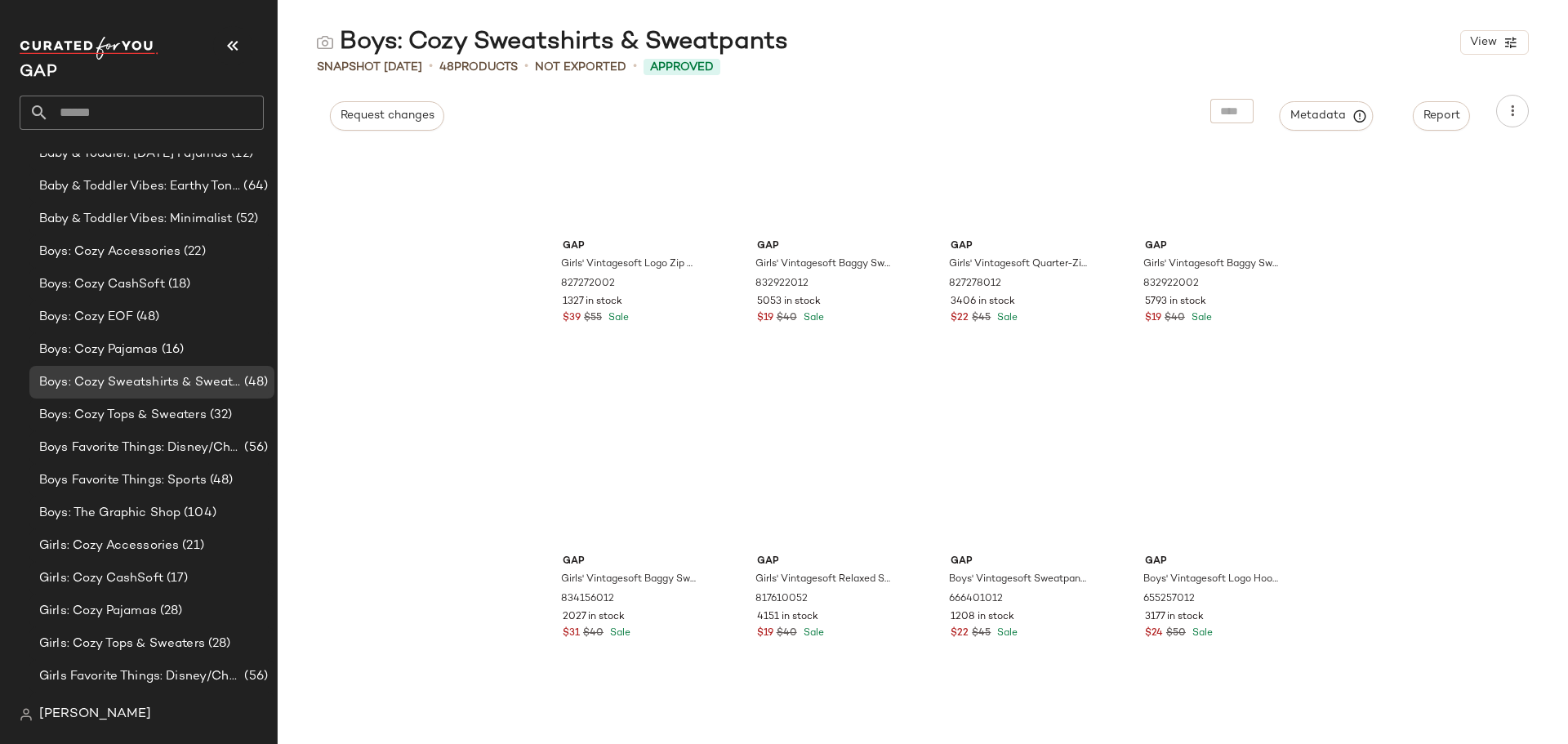
scroll to position [0, 0]
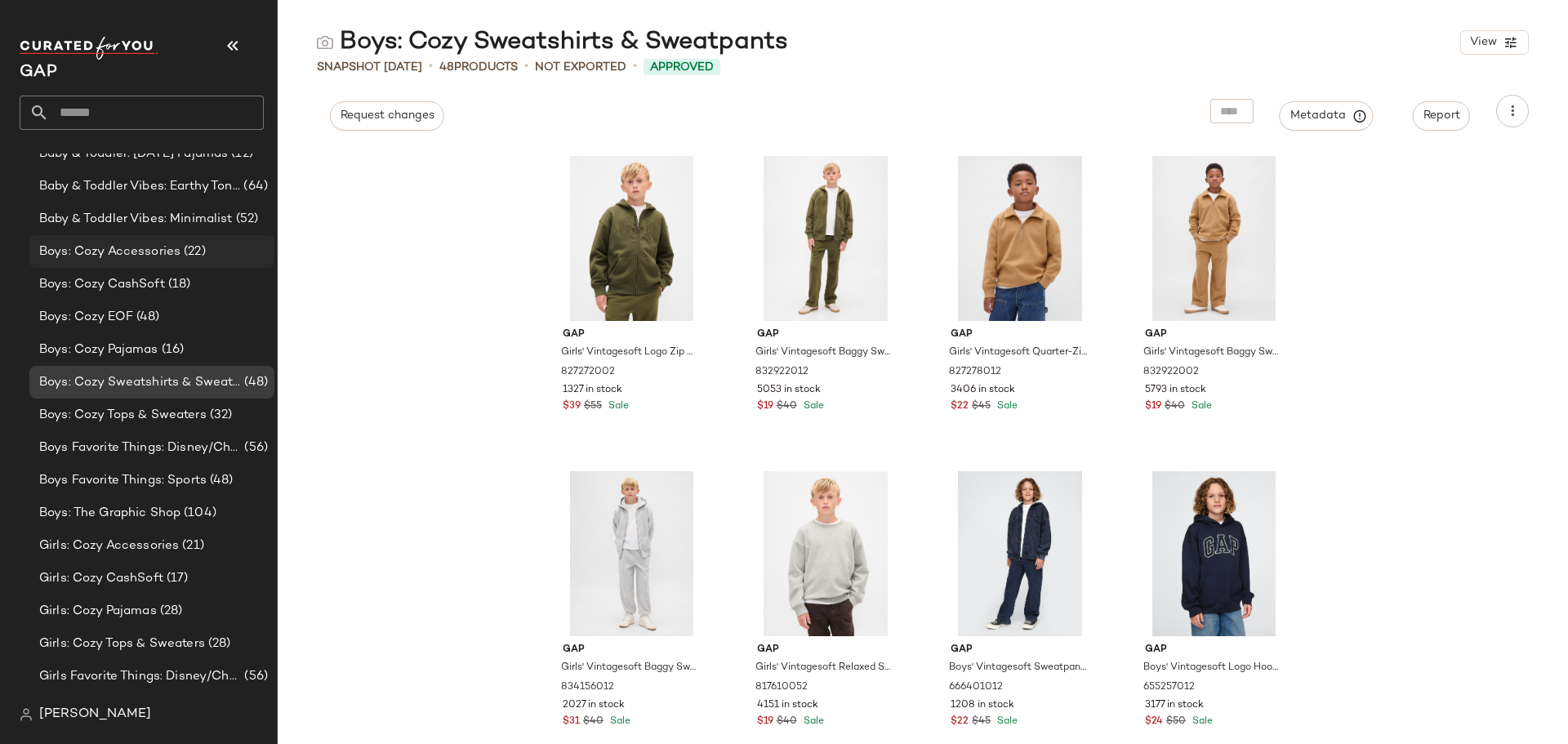
click at [119, 253] on span "Boys: Cozy Accessories" at bounding box center [110, 252] width 141 height 19
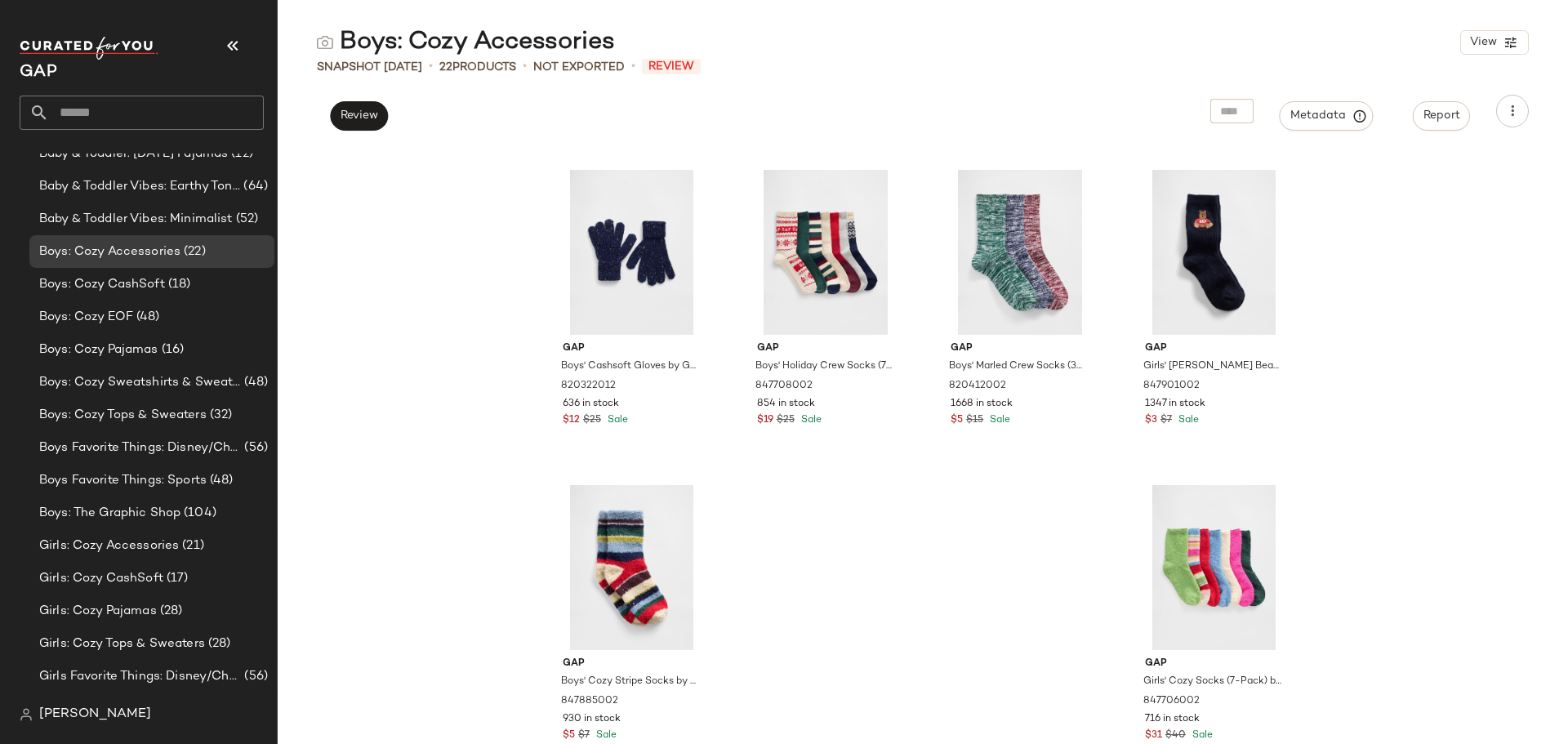
scroll to position [1299, 0]
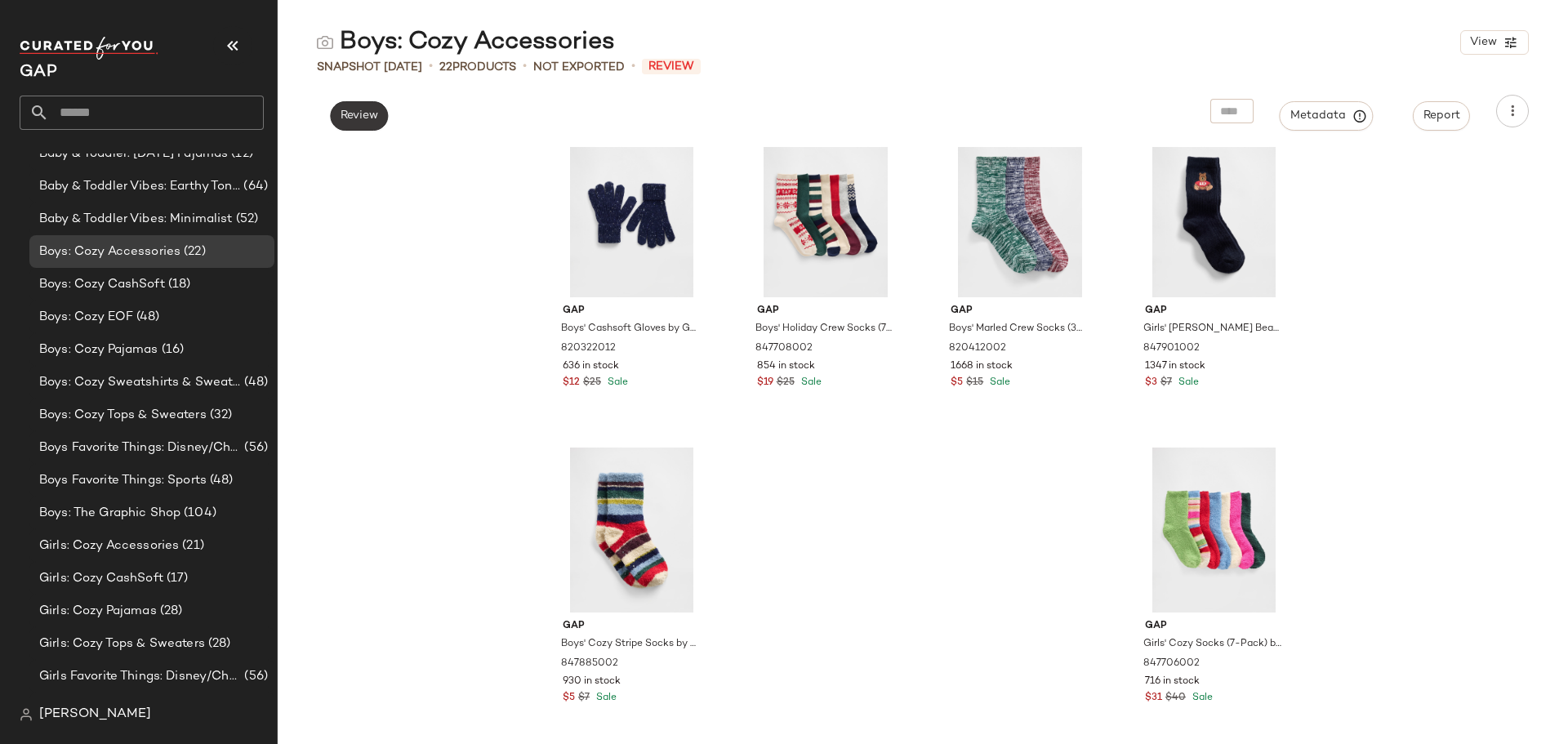
click at [373, 107] on button "Review" at bounding box center [358, 116] width 58 height 30
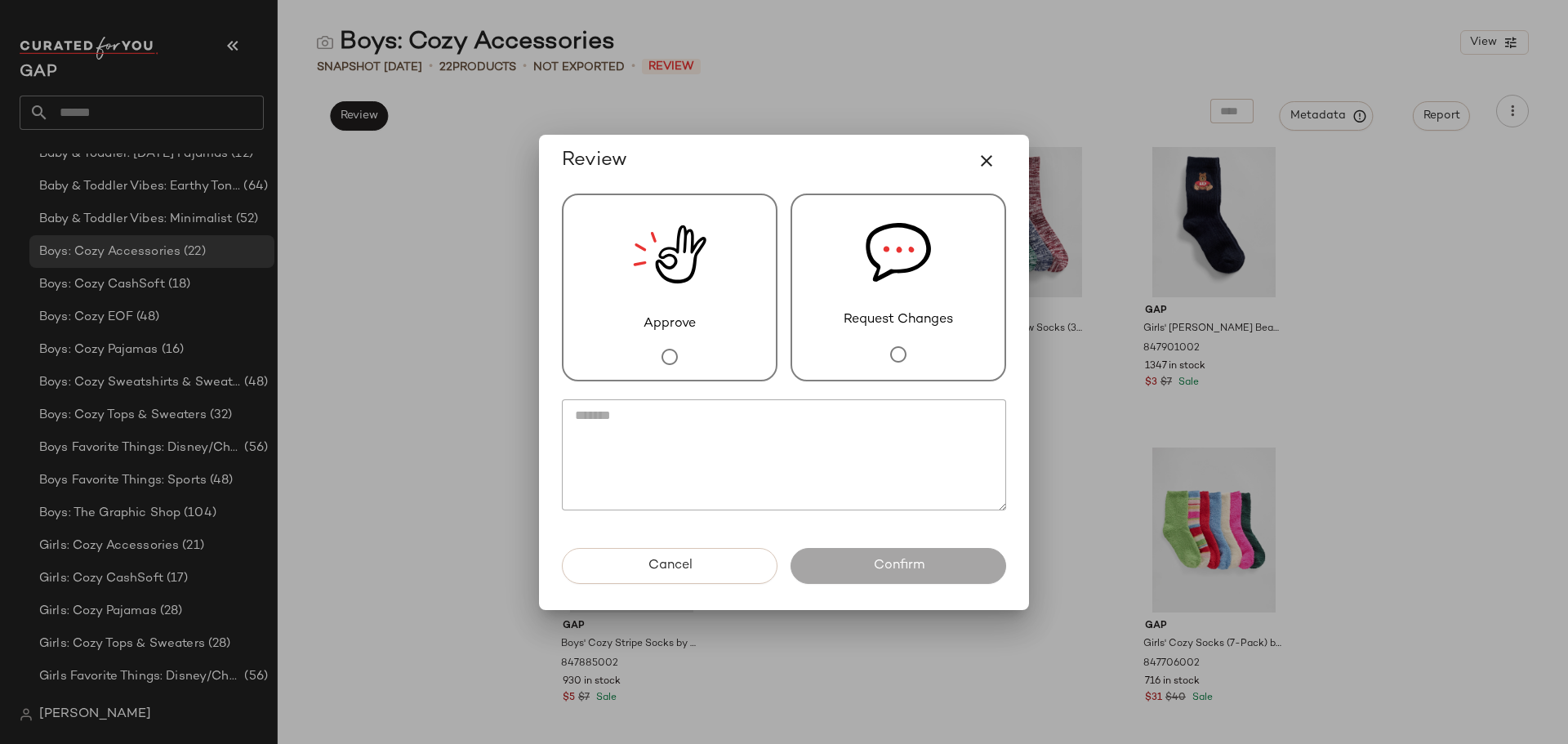
click at [830, 243] on div "Request Changes" at bounding box center [898, 287] width 216 height 188
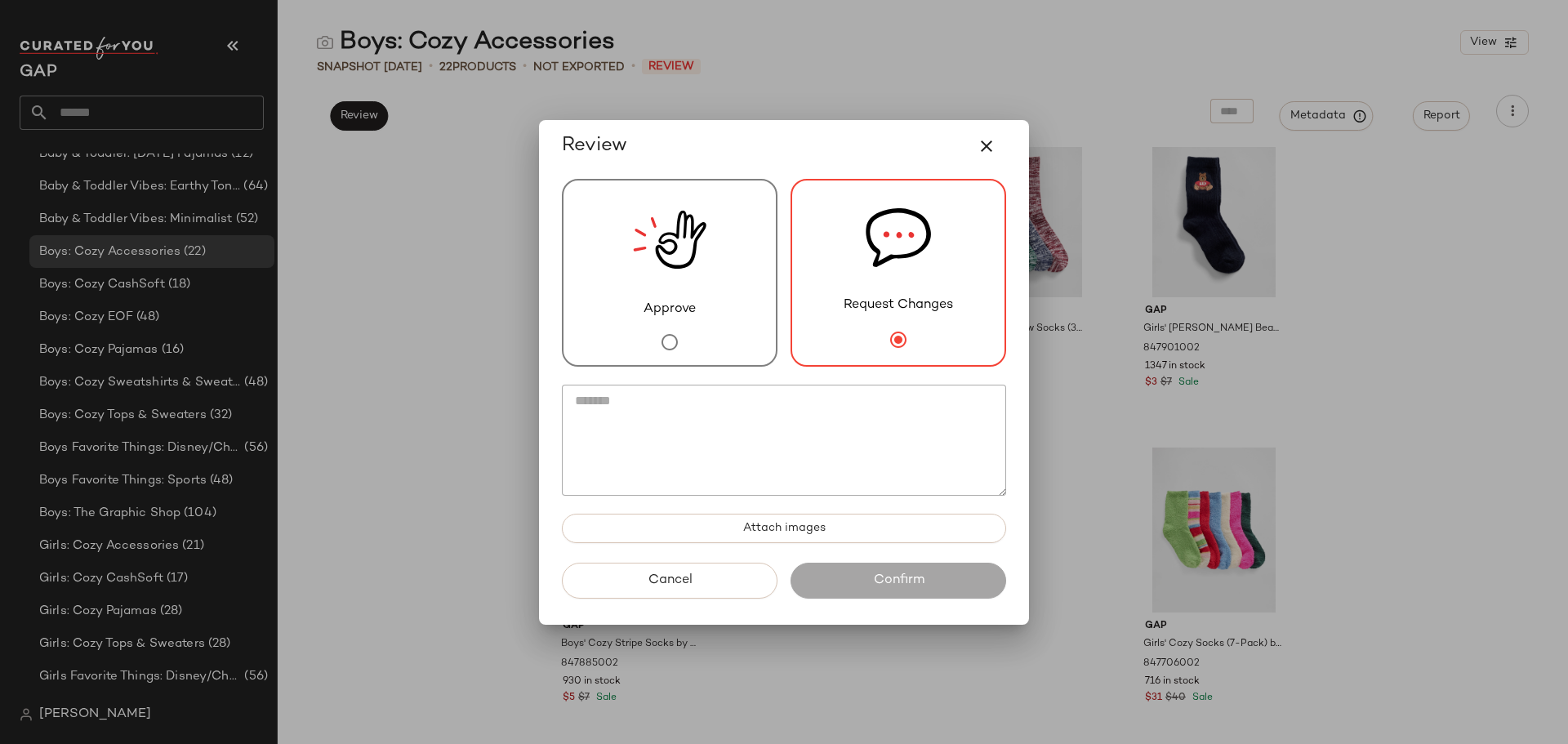
click at [784, 427] on textarea at bounding box center [784, 440] width 444 height 111
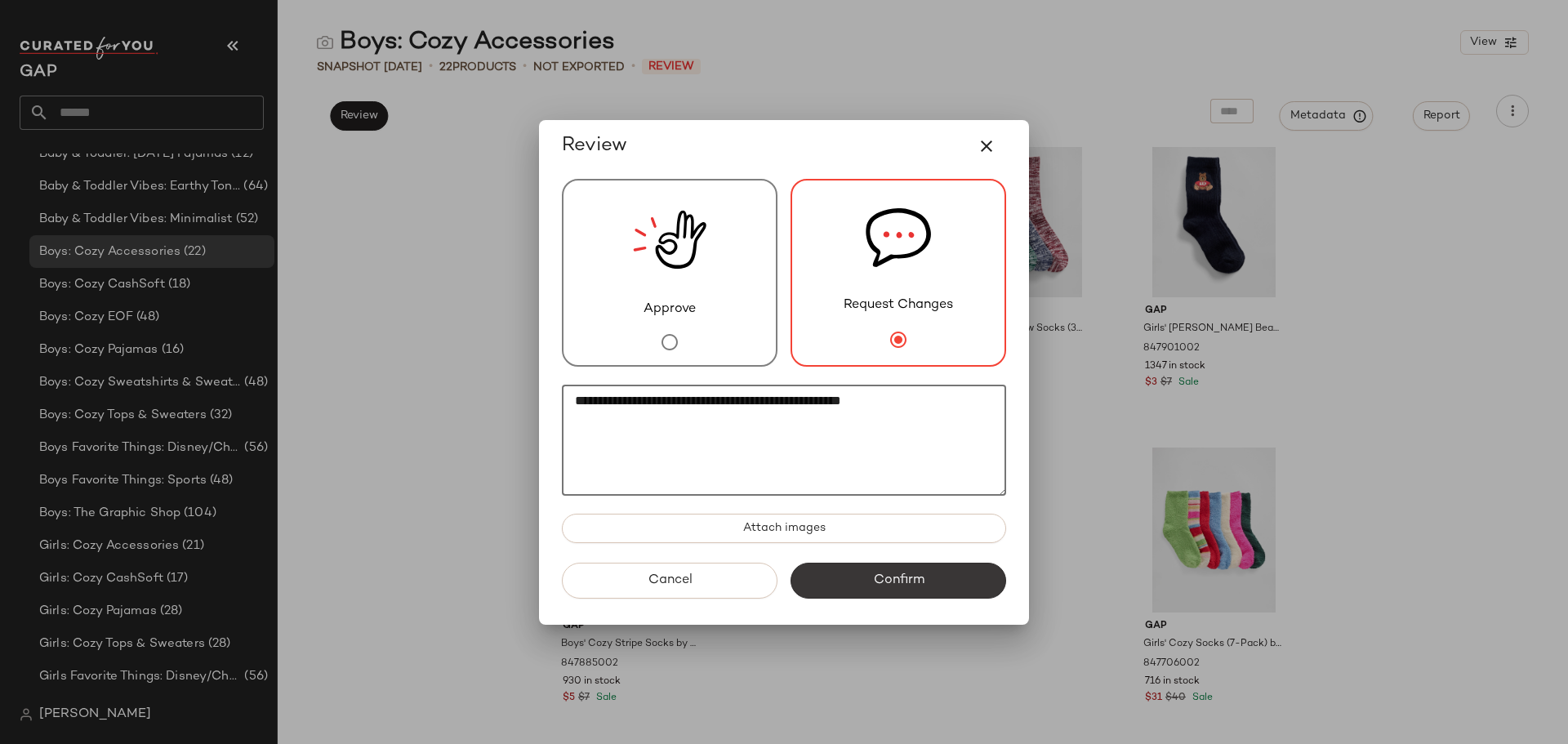
type textarea "**********"
click at [901, 584] on span "Confirm" at bounding box center [898, 580] width 52 height 16
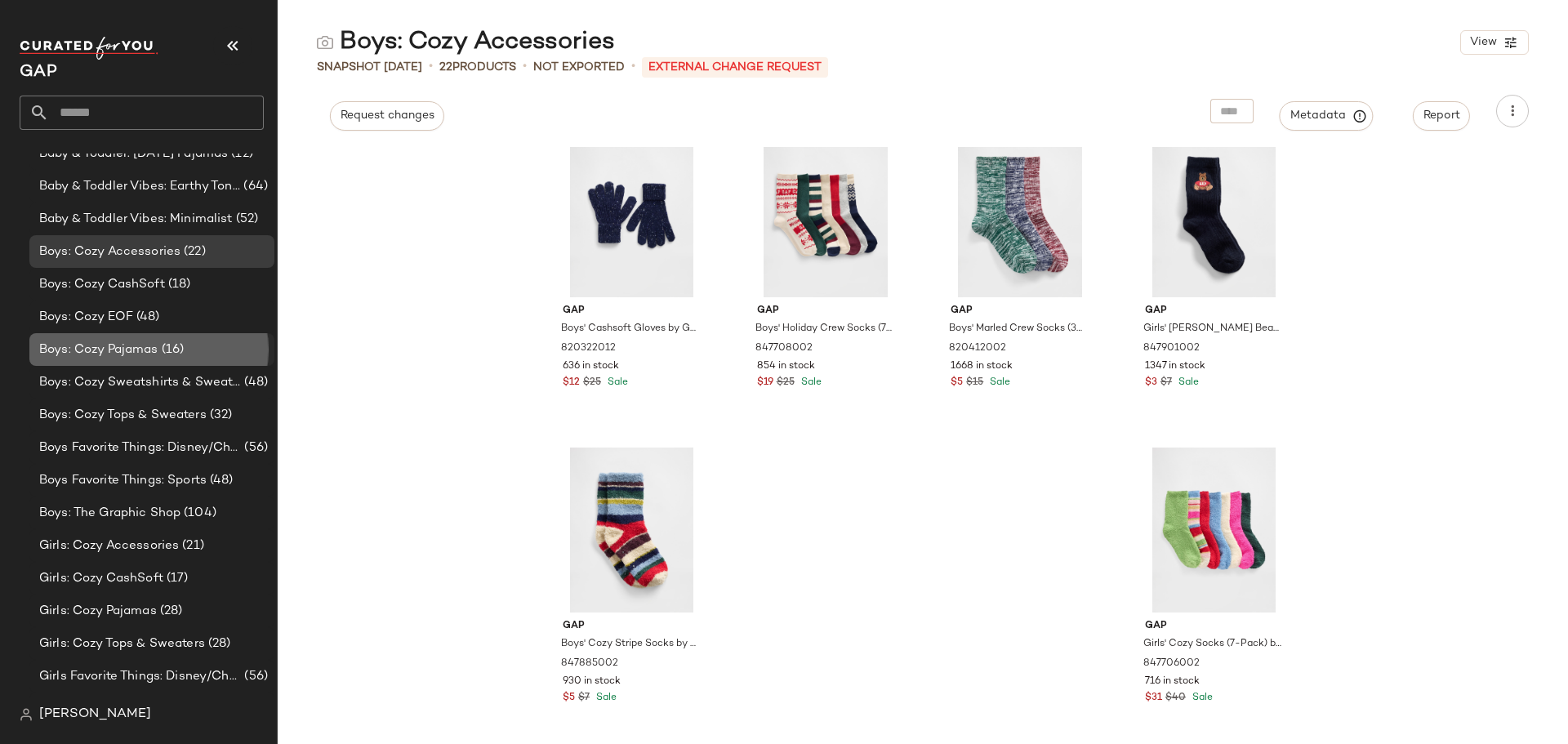
click at [130, 345] on span "Boys: Cozy Pajamas" at bounding box center [98, 349] width 119 height 19
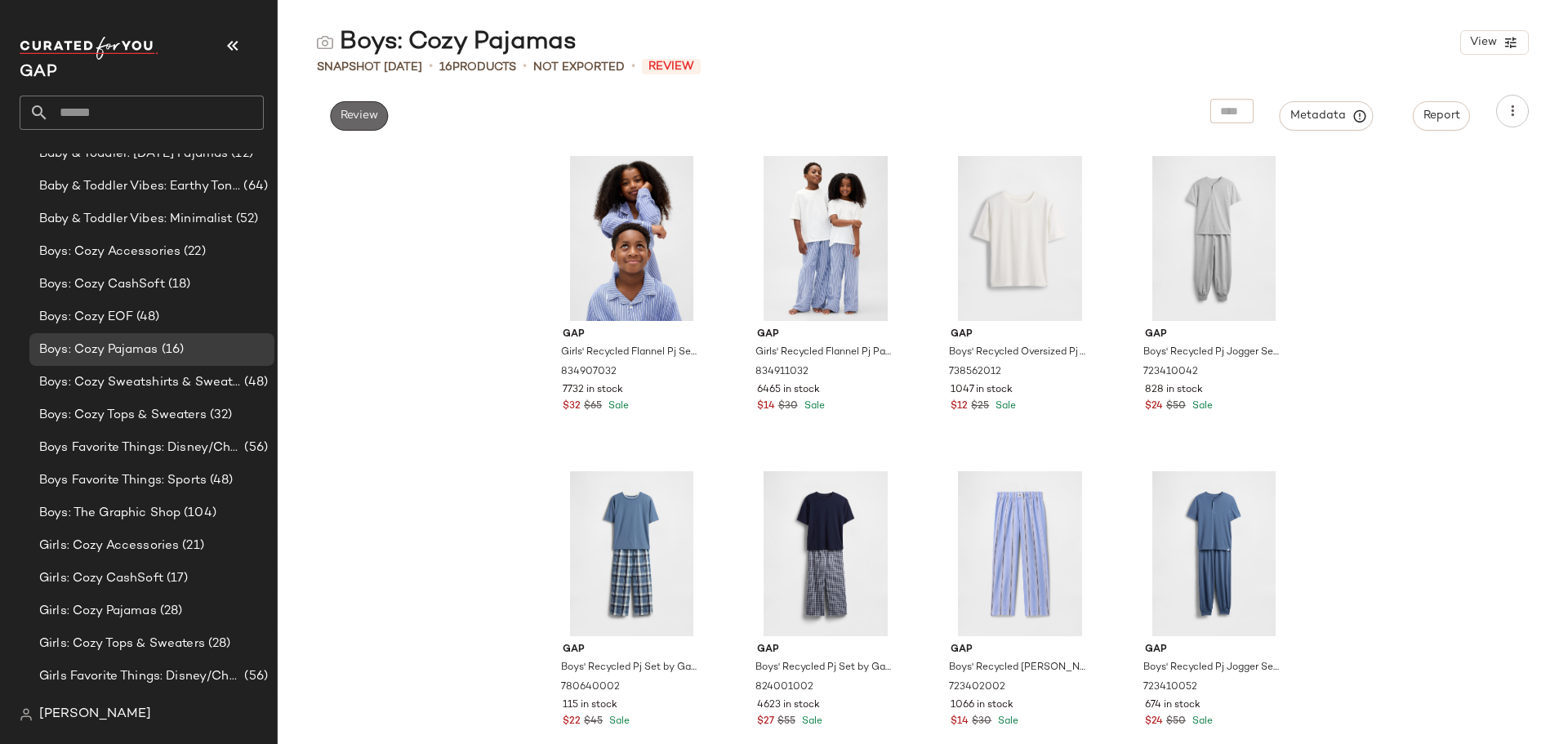
click at [370, 114] on span "Review" at bounding box center [358, 116] width 39 height 13
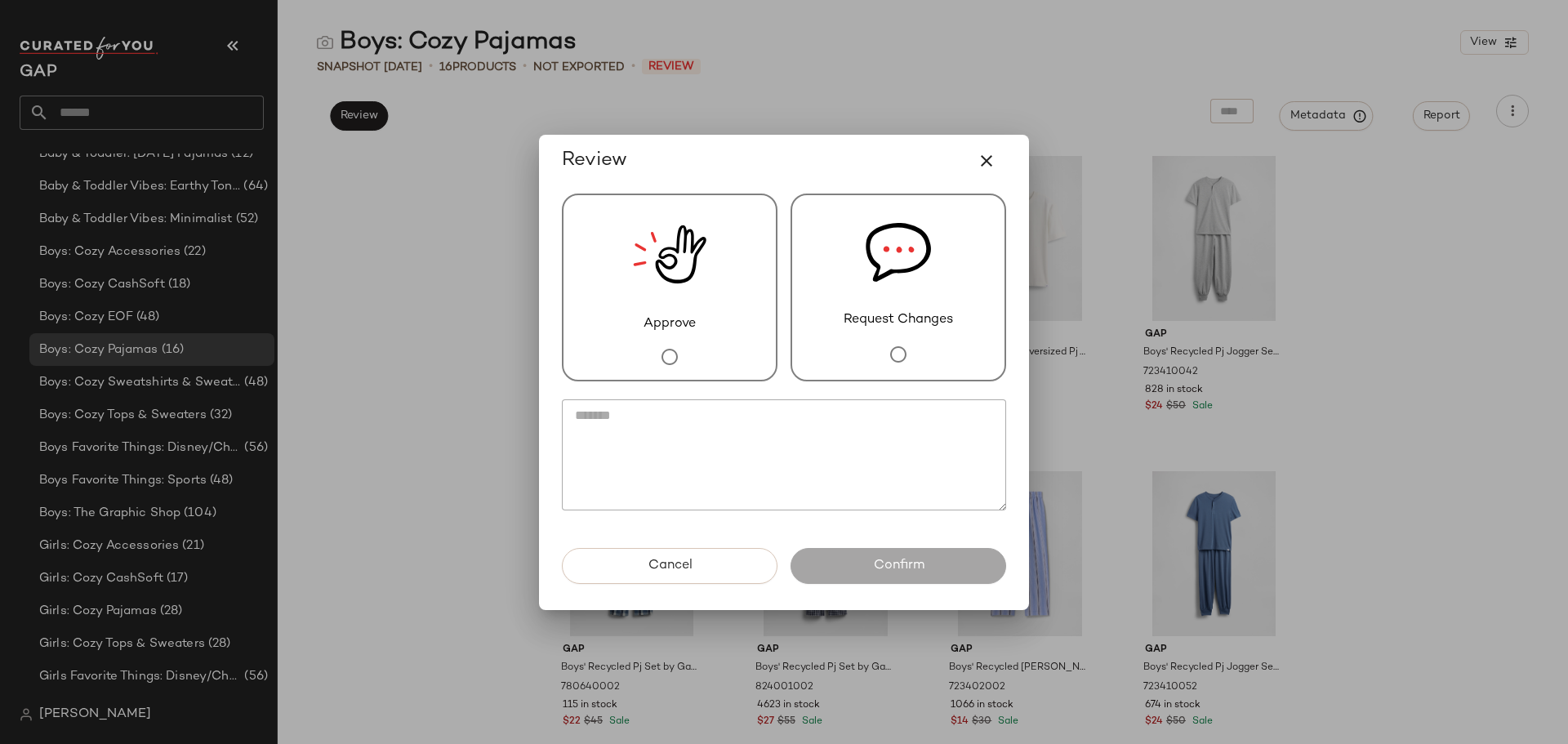
click at [647, 306] on img at bounding box center [670, 254] width 74 height 119
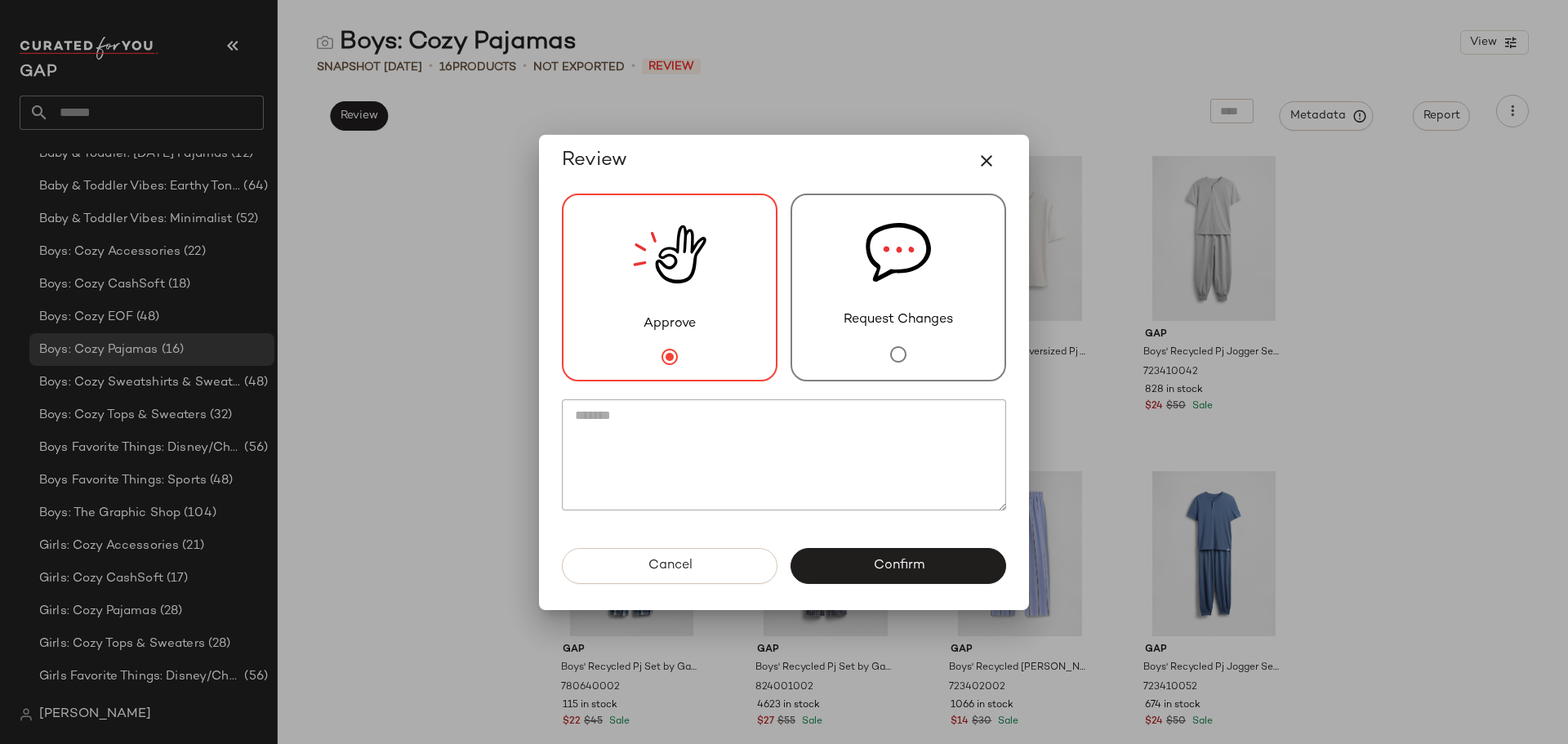
click at [884, 558] on span "Confirm" at bounding box center [898, 565] width 52 height 16
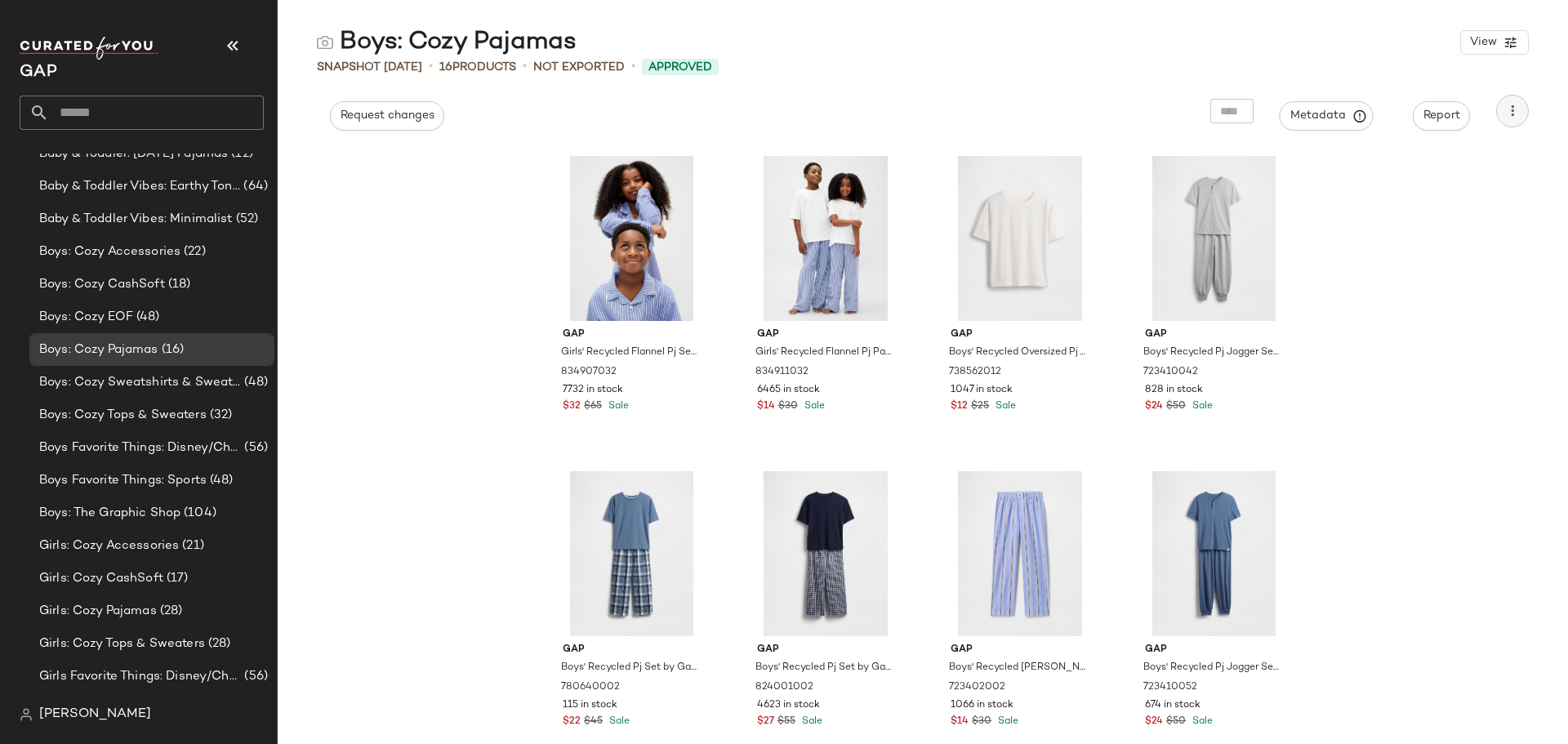
click at [1502, 115] on button "button" at bounding box center [1513, 112] width 33 height 33
click at [1395, 162] on span "Download CSV" at bounding box center [1438, 157] width 153 height 17
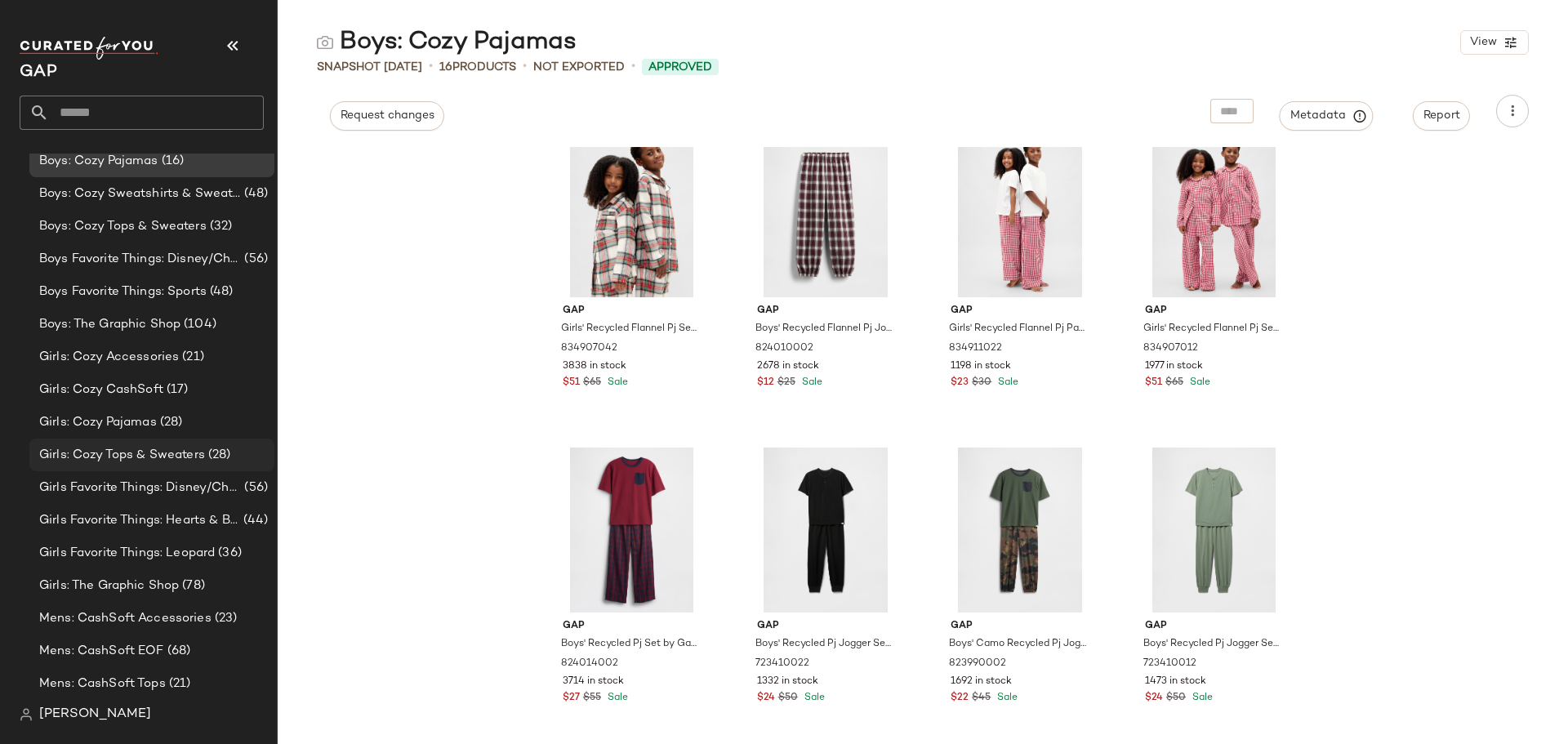
scroll to position [501, 0]
